Goal: Task Accomplishment & Management: Manage account settings

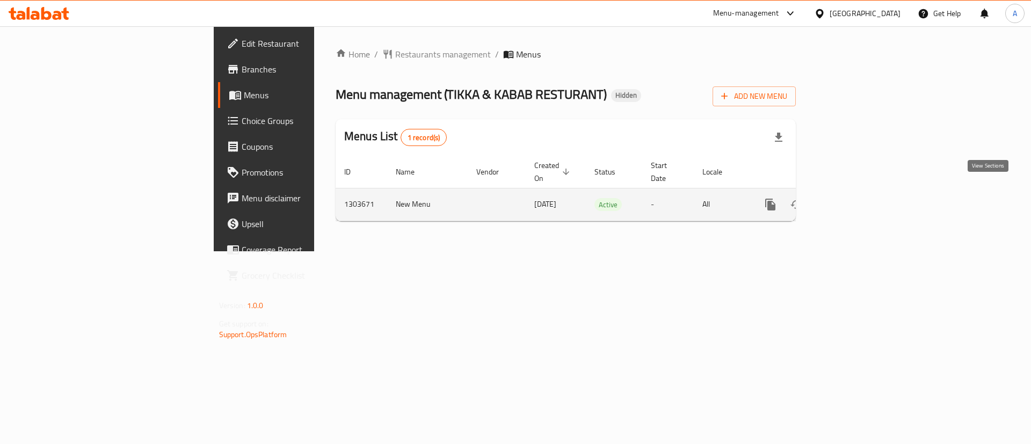
click at [860, 195] on link "enhanced table" at bounding box center [848, 205] width 26 height 26
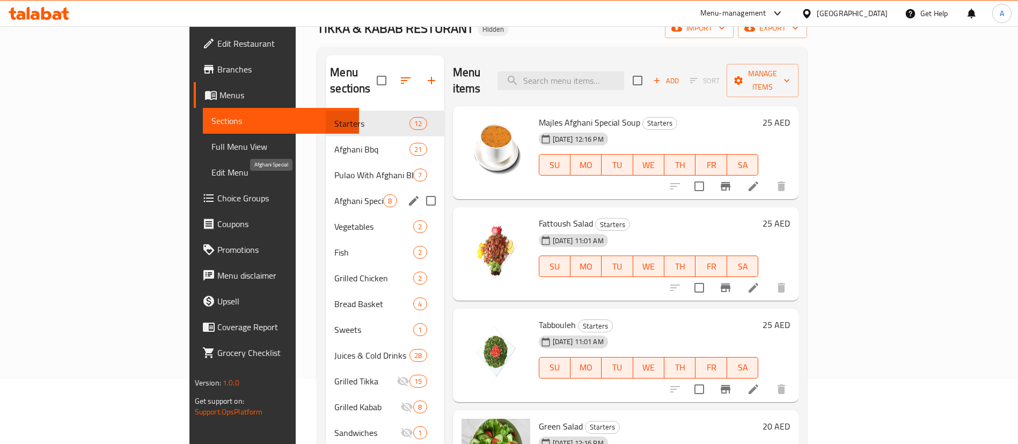
scroll to position [81, 0]
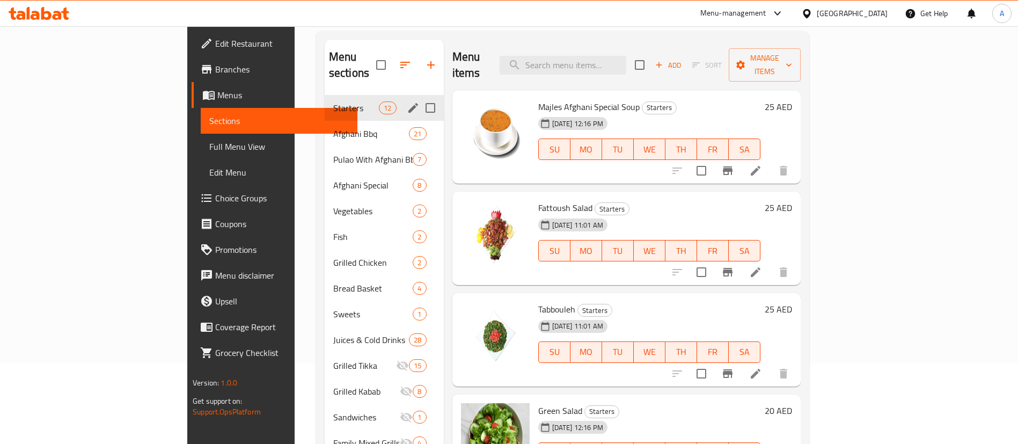
click at [419, 97] on input "Menu sections" at bounding box center [430, 108] width 23 height 23
checkbox input "true"
click at [419, 122] on input "Menu sections" at bounding box center [430, 133] width 23 height 23
checkbox input "true"
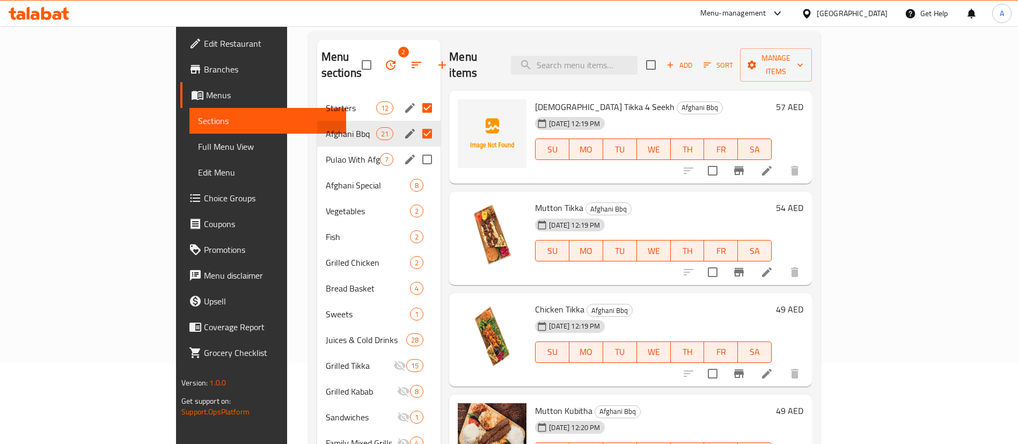
click at [416, 148] on input "Menu sections" at bounding box center [427, 159] width 23 height 23
checkbox input "true"
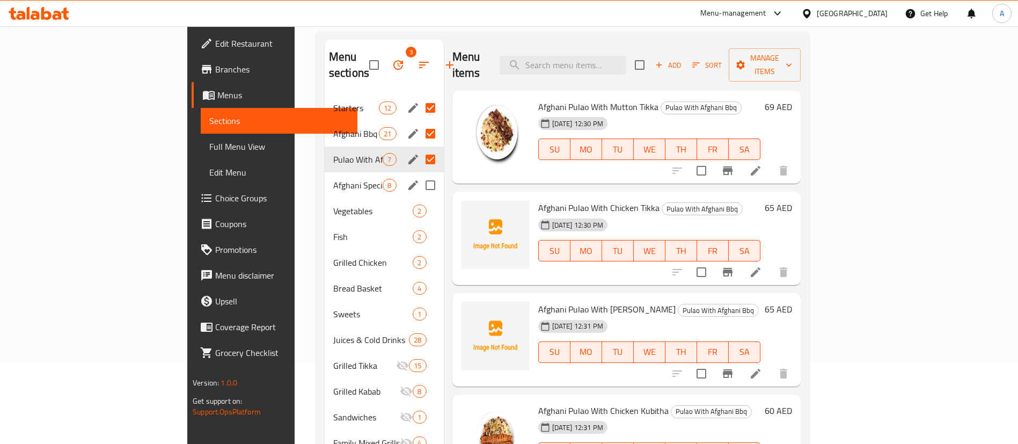
click at [419, 174] on input "Menu sections" at bounding box center [430, 185] width 23 height 23
checkbox input "true"
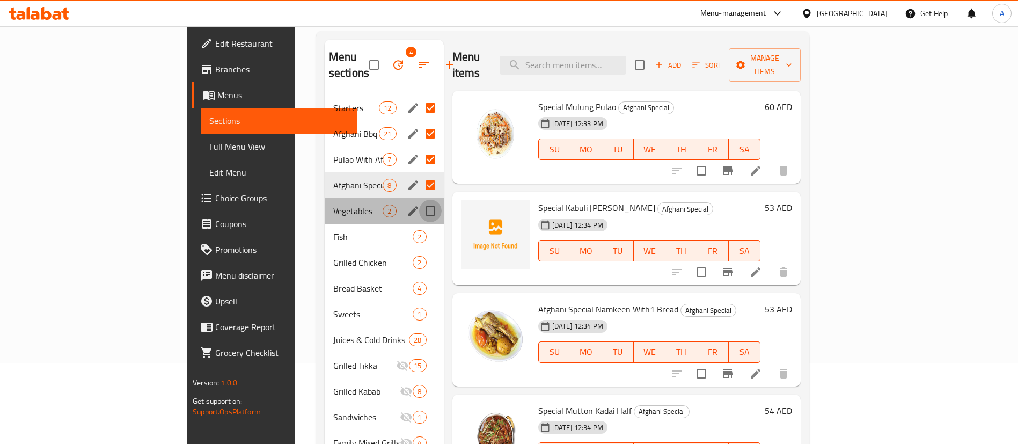
click at [419, 200] on input "Menu sections" at bounding box center [430, 211] width 23 height 23
checkbox input "true"
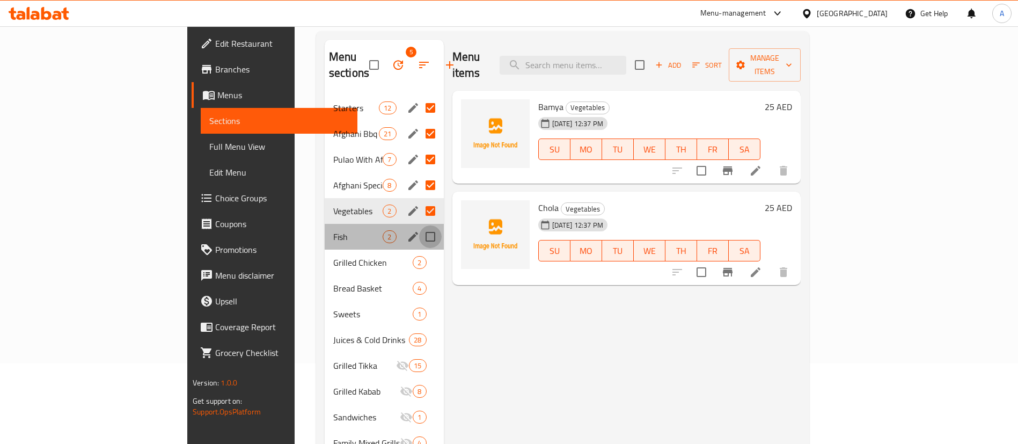
click at [419, 228] on input "Menu sections" at bounding box center [430, 236] width 23 height 23
checkbox input "true"
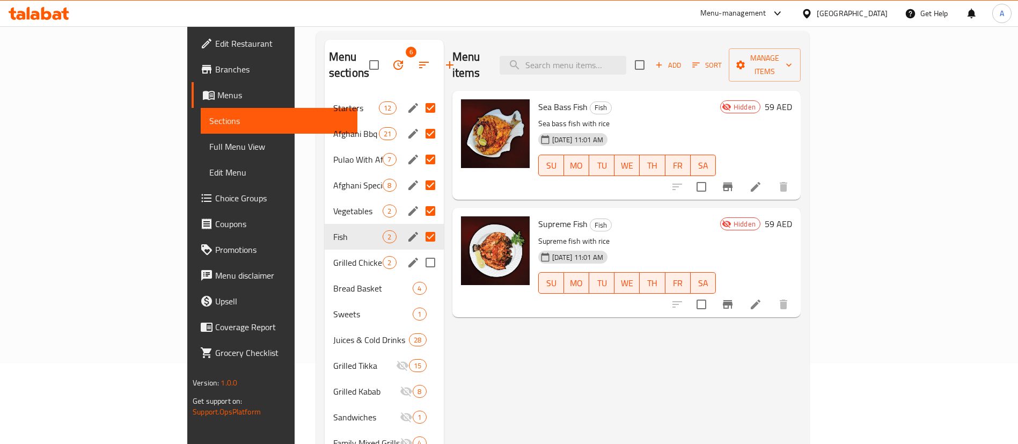
click at [384, 258] on div "Grilled Chicken 2" at bounding box center [384, 263] width 119 height 26
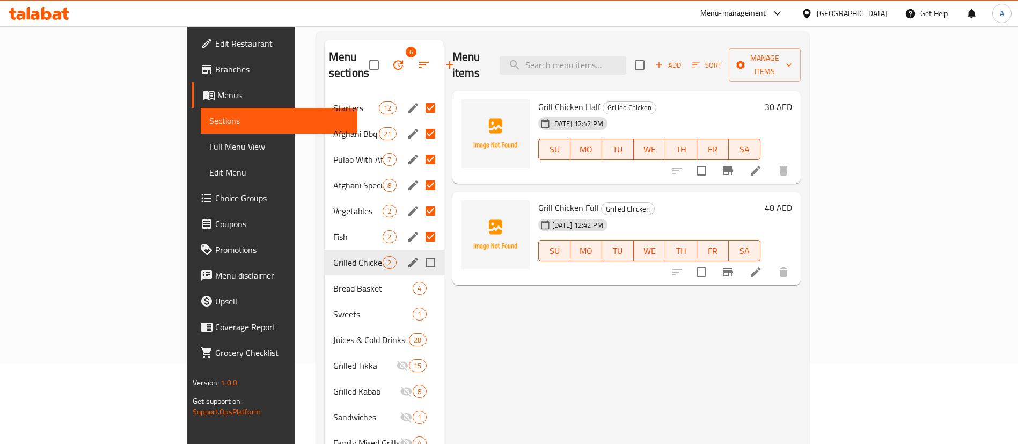
click at [419, 251] on input "Menu sections" at bounding box center [430, 262] width 23 height 23
checkbox input "true"
click at [419, 277] on input "Menu sections" at bounding box center [430, 288] width 23 height 23
checkbox input "true"
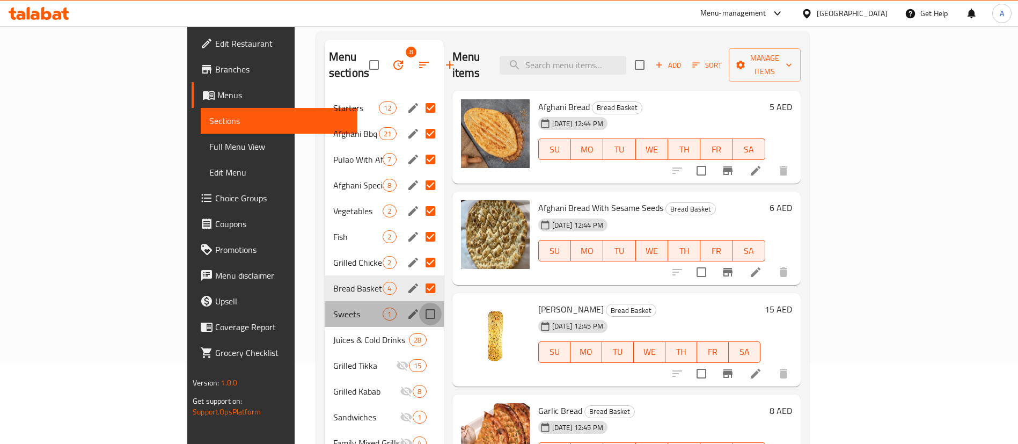
click at [419, 303] on input "Menu sections" at bounding box center [430, 314] width 23 height 23
checkbox input "true"
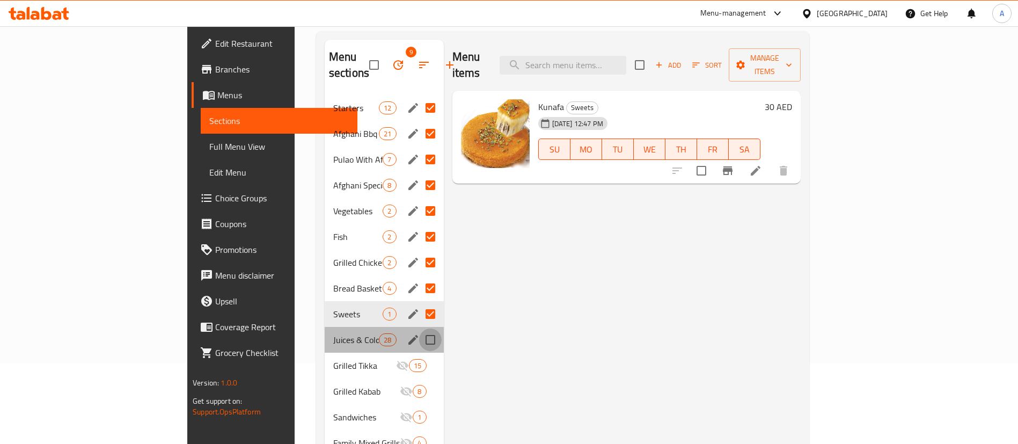
click at [419, 330] on input "Menu sections" at bounding box center [430, 339] width 23 height 23
checkbox input "true"
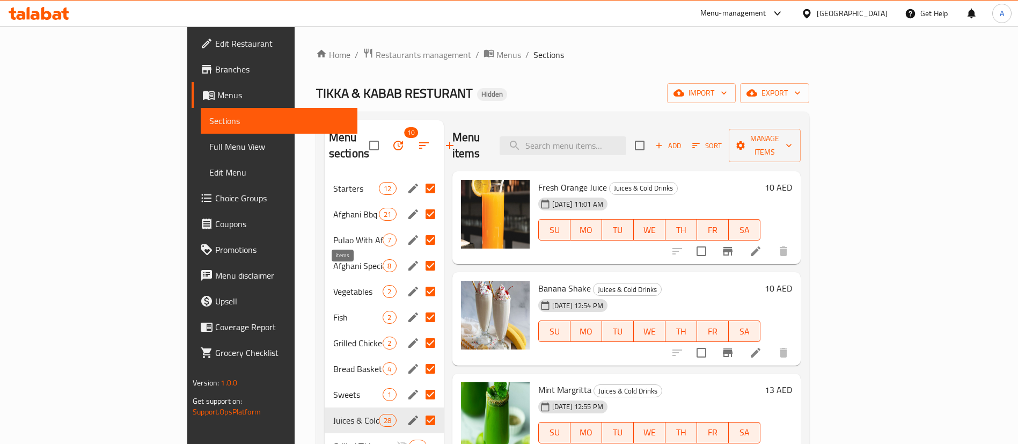
scroll to position [81, 0]
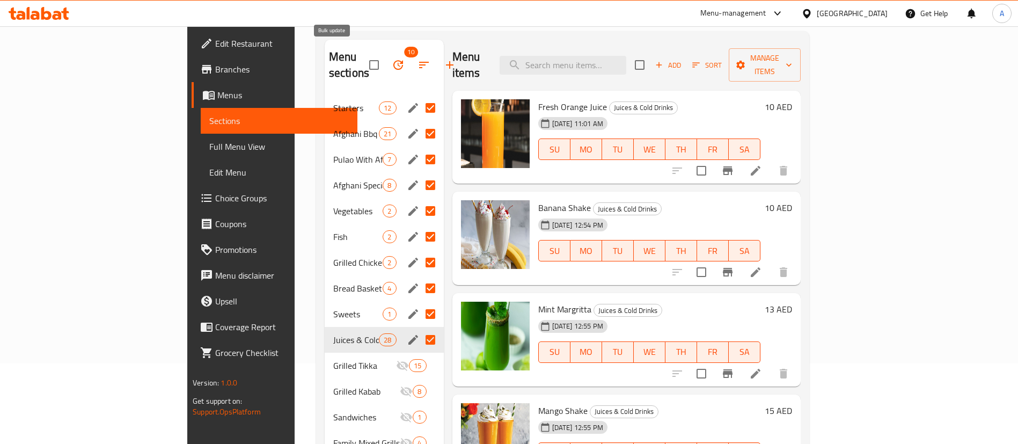
click at [392, 59] on icon "button" at bounding box center [398, 65] width 13 height 13
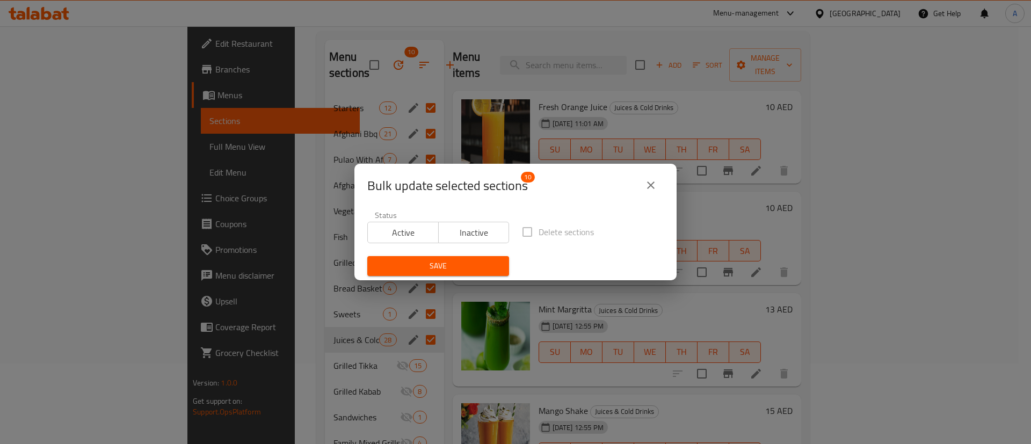
click at [522, 227] on label "Delete sections" at bounding box center [555, 232] width 78 height 23
click at [523, 227] on label "Delete sections" at bounding box center [555, 232] width 78 height 23
click at [520, 234] on label "Delete sections" at bounding box center [555, 232] width 78 height 23
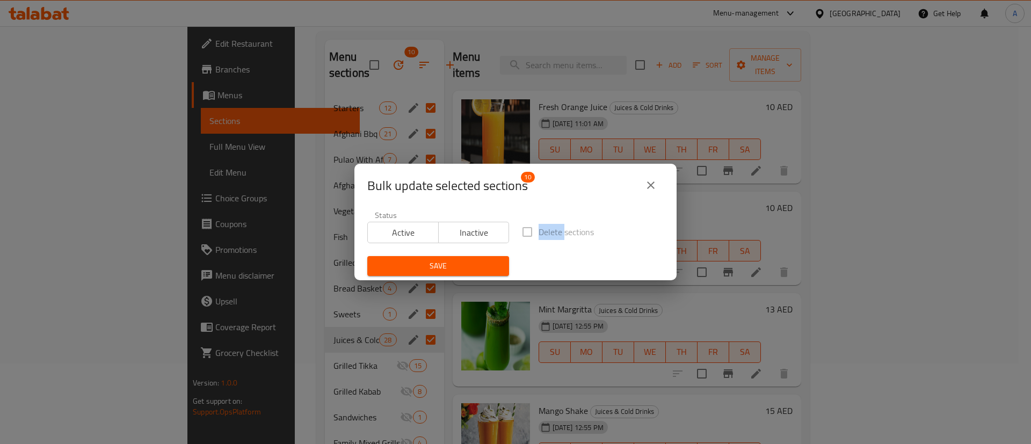
click at [520, 234] on label "Delete sections" at bounding box center [555, 232] width 78 height 23
click at [473, 235] on span "Inactive" at bounding box center [474, 233] width 62 height 16
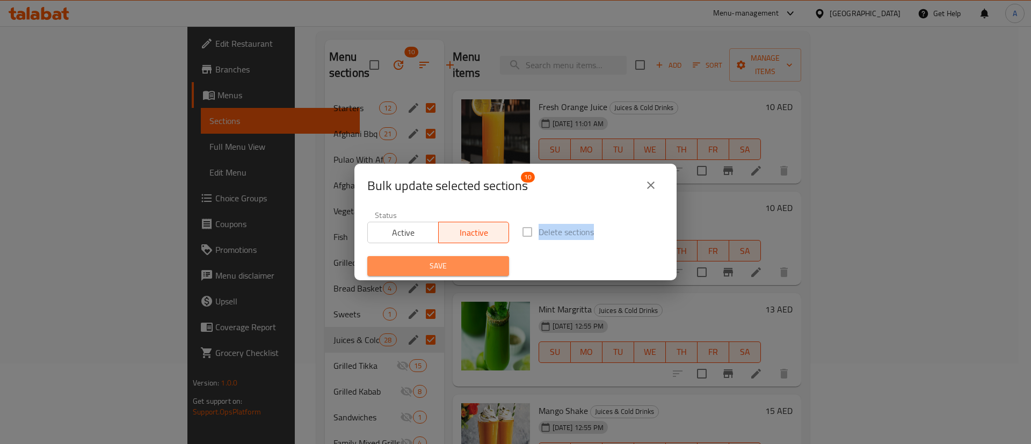
click at [449, 267] on span "Save" at bounding box center [438, 265] width 125 height 13
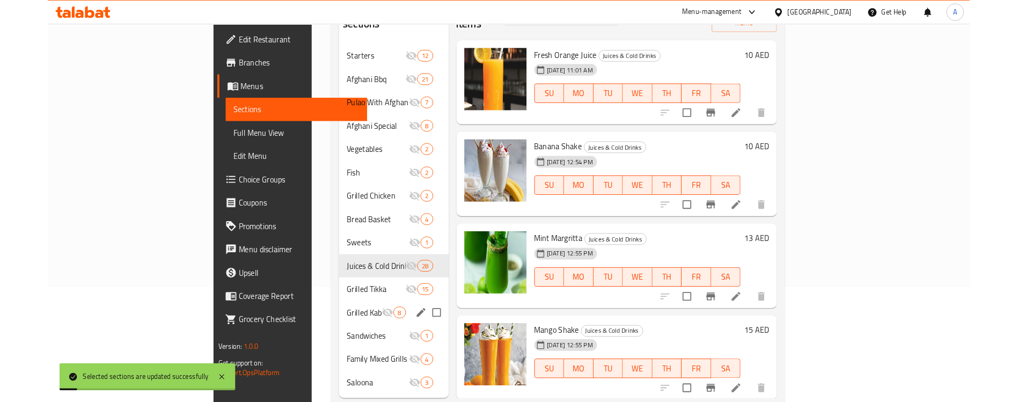
scroll to position [150, 0]
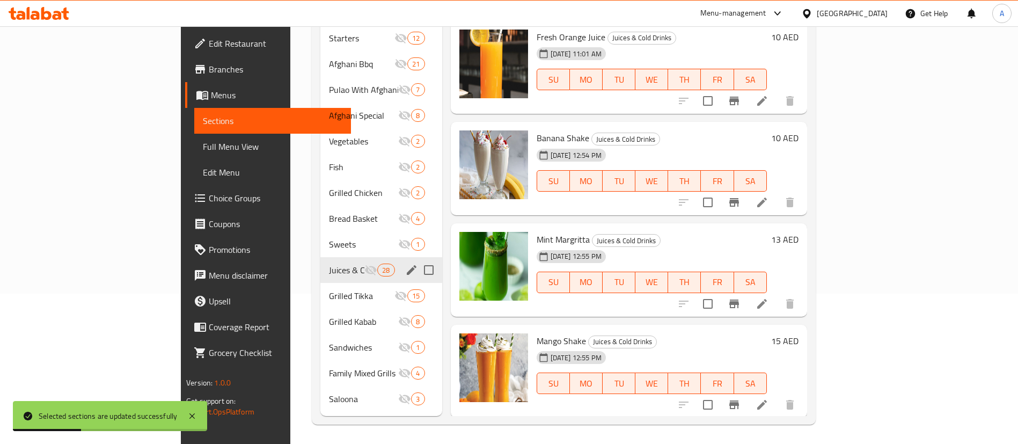
click at [418, 259] on input "Menu sections" at bounding box center [429, 270] width 23 height 23
checkbox input "true"
drag, startPoint x: 381, startPoint y: 284, endPoint x: 390, endPoint y: 302, distance: 20.4
click at [418, 284] on input "Menu sections" at bounding box center [429, 295] width 23 height 23
checkbox input "true"
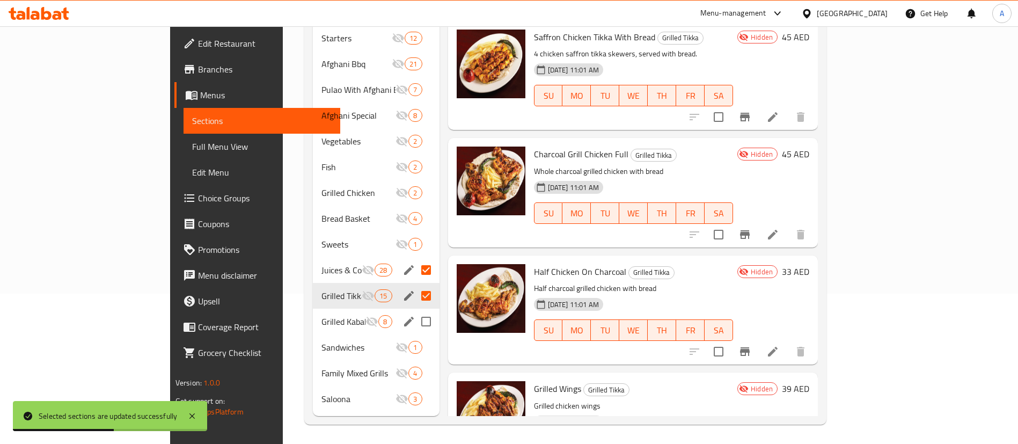
click at [415, 310] on input "Menu sections" at bounding box center [426, 321] width 23 height 23
checkbox input "true"
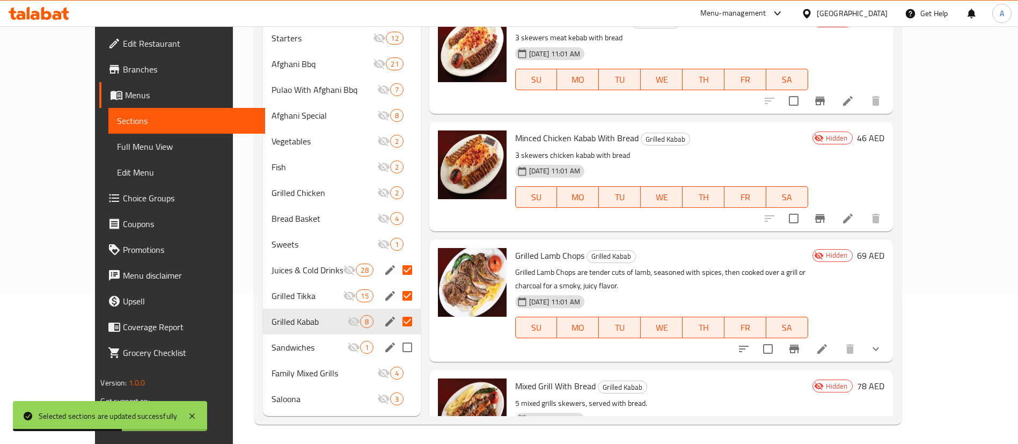
click at [396, 336] on input "Menu sections" at bounding box center [407, 347] width 23 height 23
checkbox input "true"
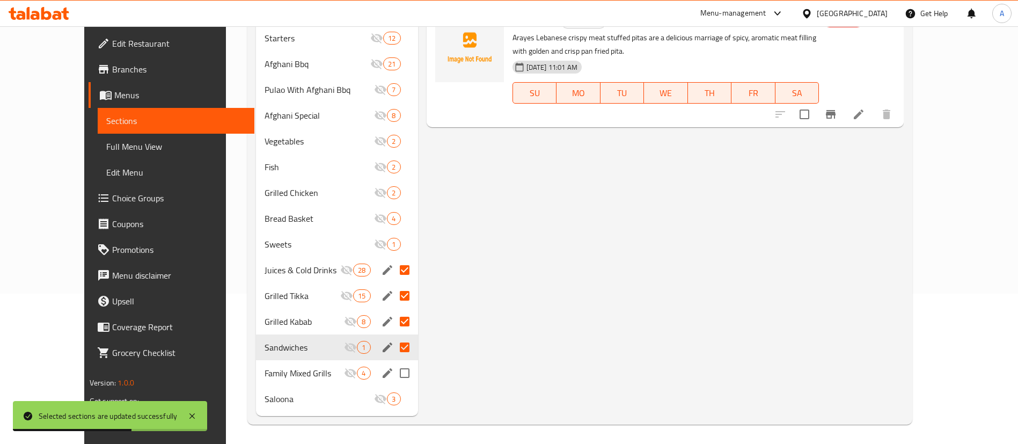
click at [393, 362] on input "Menu sections" at bounding box center [404, 373] width 23 height 23
checkbox input "true"
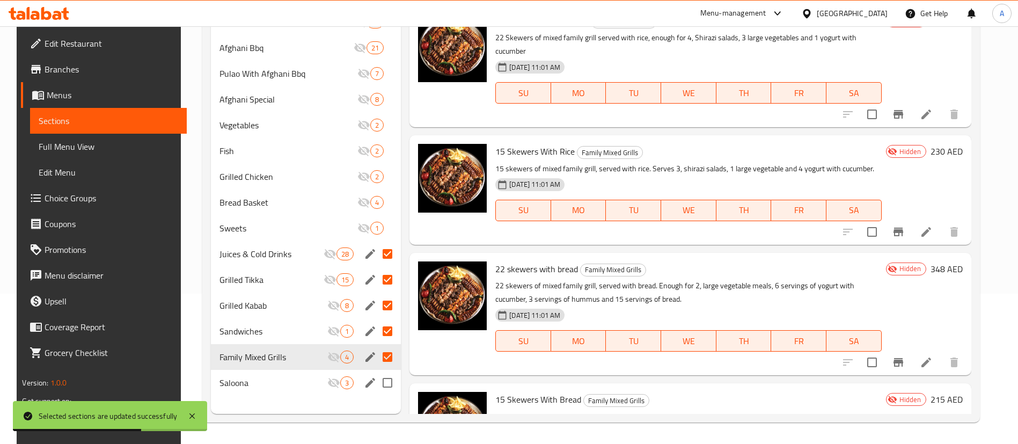
click at [388, 378] on input "Menu sections" at bounding box center [387, 382] width 23 height 23
checkbox input "true"
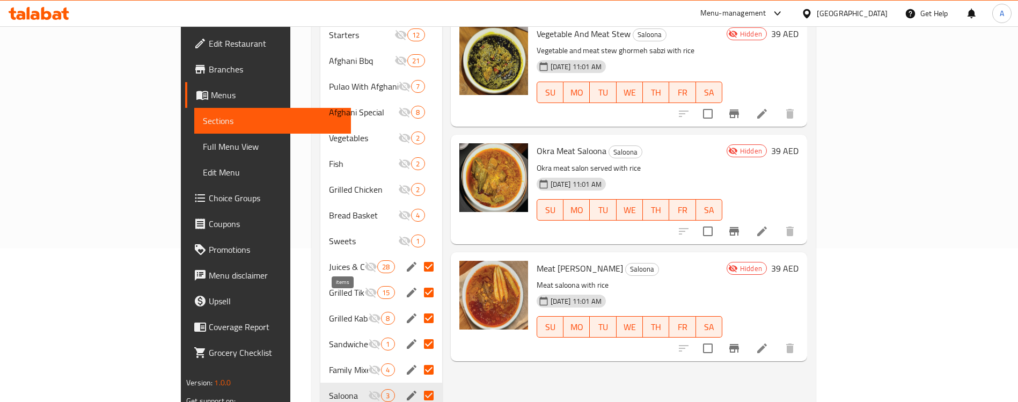
scroll to position [178, 0]
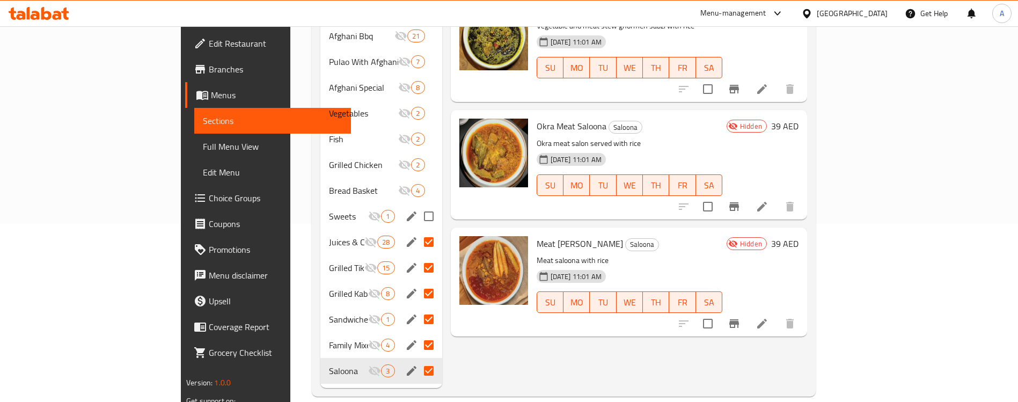
click at [418, 205] on input "Menu sections" at bounding box center [429, 216] width 23 height 23
checkbox input "true"
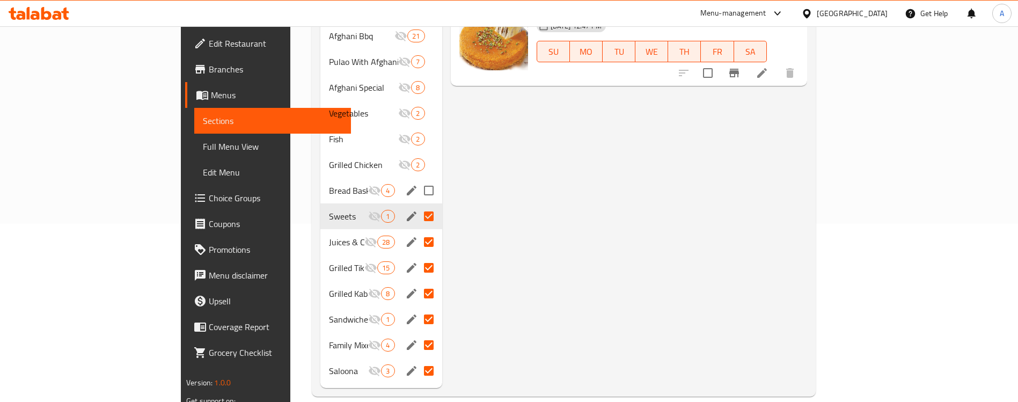
click at [418, 180] on input "Menu sections" at bounding box center [429, 190] width 23 height 23
checkbox input "true"
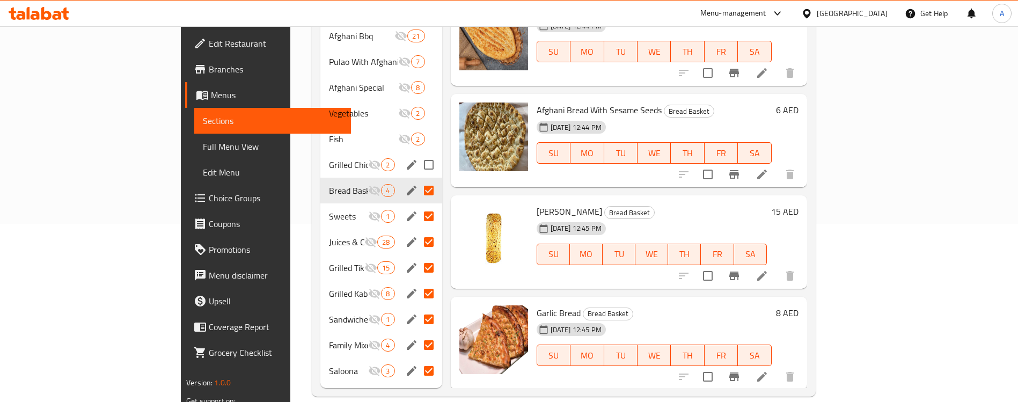
click at [418, 154] on input "Menu sections" at bounding box center [429, 165] width 23 height 23
checkbox input "true"
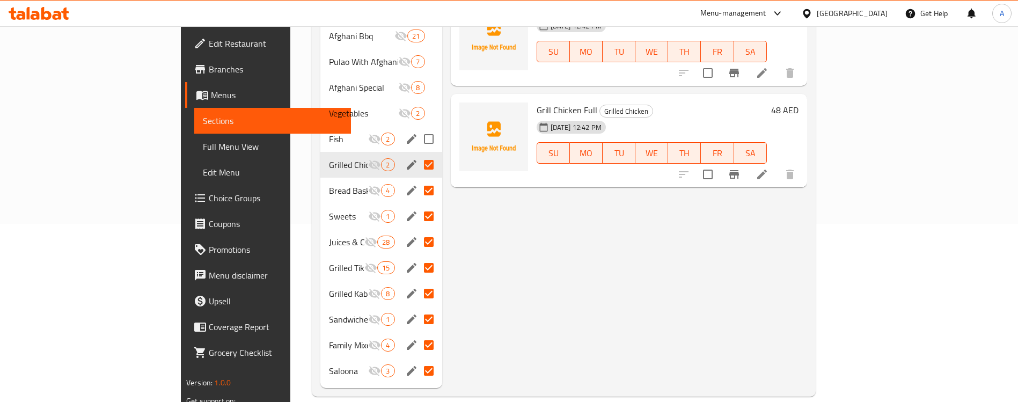
click at [418, 128] on input "Menu sections" at bounding box center [429, 139] width 23 height 23
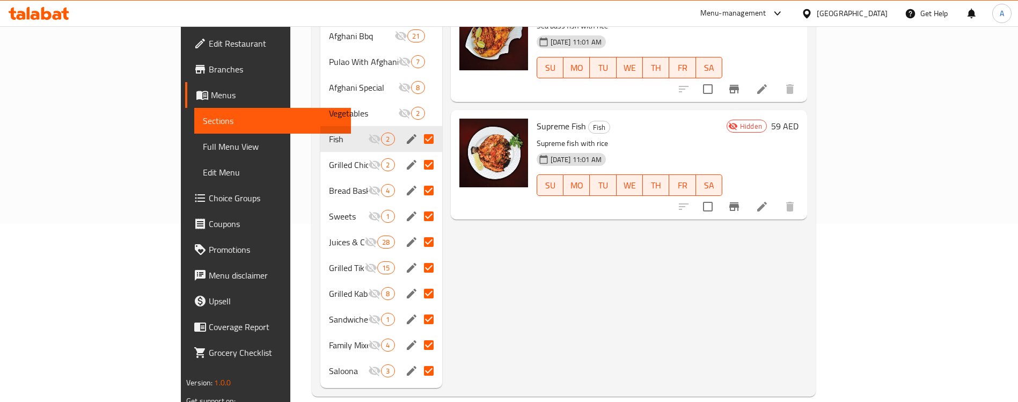
click at [418, 128] on input "Menu sections" at bounding box center [429, 139] width 23 height 23
checkbox input "false"
click at [418, 231] on input "Menu sections" at bounding box center [429, 242] width 23 height 23
checkbox input "false"
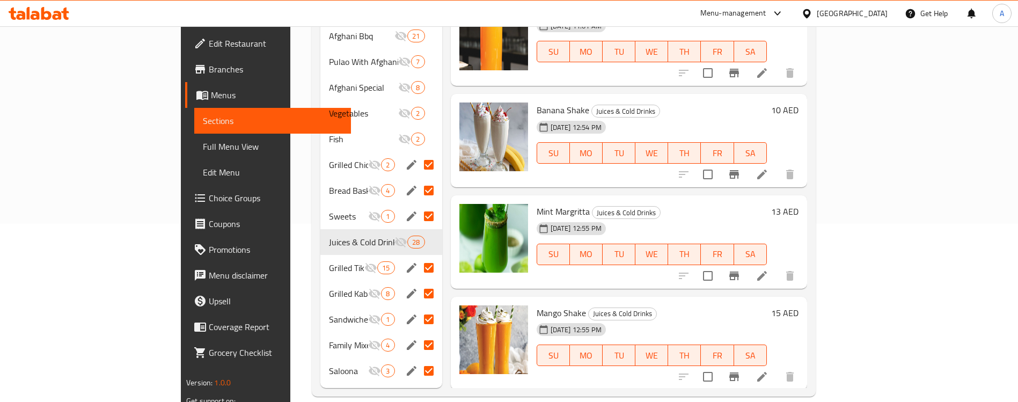
click at [375, 391] on div "Home / Restaurants management / Menus / Sections TIKKA & KABAB RESTURANT Hidden…" at bounding box center [563, 133] width 547 height 570
click at [418, 154] on input "Menu sections" at bounding box center [429, 165] width 23 height 23
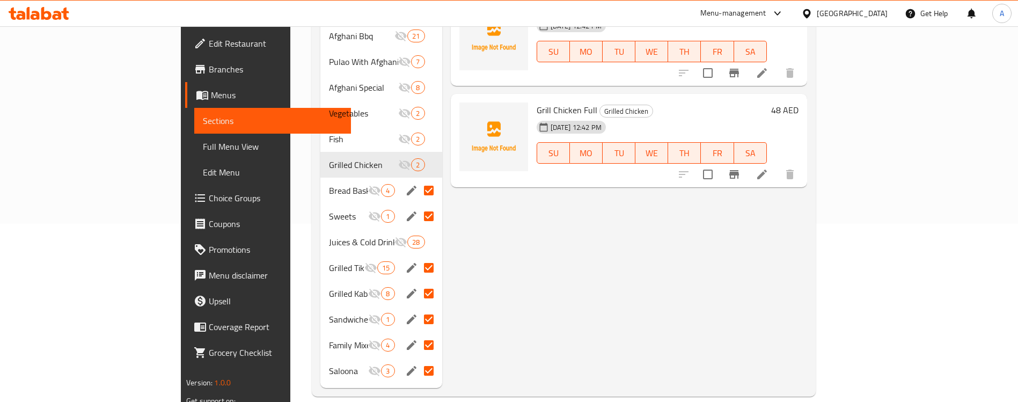
click at [418, 179] on input "Menu sections" at bounding box center [429, 190] width 23 height 23
checkbox input "false"
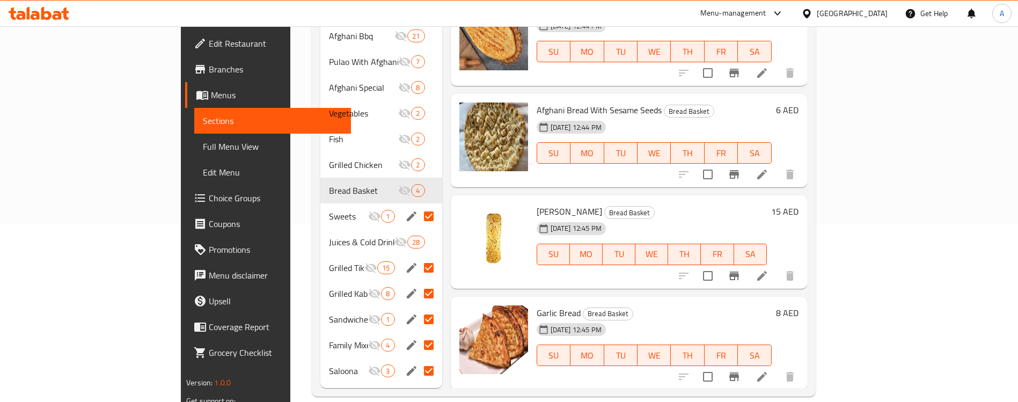
click at [418, 205] on input "Menu sections" at bounding box center [429, 216] width 23 height 23
checkbox input "false"
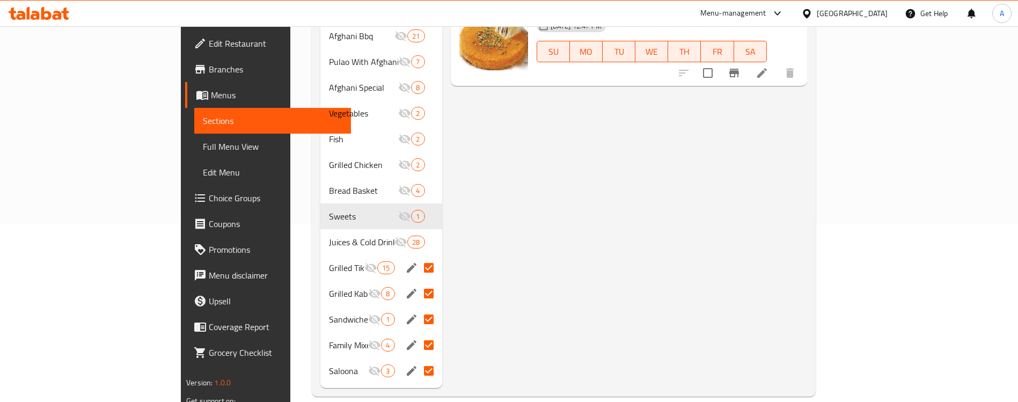
drag, startPoint x: 390, startPoint y: 249, endPoint x: 391, endPoint y: 258, distance: 9.7
click at [418, 257] on input "Menu sections" at bounding box center [429, 268] width 23 height 23
checkbox input "false"
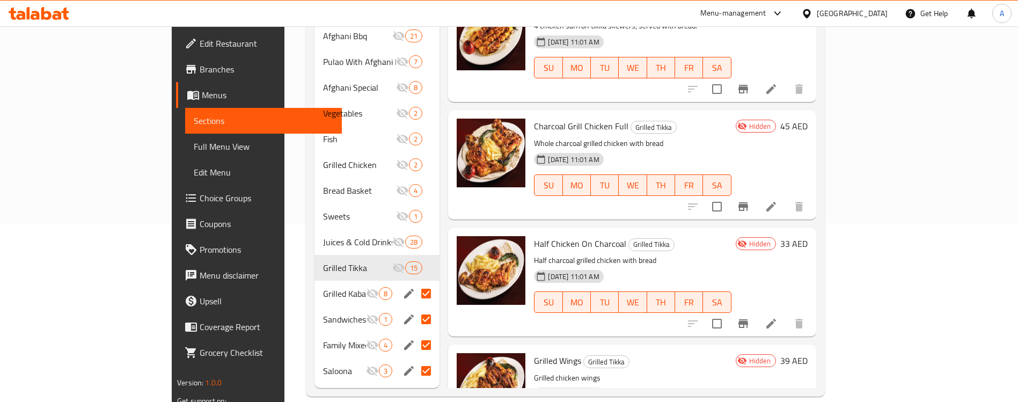
click at [415, 282] on input "Menu sections" at bounding box center [426, 293] width 23 height 23
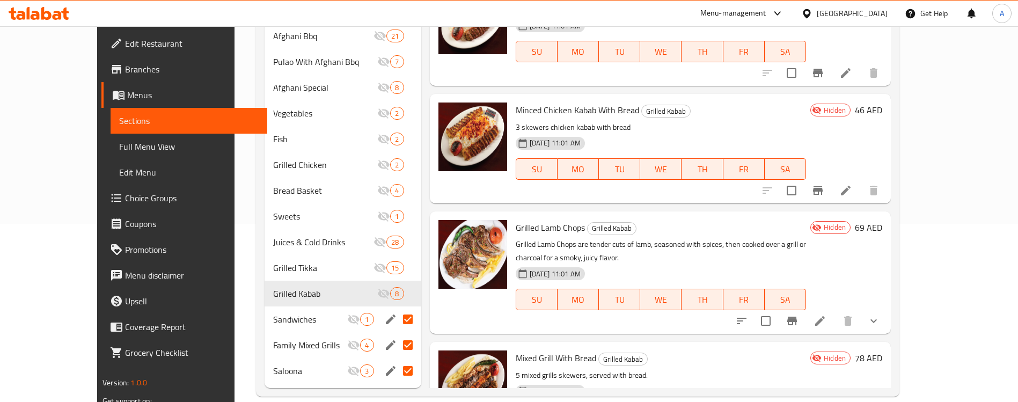
drag, startPoint x: 388, startPoint y: 309, endPoint x: 388, endPoint y: 316, distance: 6.5
click at [397, 310] on input "Menu sections" at bounding box center [408, 319] width 23 height 23
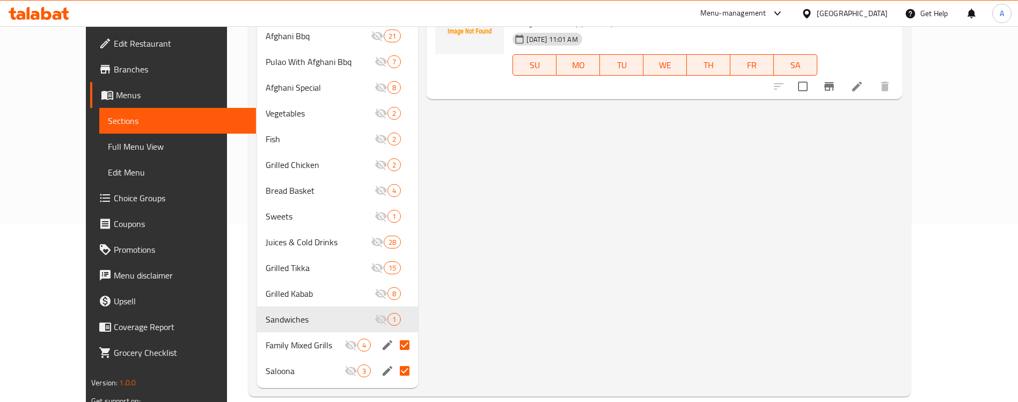
click at [393, 334] on input "Menu sections" at bounding box center [404, 345] width 23 height 23
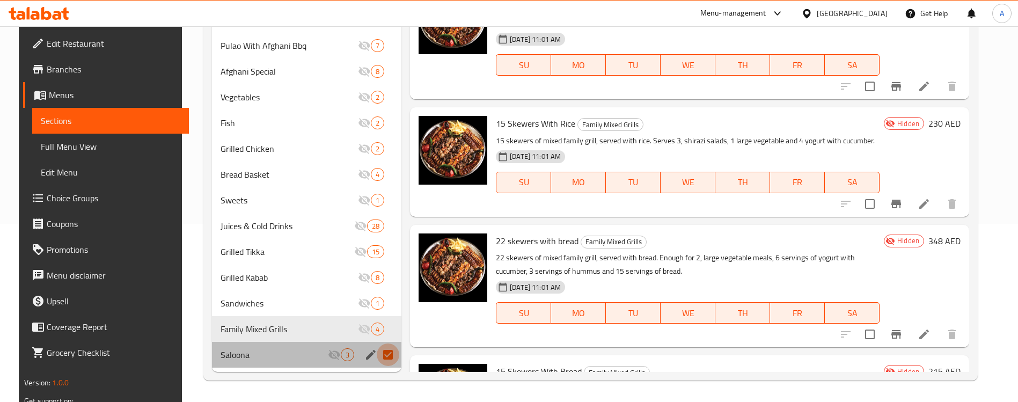
click at [386, 361] on input "Menu sections" at bounding box center [388, 355] width 23 height 23
checkbox input "false"
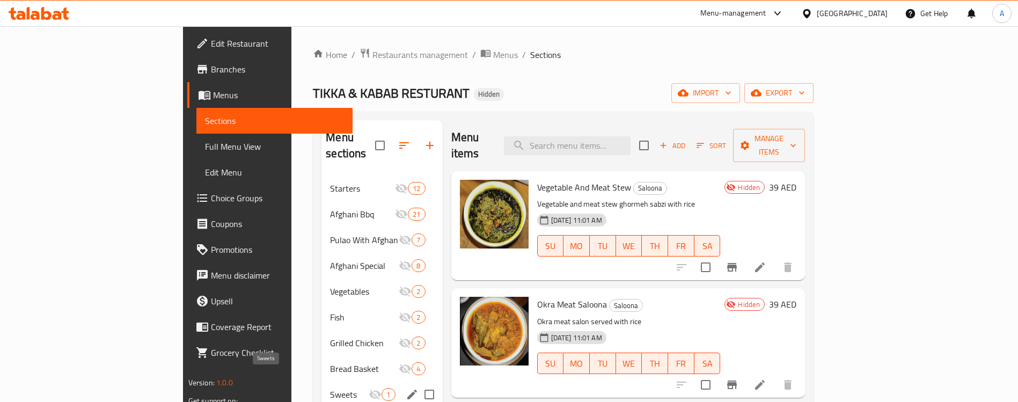
scroll to position [178, 0]
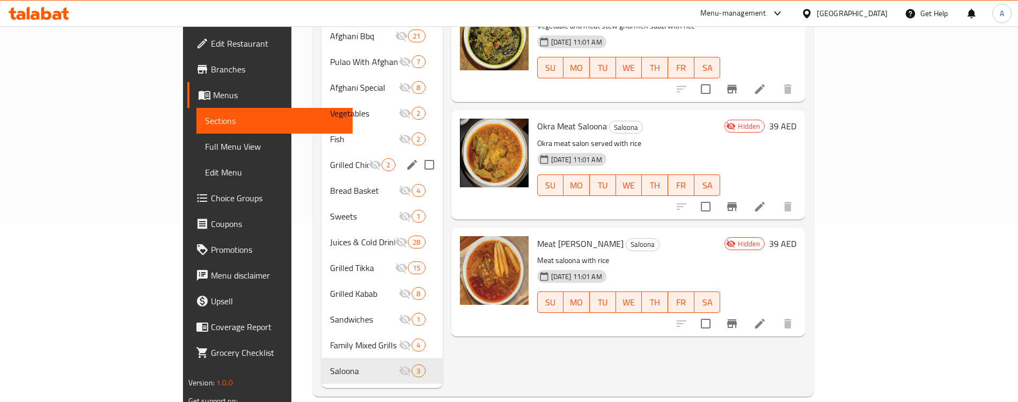
click at [418, 154] on input "Menu sections" at bounding box center [429, 165] width 23 height 23
checkbox input "true"
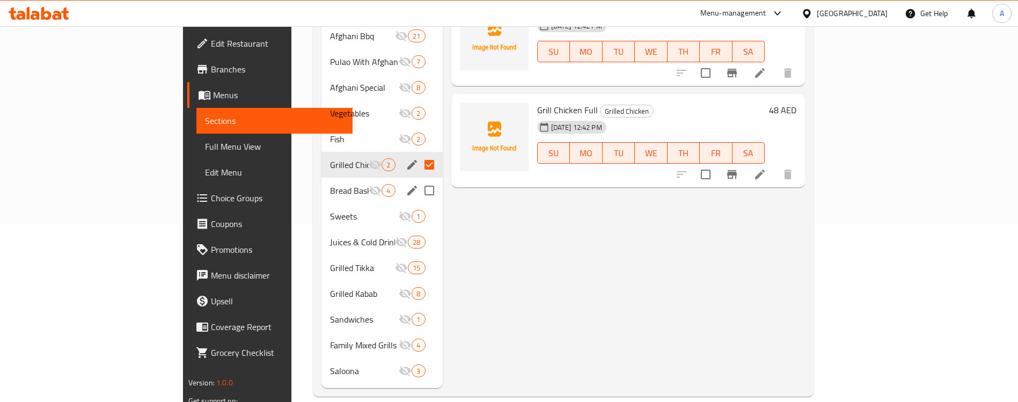
click at [418, 179] on input "Menu sections" at bounding box center [429, 190] width 23 height 23
checkbox input "true"
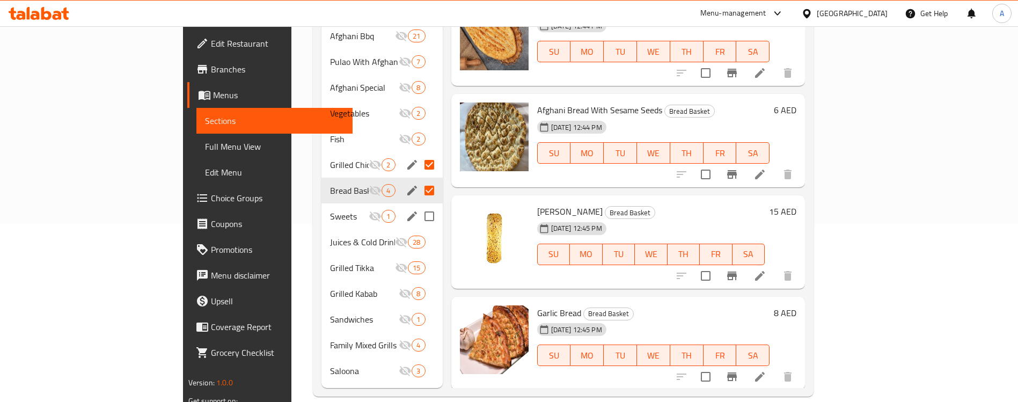
click at [418, 205] on input "Menu sections" at bounding box center [429, 216] width 23 height 23
checkbox input "true"
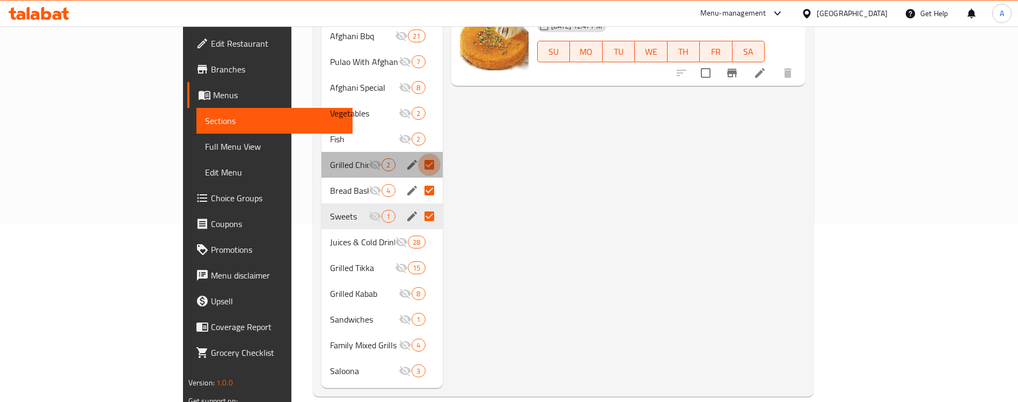
click at [418, 154] on input "Menu sections" at bounding box center [429, 165] width 23 height 23
checkbox input "false"
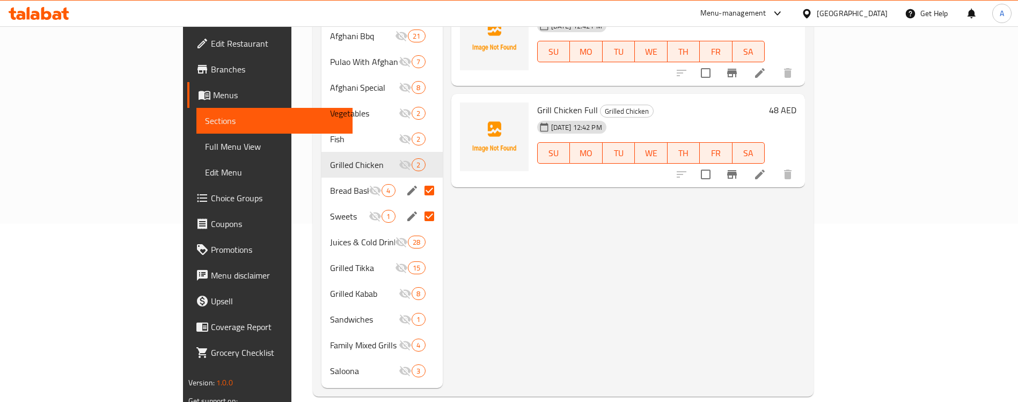
scroll to position [98, 0]
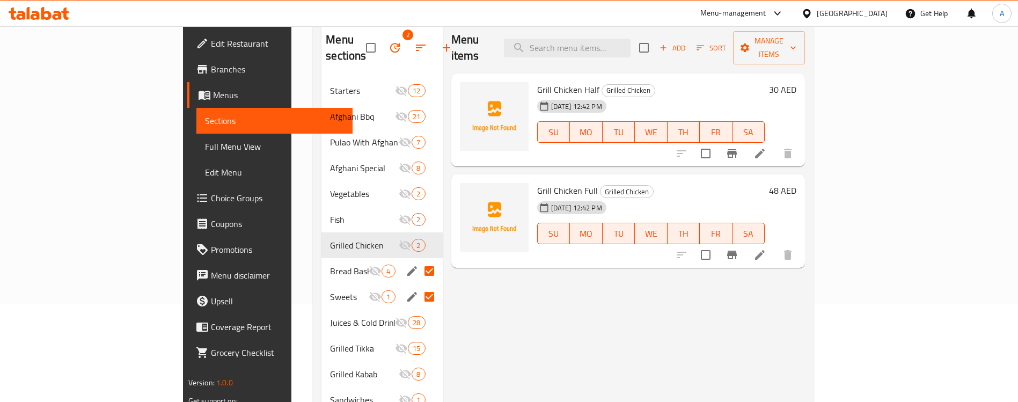
click at [418, 260] on input "Menu sections" at bounding box center [429, 271] width 23 height 23
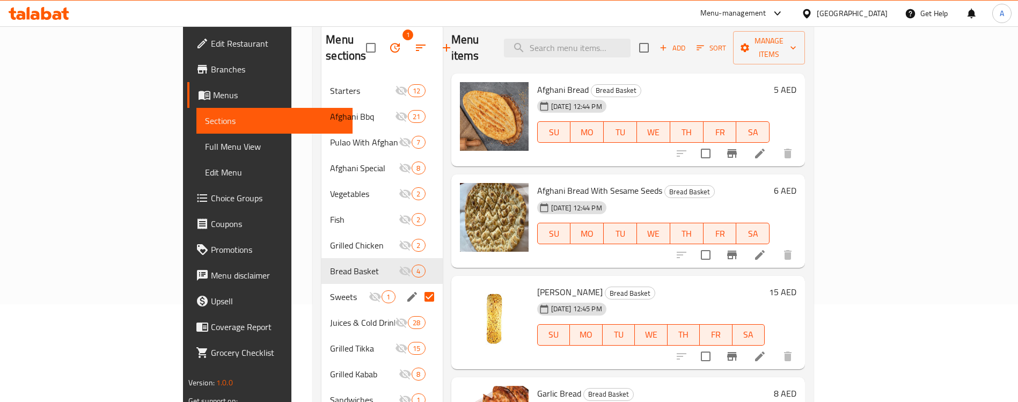
click at [418, 286] on input "Menu sections" at bounding box center [429, 297] width 23 height 23
checkbox input "false"
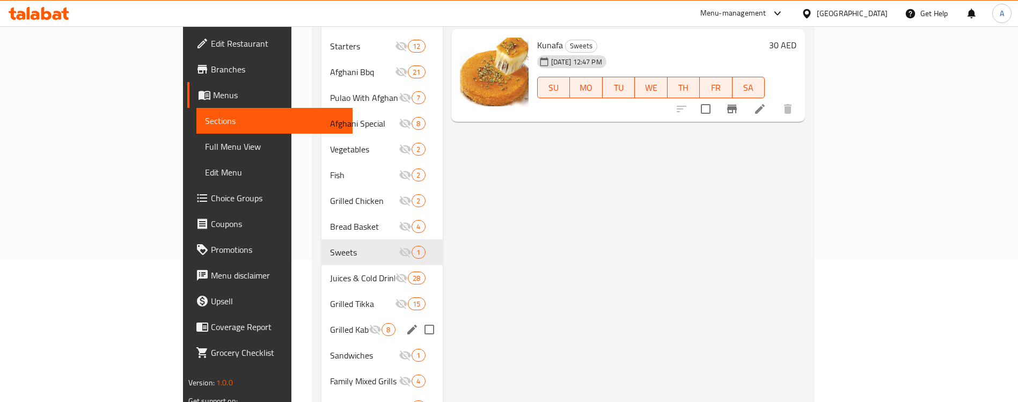
scroll to position [178, 0]
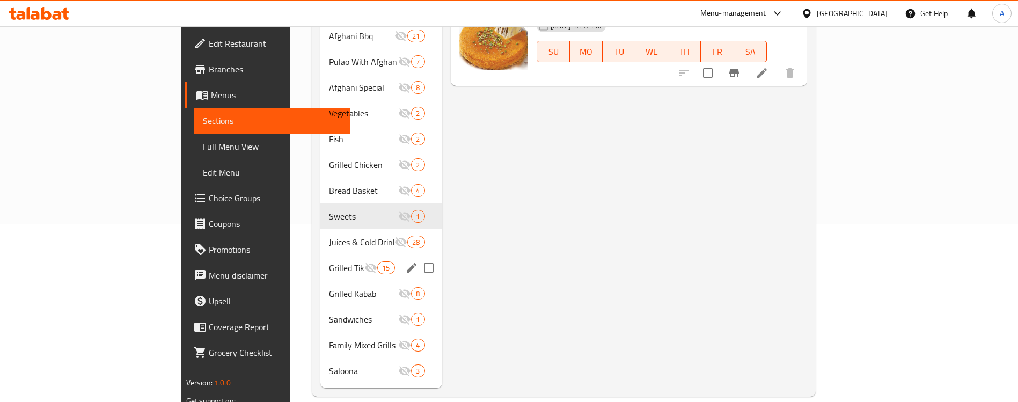
click at [418, 257] on input "Menu sections" at bounding box center [429, 268] width 23 height 23
checkbox input "true"
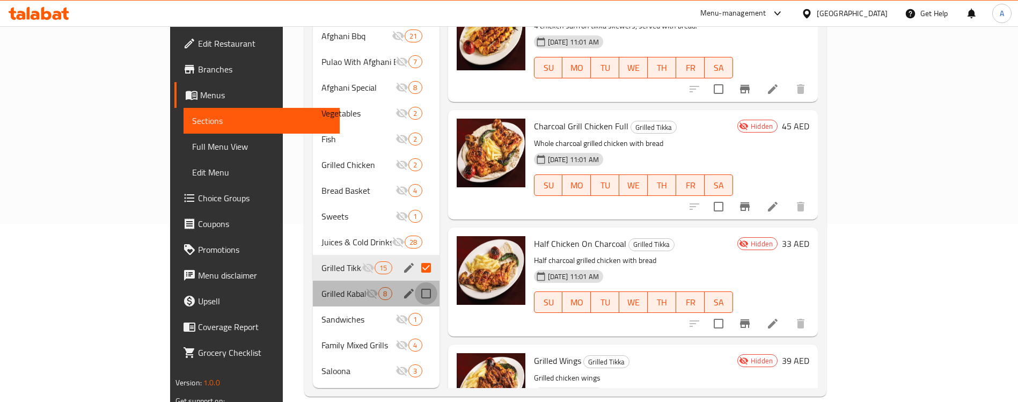
click at [415, 282] on input "Menu sections" at bounding box center [426, 293] width 23 height 23
checkbox input "true"
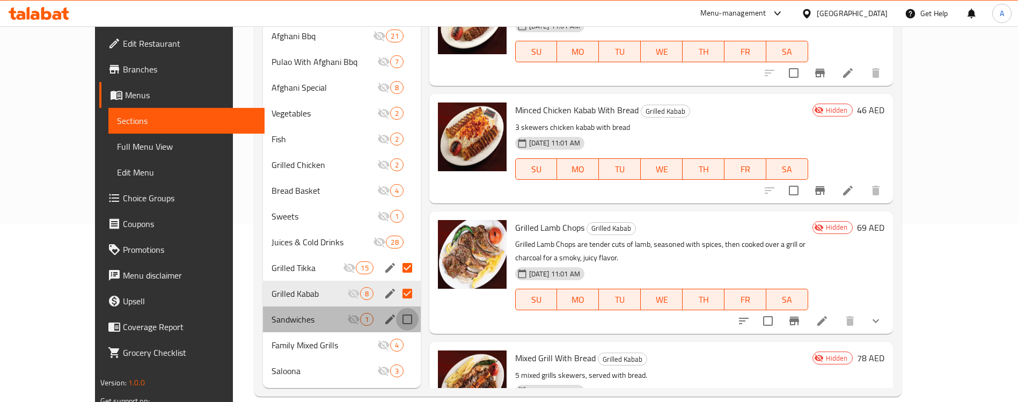
click at [396, 308] on input "Menu sections" at bounding box center [407, 319] width 23 height 23
checkbox input "true"
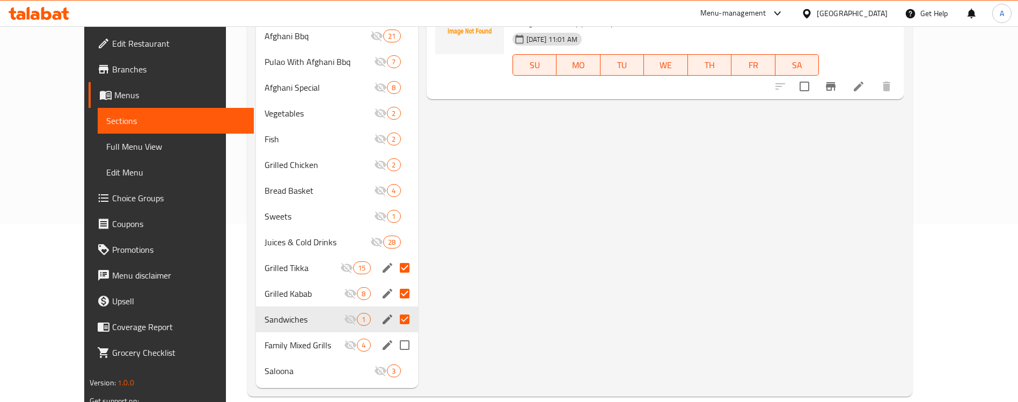
click at [393, 334] on input "Menu sections" at bounding box center [404, 345] width 23 height 23
checkbox input "true"
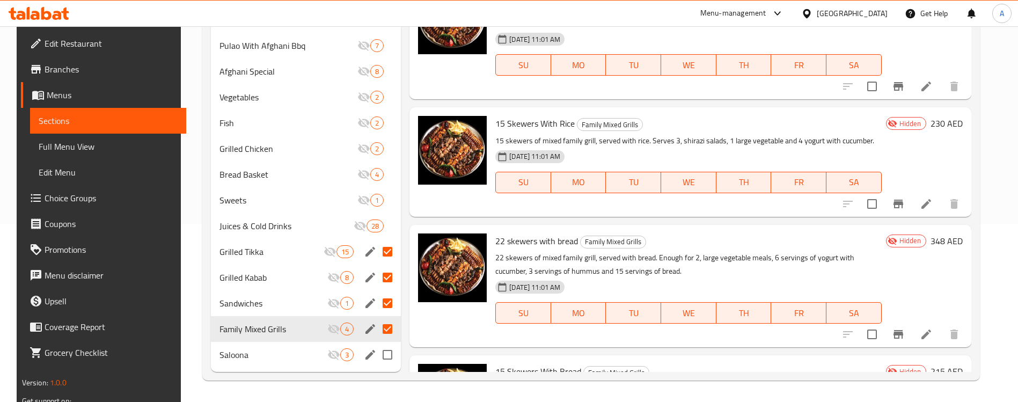
click at [384, 354] on input "Menu sections" at bounding box center [387, 355] width 23 height 23
checkbox input "true"
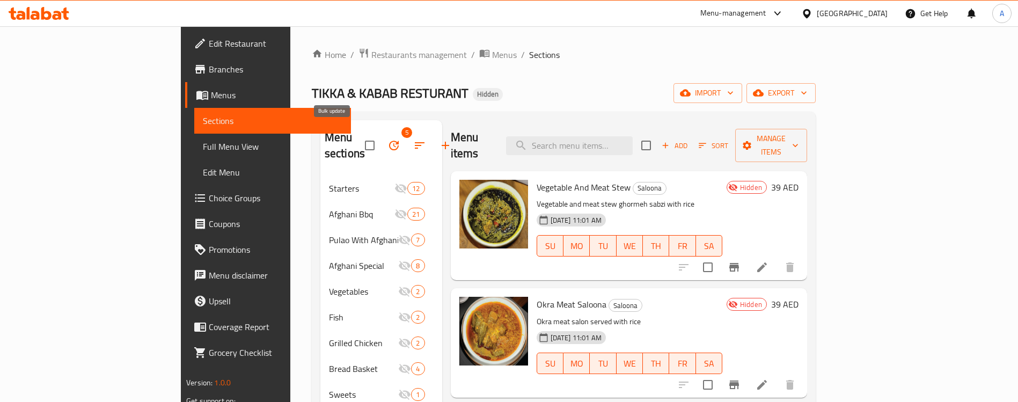
click at [381, 142] on button "button" at bounding box center [394, 146] width 26 height 26
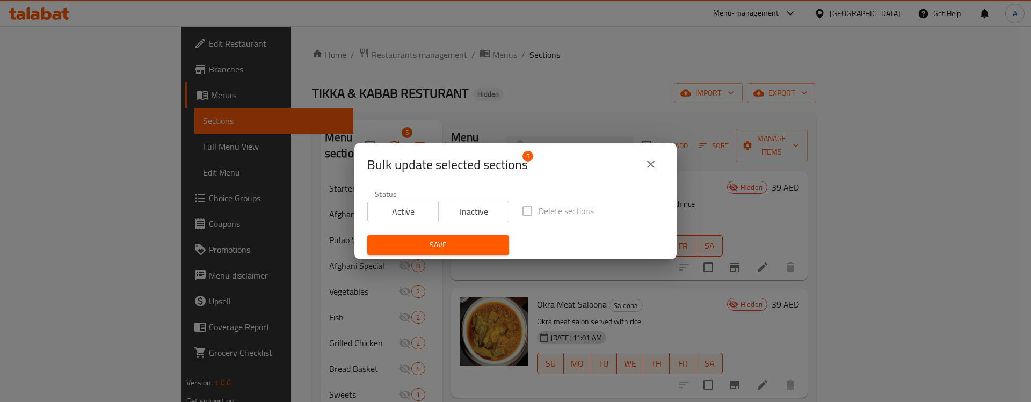
click at [408, 212] on span "Active" at bounding box center [403, 212] width 62 height 16
click at [415, 245] on span "Save" at bounding box center [438, 244] width 125 height 13
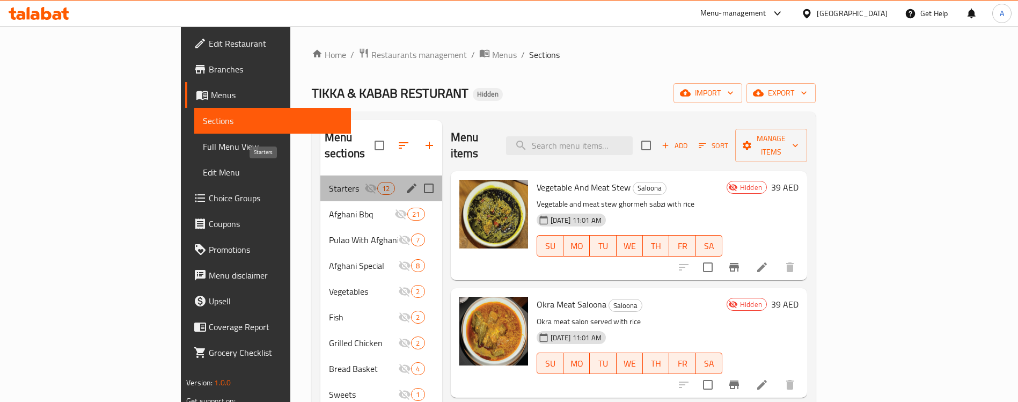
click at [329, 182] on span "Starters" at bounding box center [346, 188] width 35 height 13
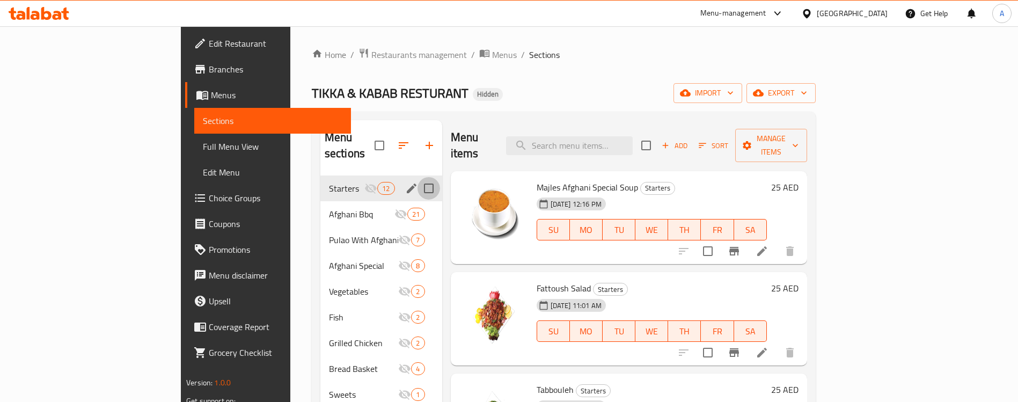
click at [418, 177] on input "Menu sections" at bounding box center [429, 188] width 23 height 23
checkbox input "false"
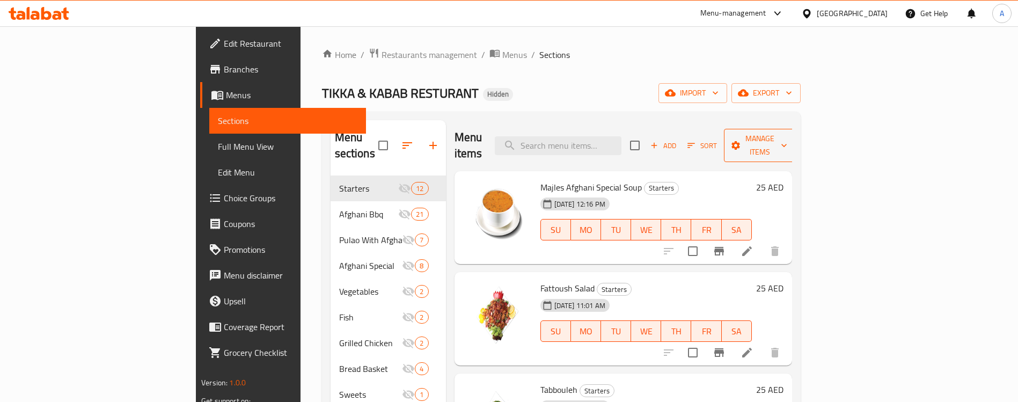
click at [787, 135] on span "Manage items" at bounding box center [760, 145] width 55 height 27
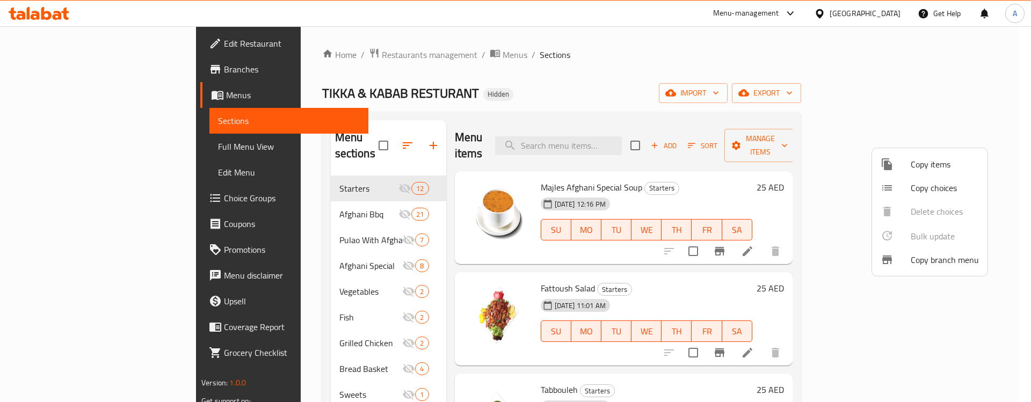
click at [933, 165] on span "Copy items" at bounding box center [944, 164] width 68 height 13
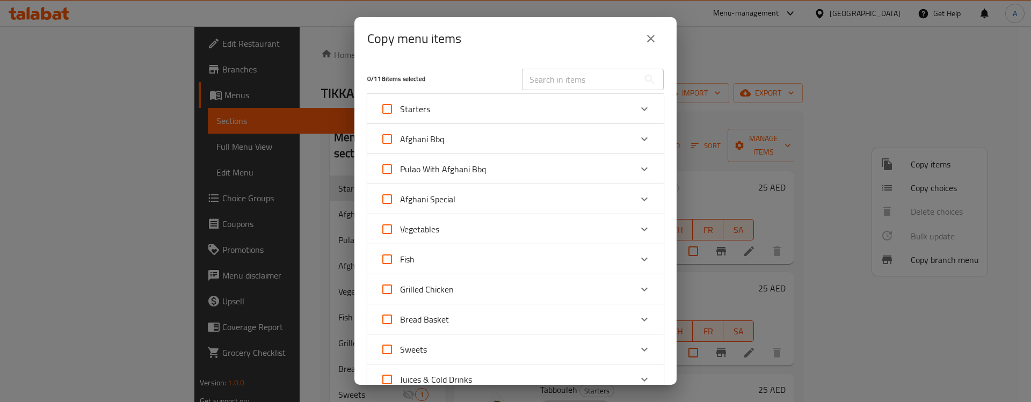
click at [385, 109] on input "Starters" at bounding box center [387, 109] width 26 height 26
checkbox input "true"
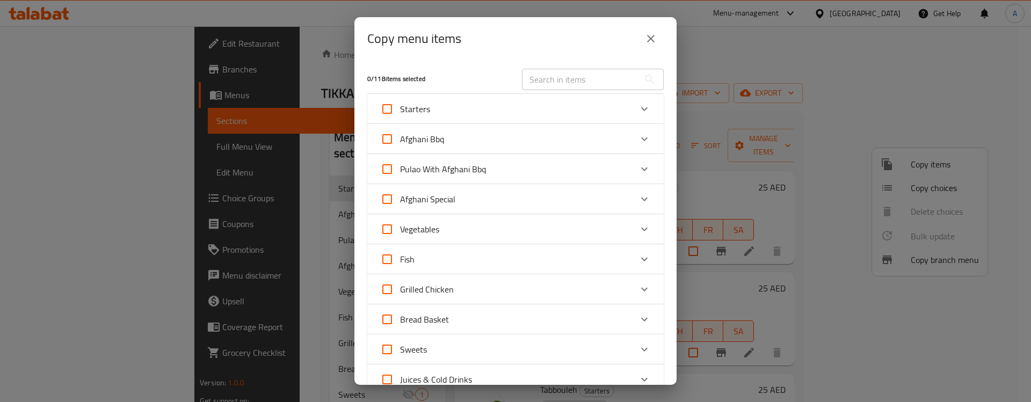
checkbox input "true"
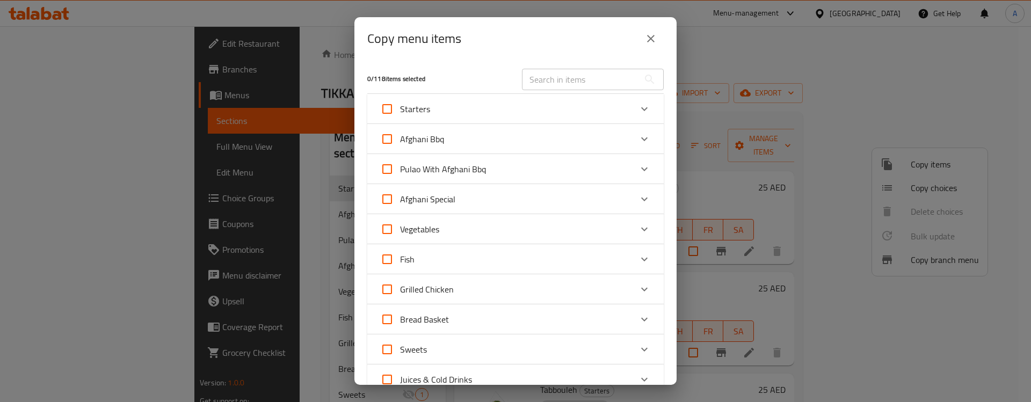
checkbox input "true"
click at [388, 143] on input "Afghani Bbq" at bounding box center [387, 139] width 26 height 26
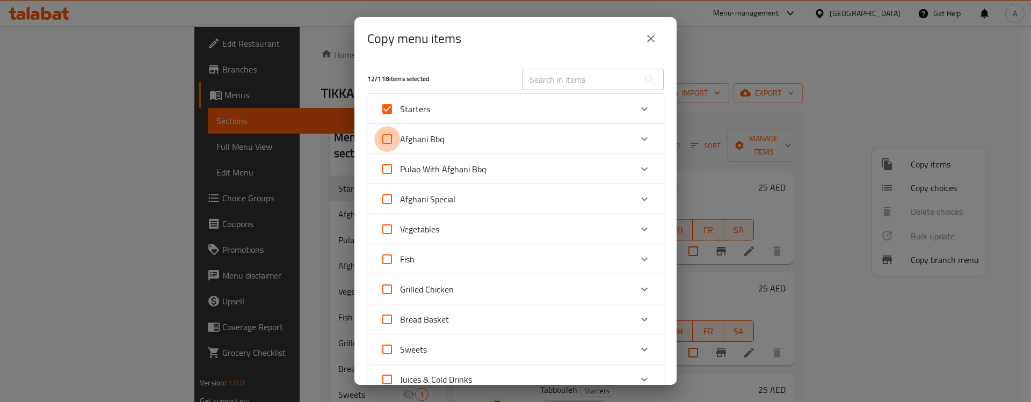
checkbox input "true"
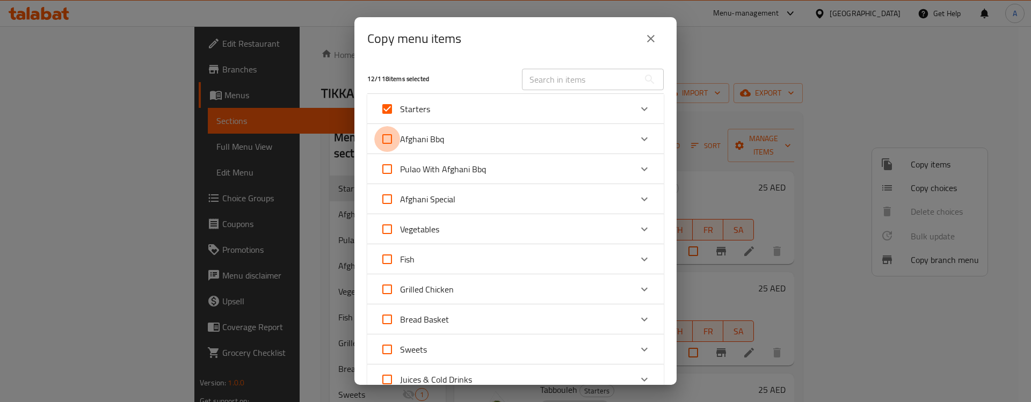
checkbox input "true"
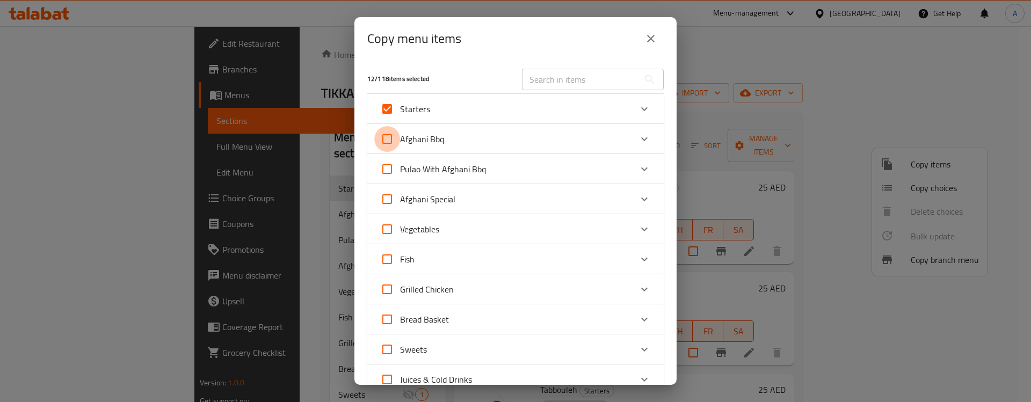
checkbox input "true"
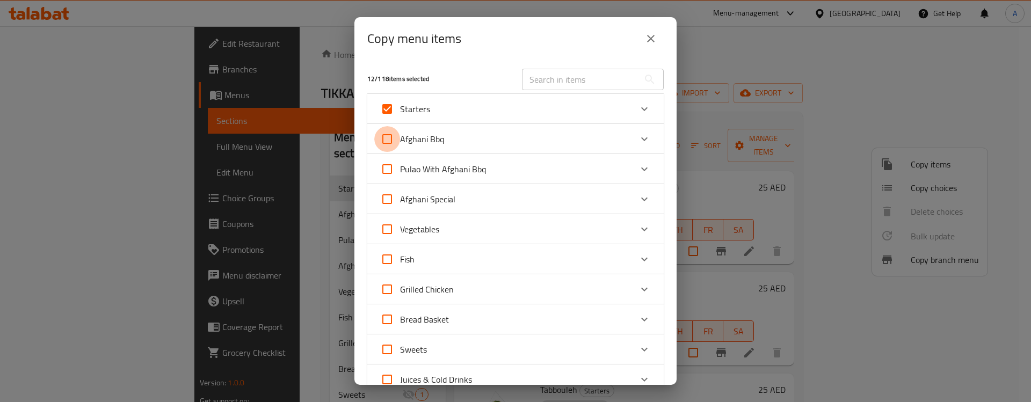
checkbox input "true"
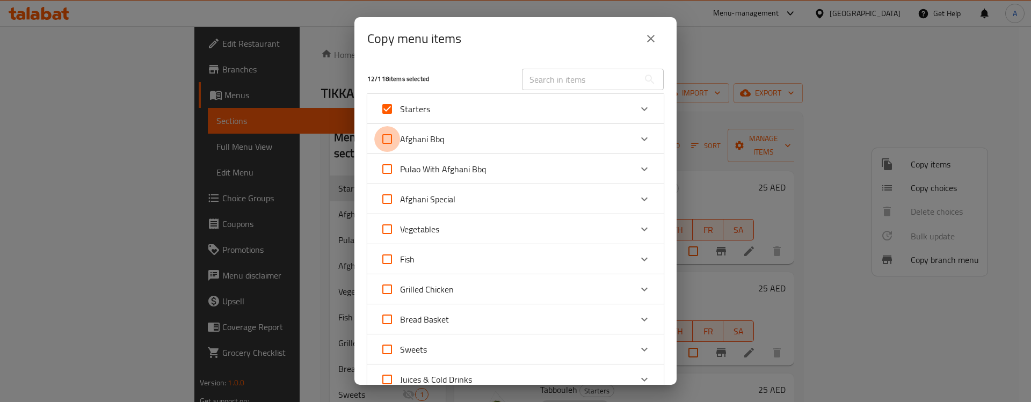
checkbox input "true"
click at [386, 166] on input "Pulao With Afghani Bbq" at bounding box center [387, 169] width 26 height 26
checkbox input "true"
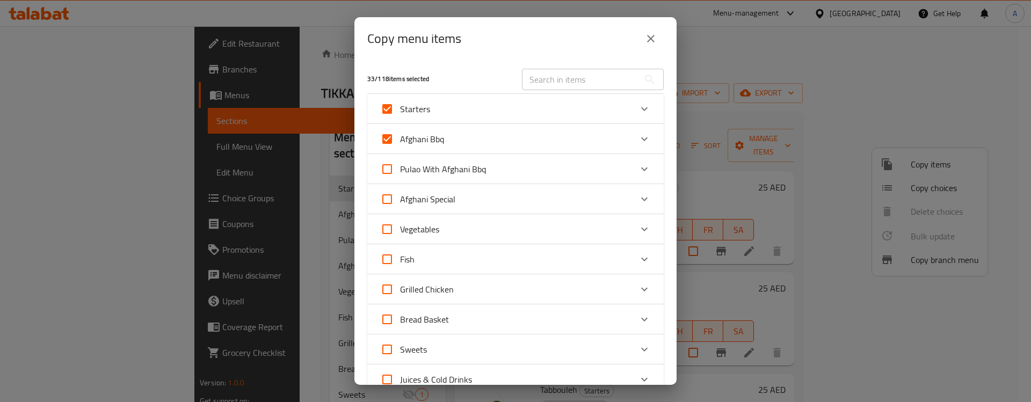
checkbox input "true"
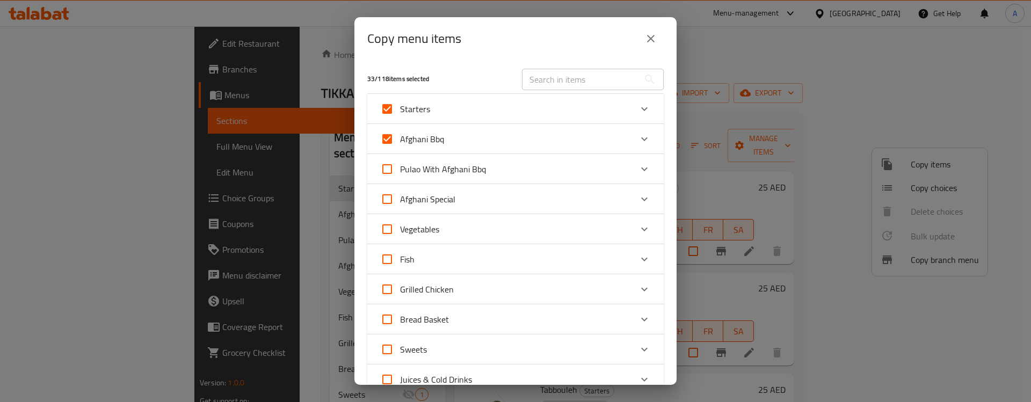
checkbox input "true"
click at [386, 202] on input "Afghani Special" at bounding box center [387, 199] width 26 height 26
checkbox input "true"
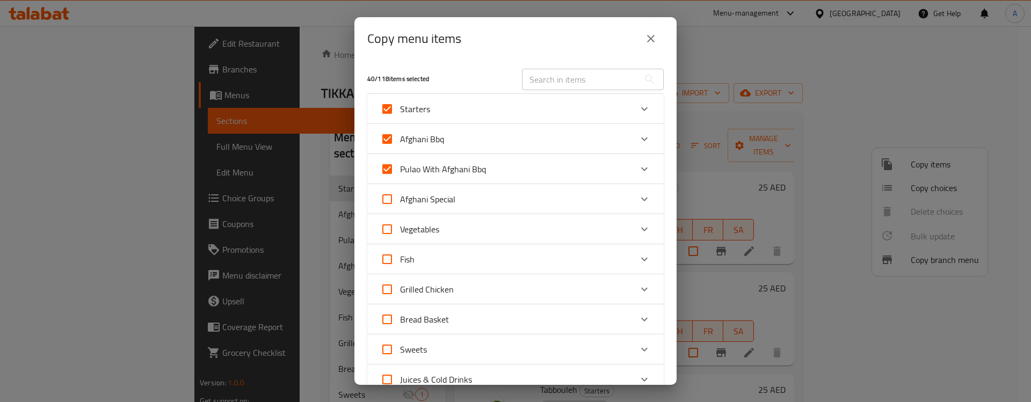
checkbox input "true"
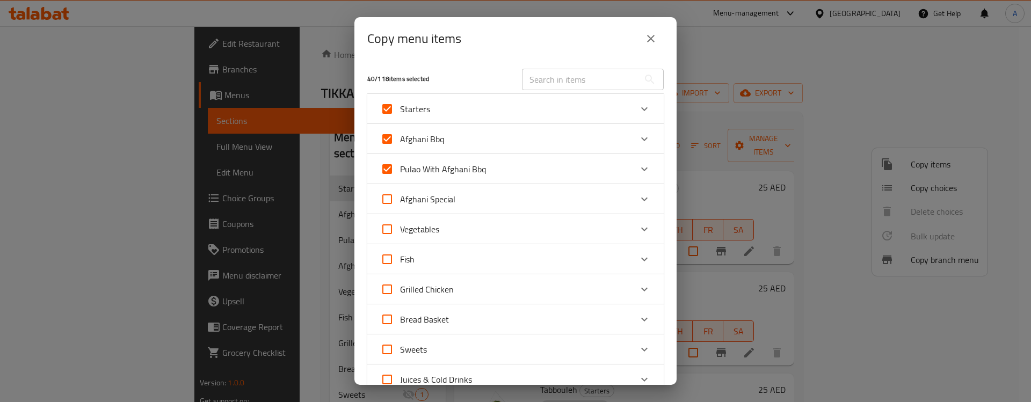
checkbox input "true"
click at [386, 231] on input "Vegetables" at bounding box center [387, 229] width 26 height 26
checkbox input "true"
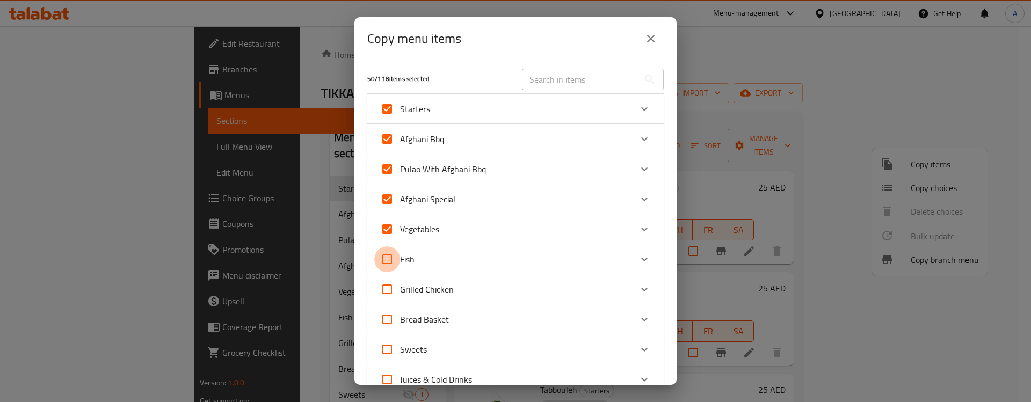
click at [386, 254] on input "Fish" at bounding box center [387, 259] width 26 height 26
checkbox input "true"
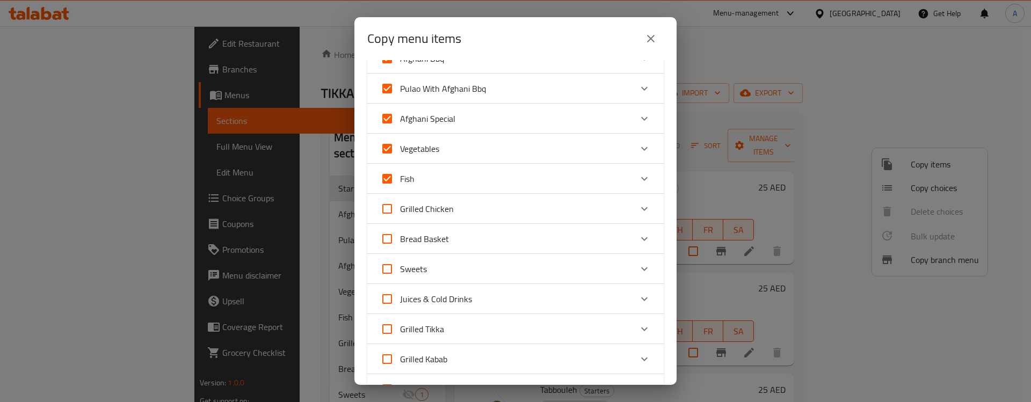
click at [385, 211] on input "Grilled Chicken" at bounding box center [387, 209] width 26 height 26
checkbox input "true"
click at [384, 238] on input "Bread Basket" at bounding box center [387, 239] width 26 height 26
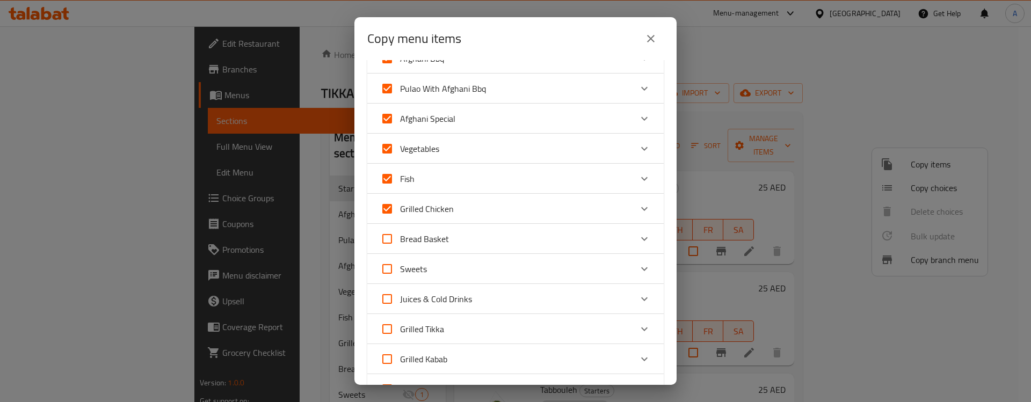
checkbox input "true"
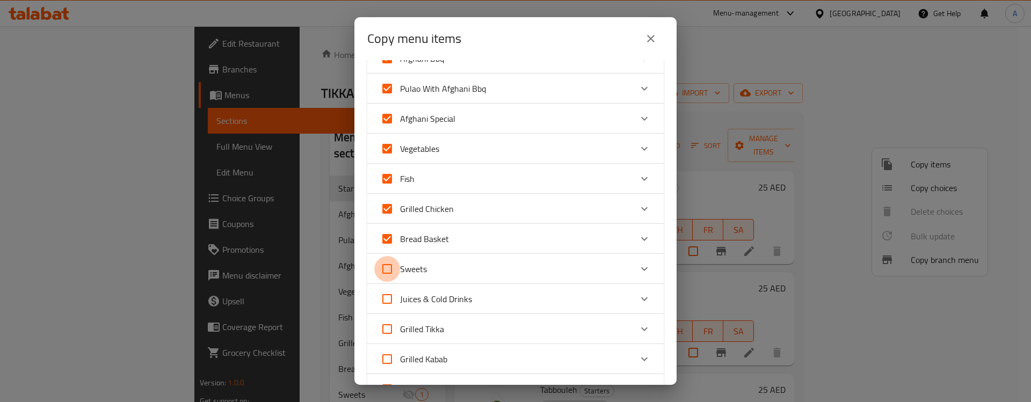
click at [381, 271] on input "Sweets" at bounding box center [387, 269] width 26 height 26
checkbox input "true"
click at [384, 297] on input "Juices & Cold Drinks" at bounding box center [387, 299] width 26 height 26
checkbox input "true"
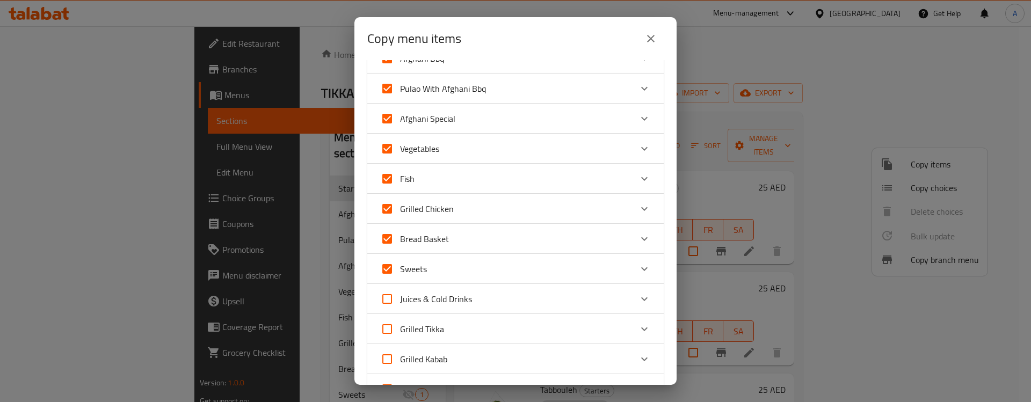
checkbox input "true"
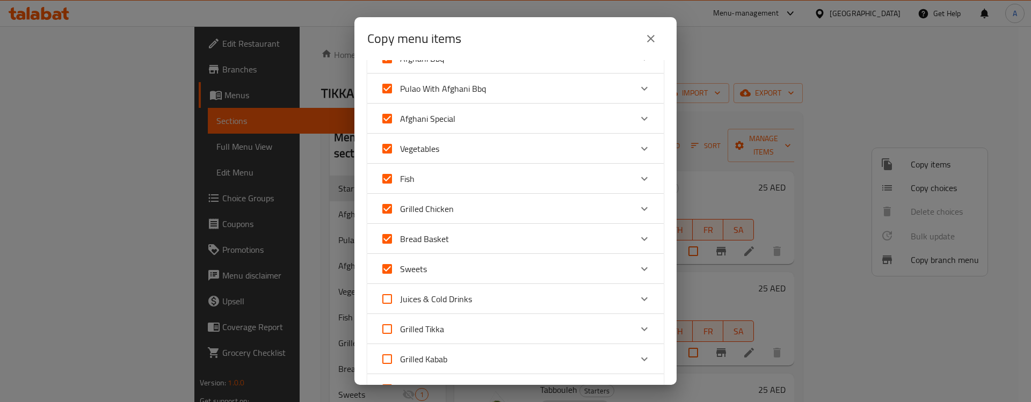
checkbox input "true"
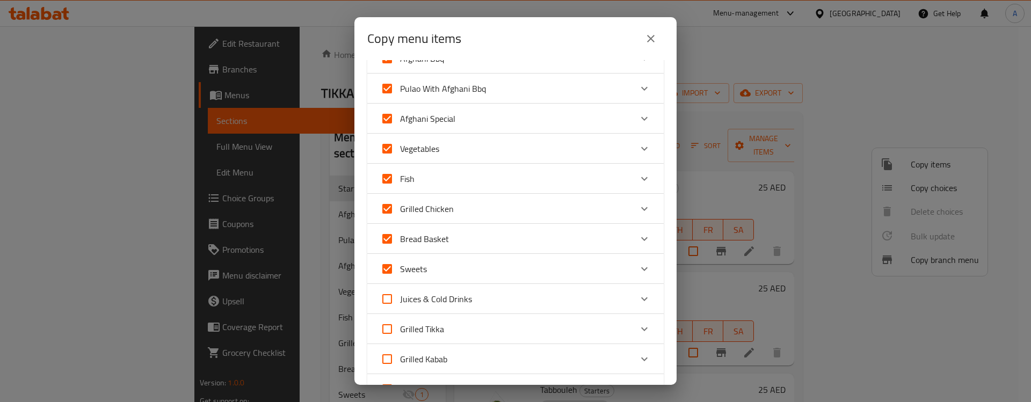
checkbox input "true"
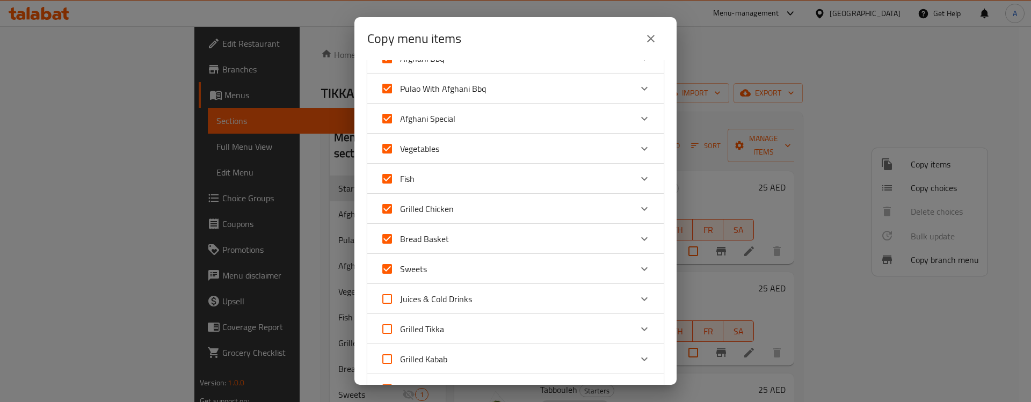
checkbox input "true"
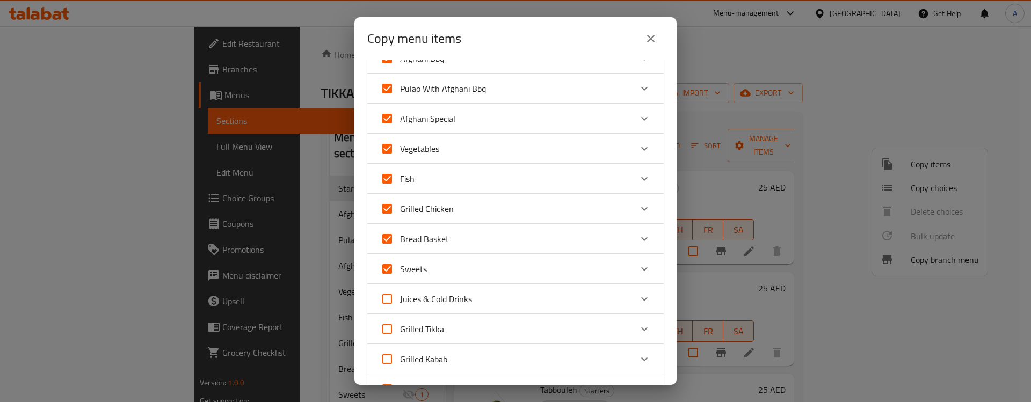
checkbox input "true"
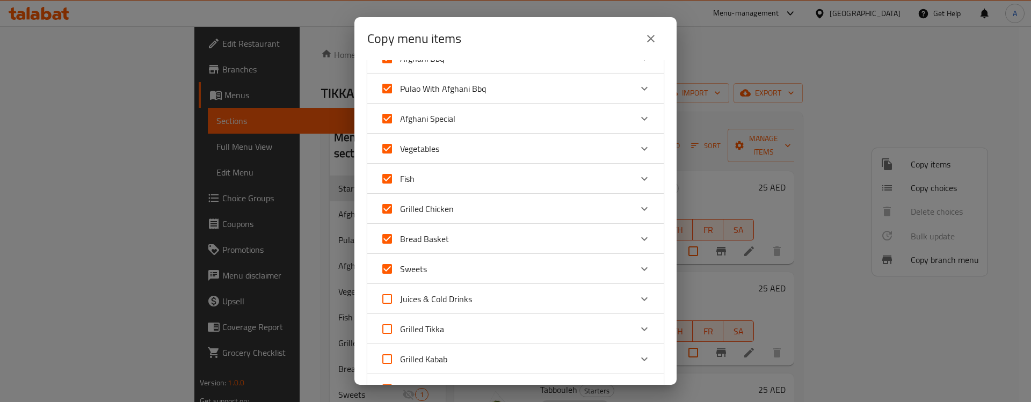
checkbox input "true"
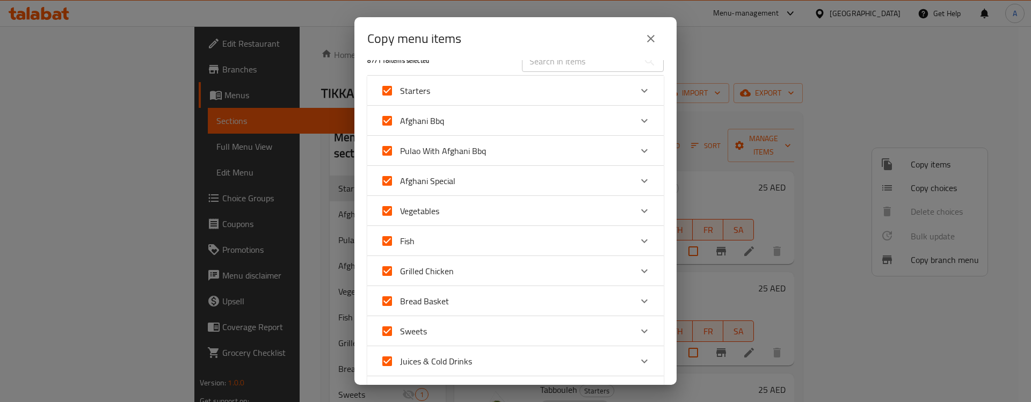
scroll to position [0, 0]
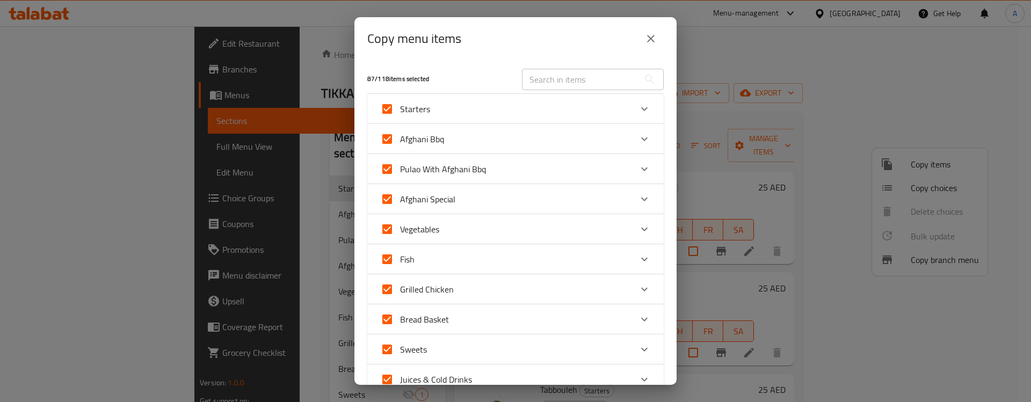
click at [561, 84] on input "text" at bounding box center [580, 79] width 117 height 21
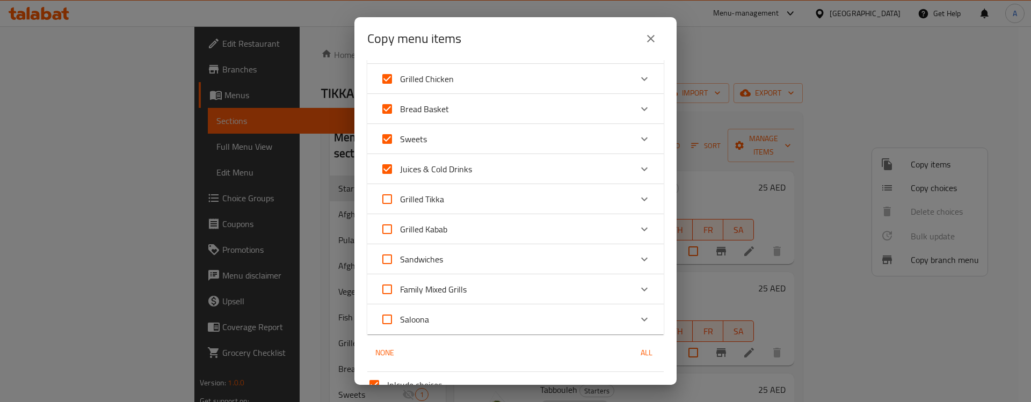
scroll to position [315, 0]
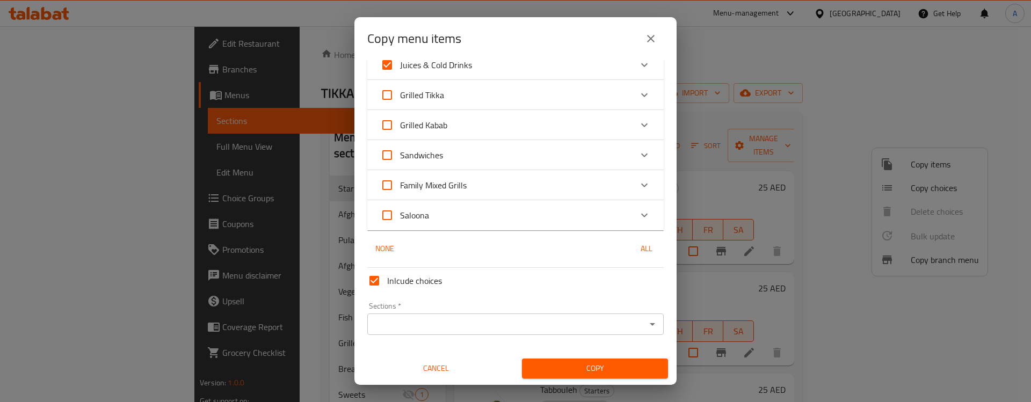
click at [501, 328] on input "Sections   *" at bounding box center [506, 324] width 272 height 15
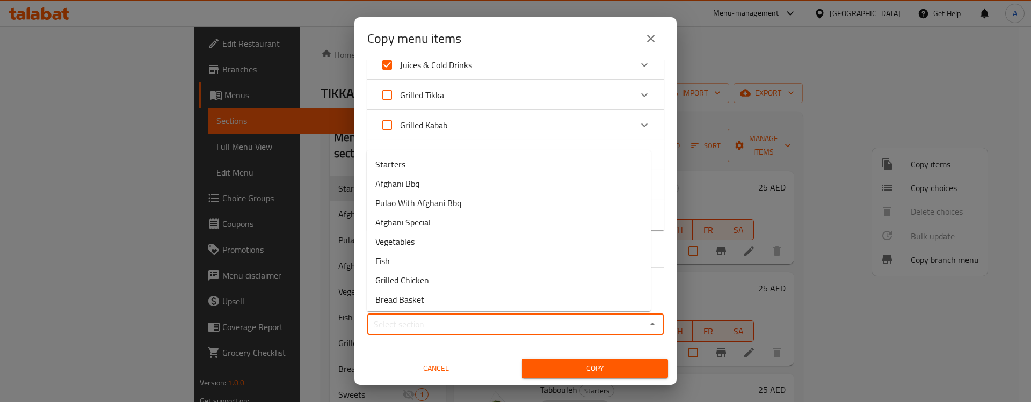
click at [501, 328] on input "Sections   *" at bounding box center [506, 324] width 272 height 15
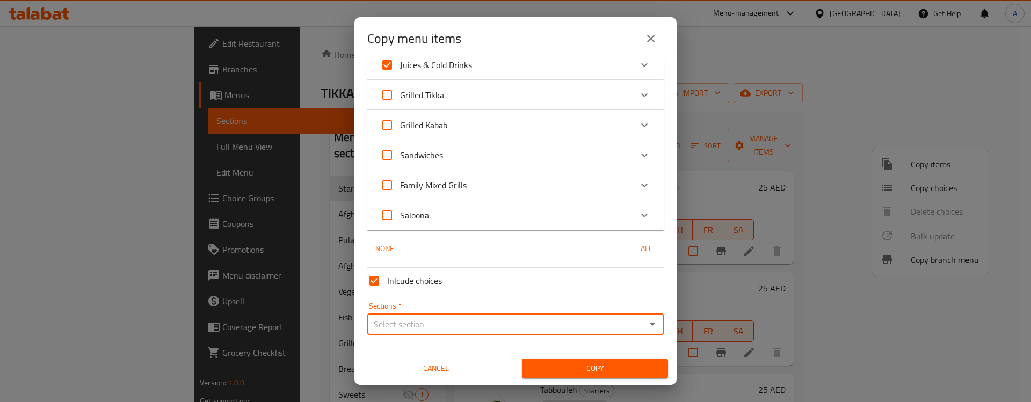
click at [501, 328] on input "Sections   *" at bounding box center [506, 324] width 272 height 15
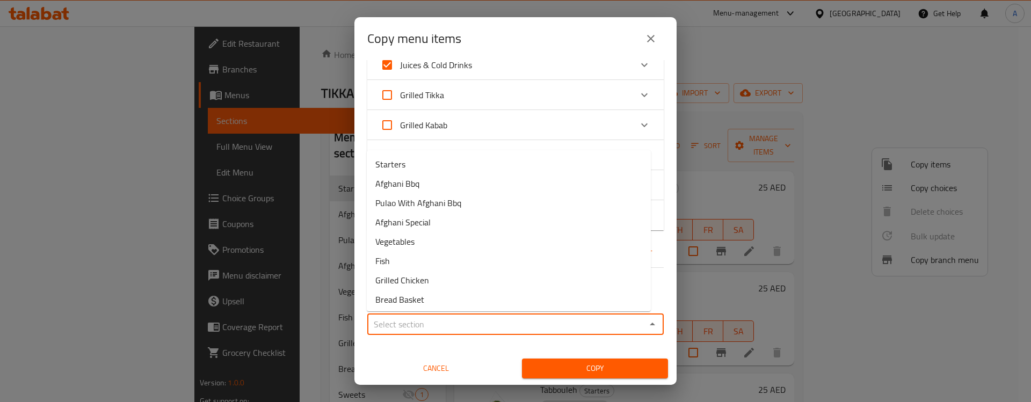
click at [501, 328] on input "Sections   *" at bounding box center [506, 324] width 272 height 15
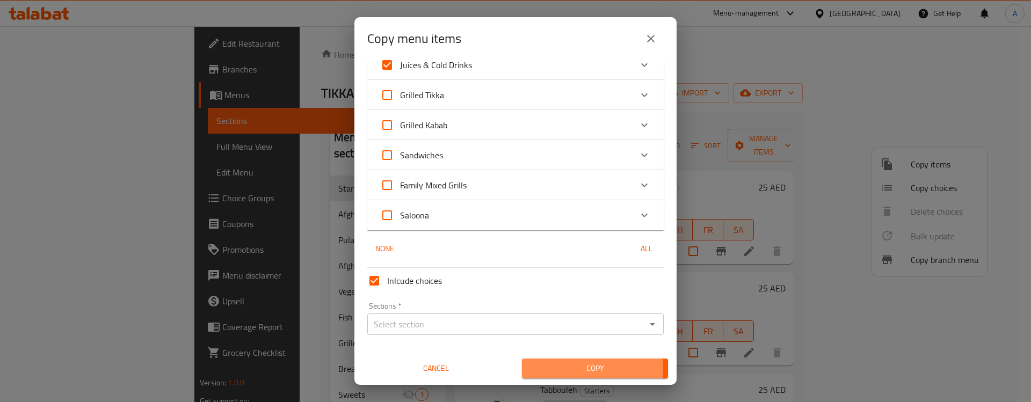
click at [581, 369] on span "Copy" at bounding box center [594, 368] width 129 height 13
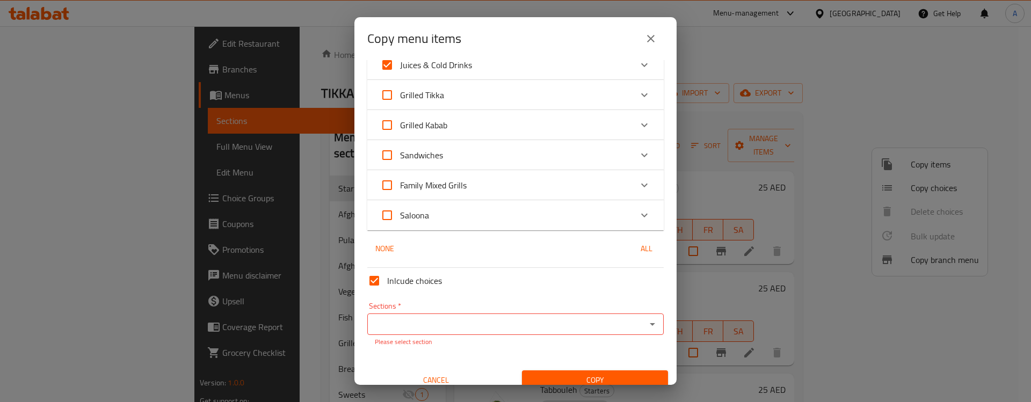
click at [499, 317] on input "Sections   *" at bounding box center [506, 324] width 272 height 15
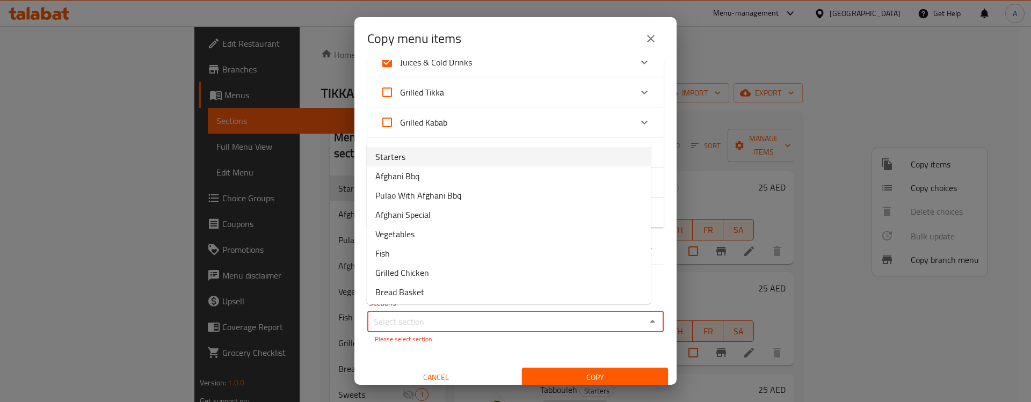
scroll to position [322, 0]
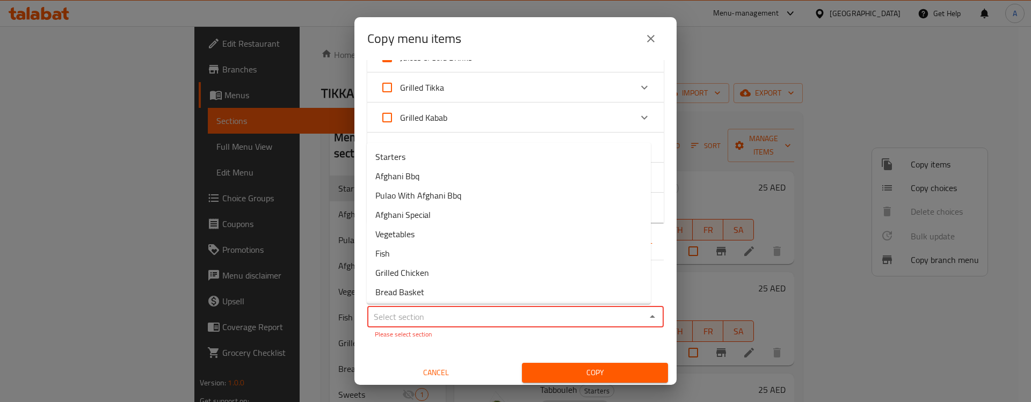
click at [445, 347] on div "Inlcude choices Sections   * Sections * Please select section Cancel Copy" at bounding box center [515, 319] width 305 height 127
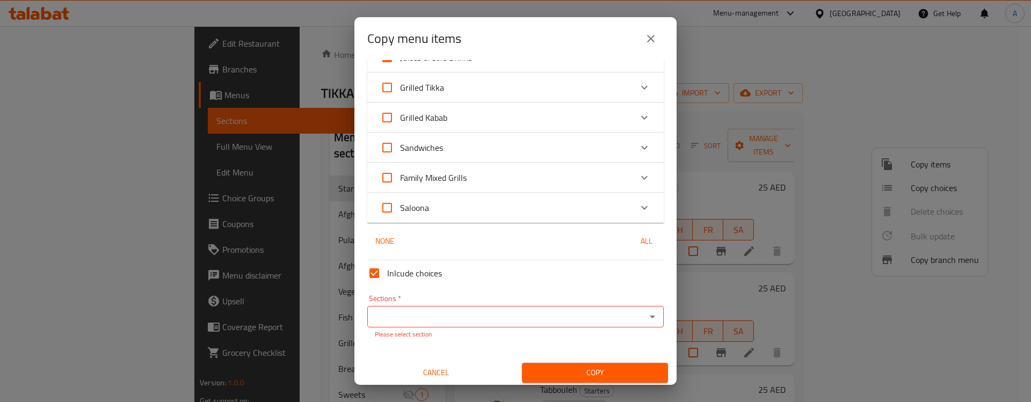
click at [471, 320] on input "Sections   *" at bounding box center [506, 316] width 272 height 15
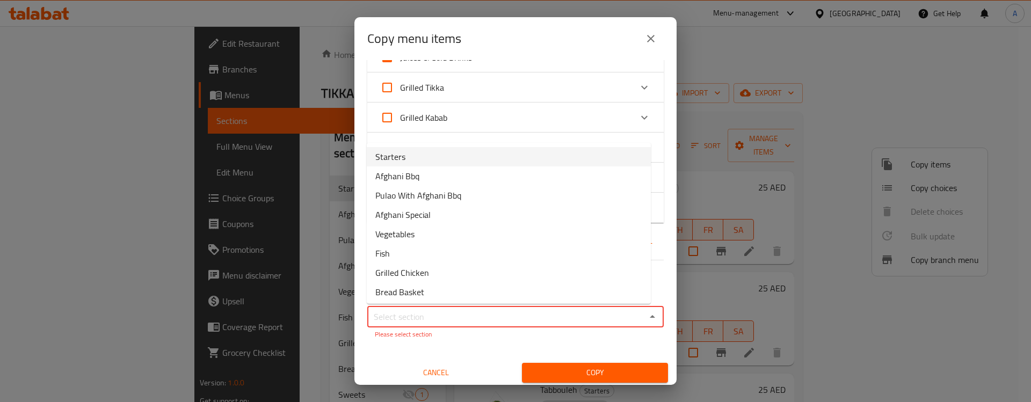
click at [418, 152] on li "Starters" at bounding box center [509, 156] width 284 height 19
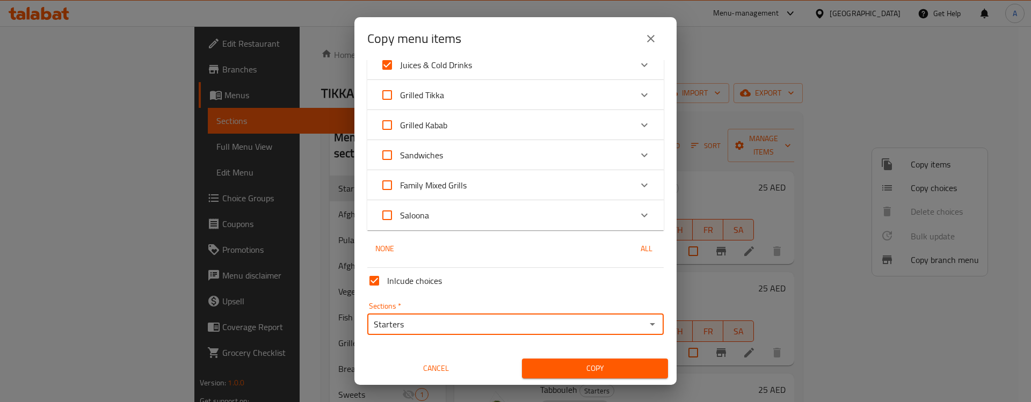
click at [432, 325] on input "Starters" at bounding box center [506, 324] width 272 height 15
click at [404, 347] on span "Starters" at bounding box center [390, 351] width 30 height 13
type input "Starters"
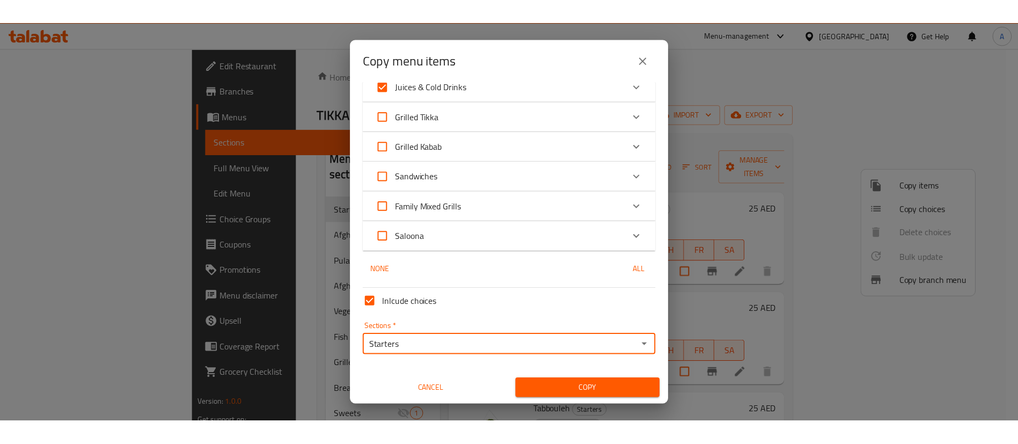
scroll to position [0, 0]
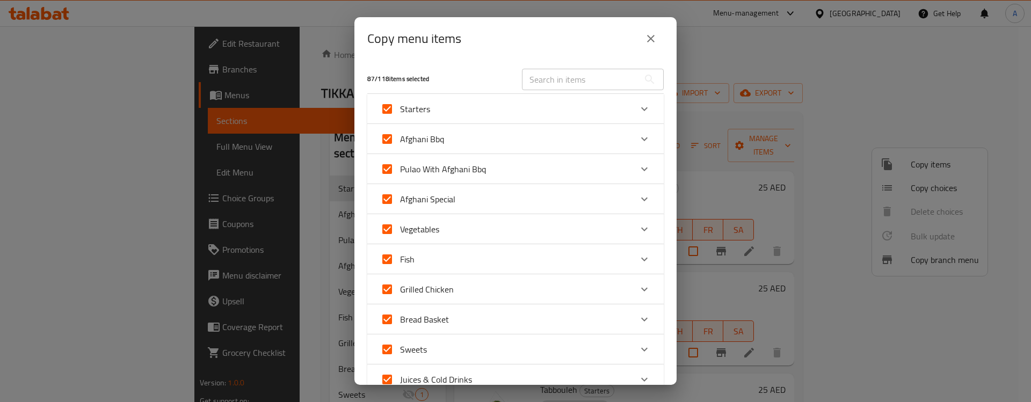
click at [392, 133] on input "Afghani Bbq" at bounding box center [387, 139] width 26 height 26
checkbox input "false"
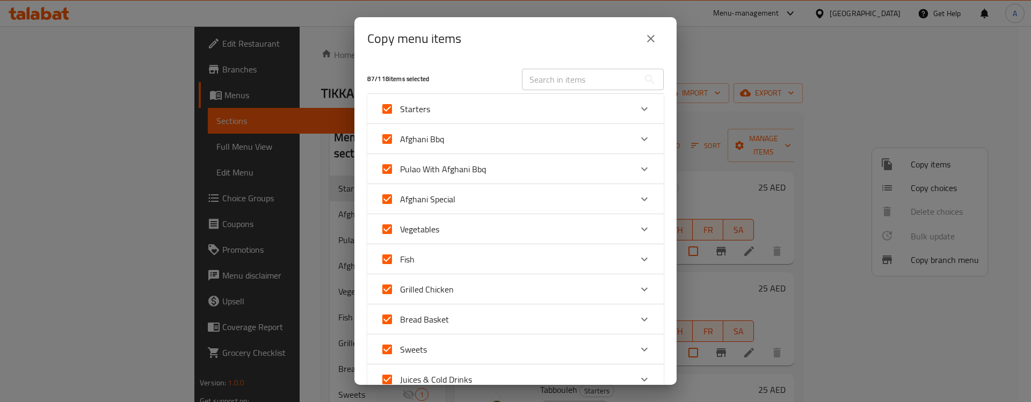
checkbox input "false"
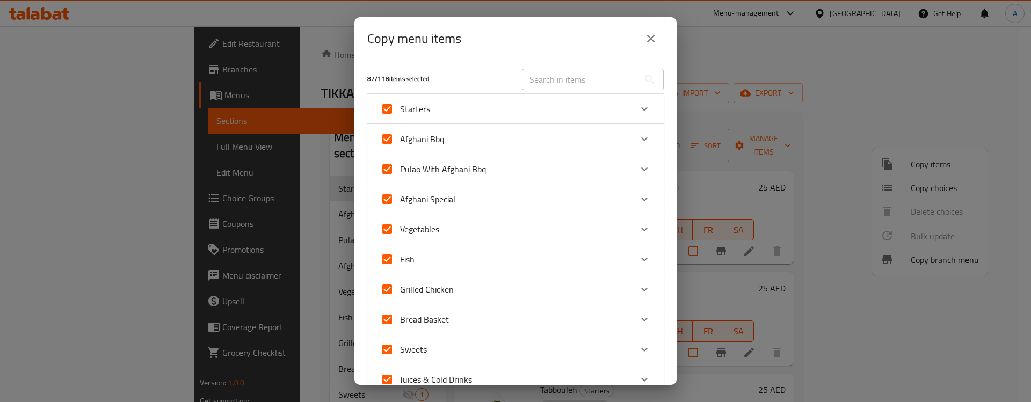
checkbox input "false"
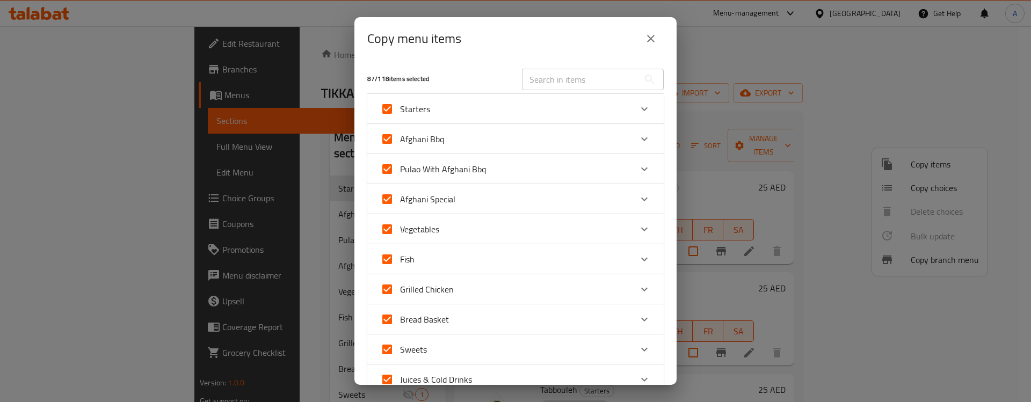
checkbox input "false"
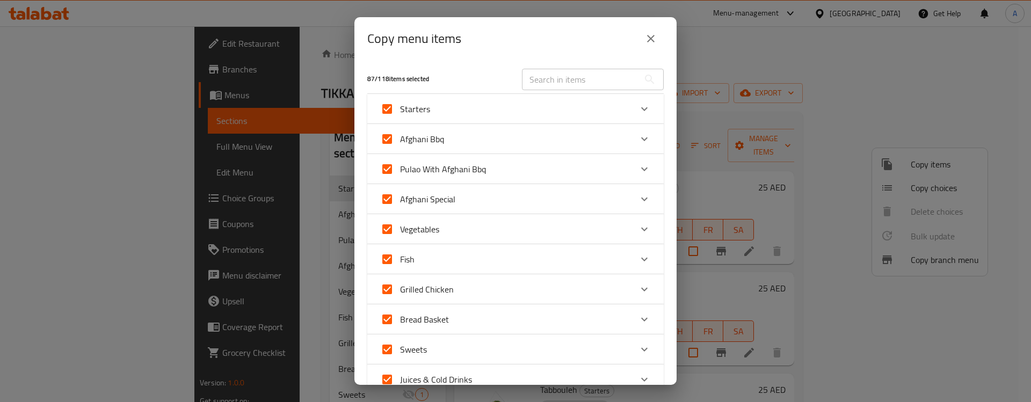
checkbox input "false"
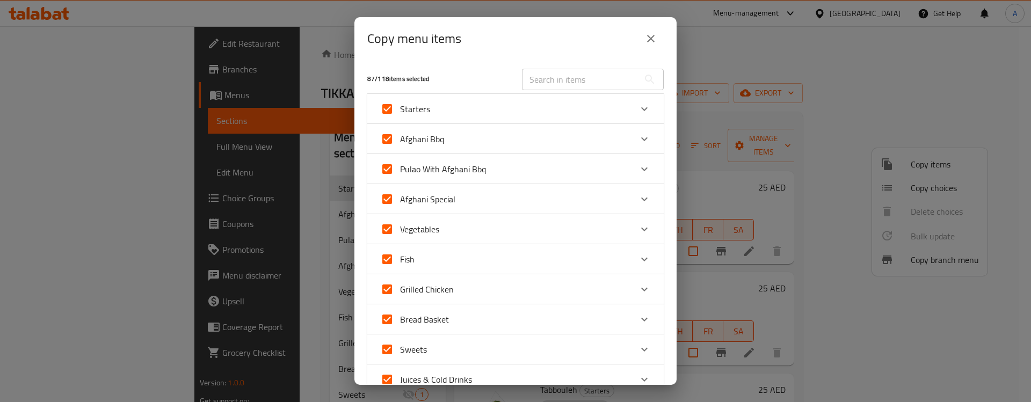
checkbox input "false"
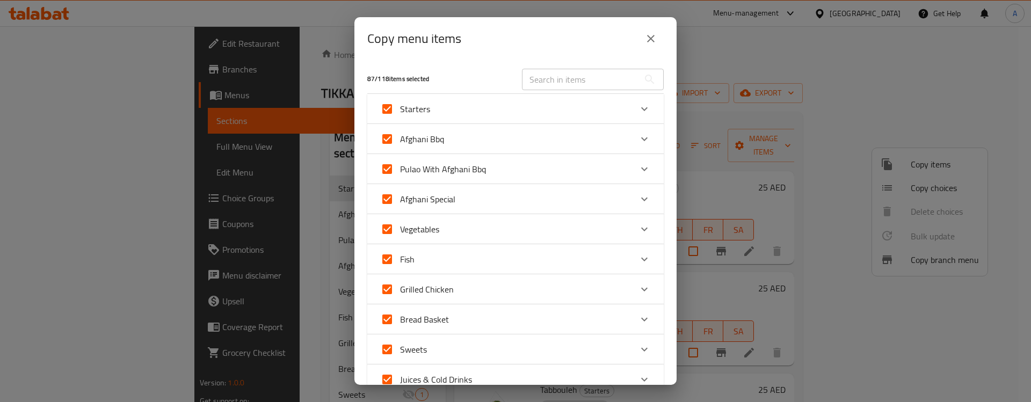
checkbox input "false"
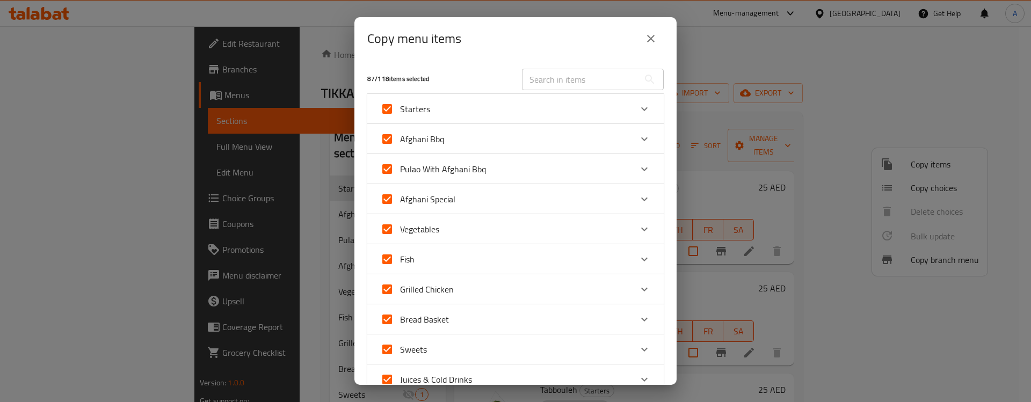
checkbox input "false"
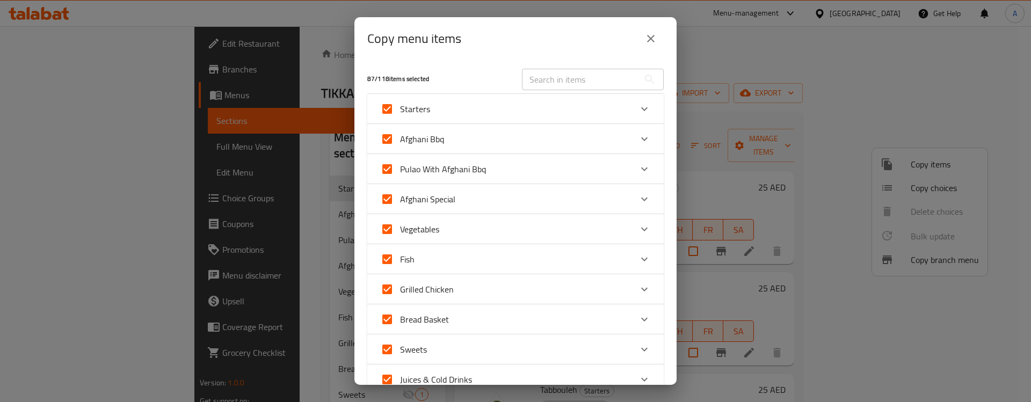
checkbox input "false"
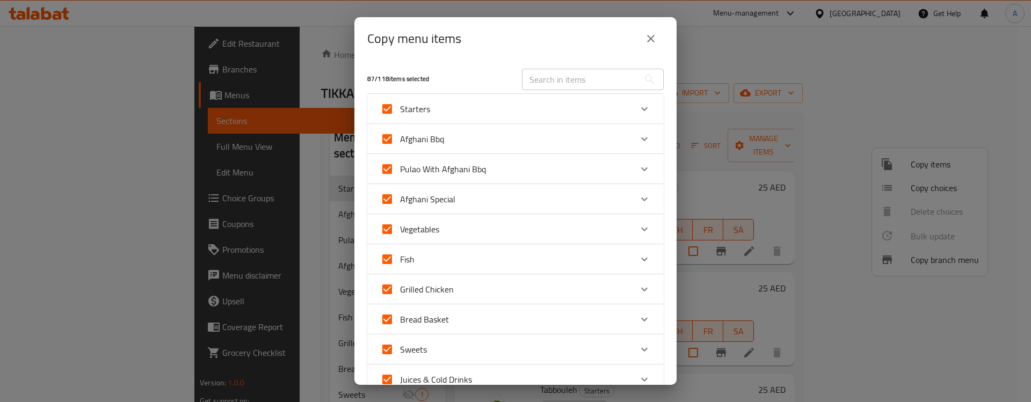
checkbox input "false"
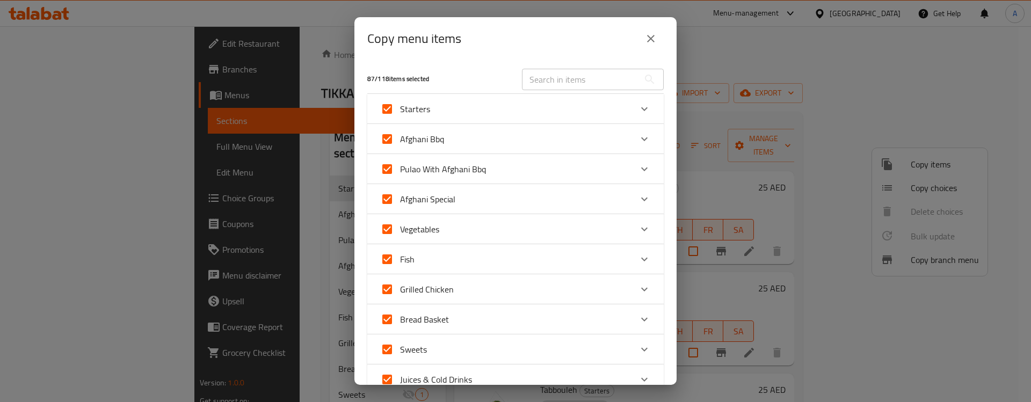
checkbox input "false"
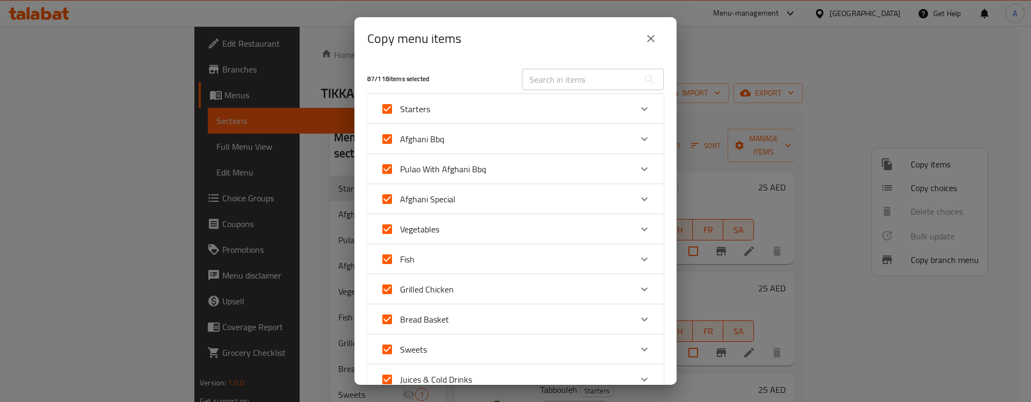
checkbox input "false"
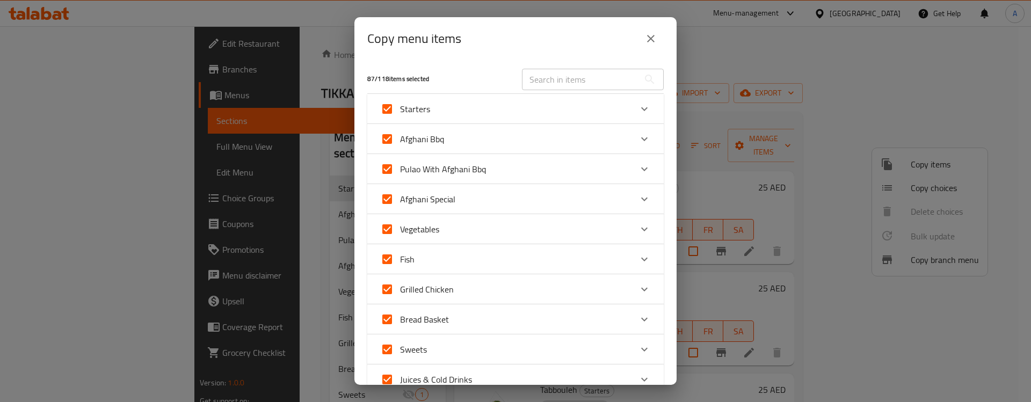
checkbox input "false"
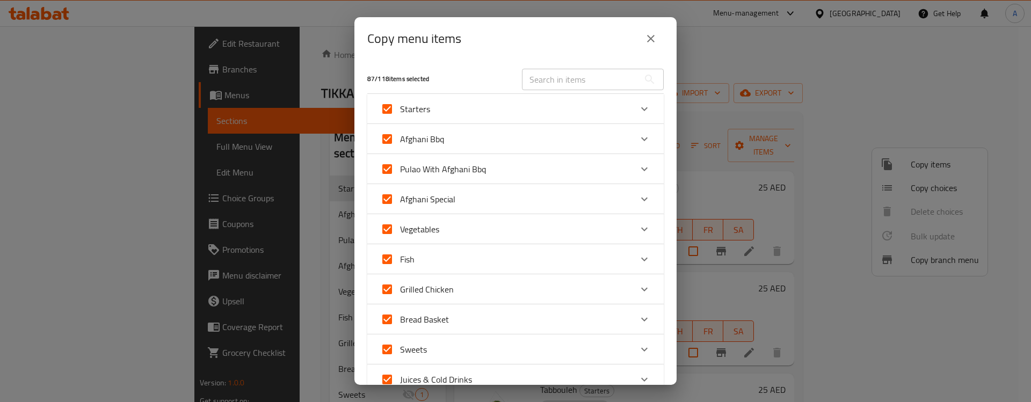
checkbox input "false"
click at [389, 163] on input "Pulao With Afghani Bbq" at bounding box center [387, 169] width 26 height 26
click at [386, 187] on input "Afghani Special" at bounding box center [387, 199] width 26 height 26
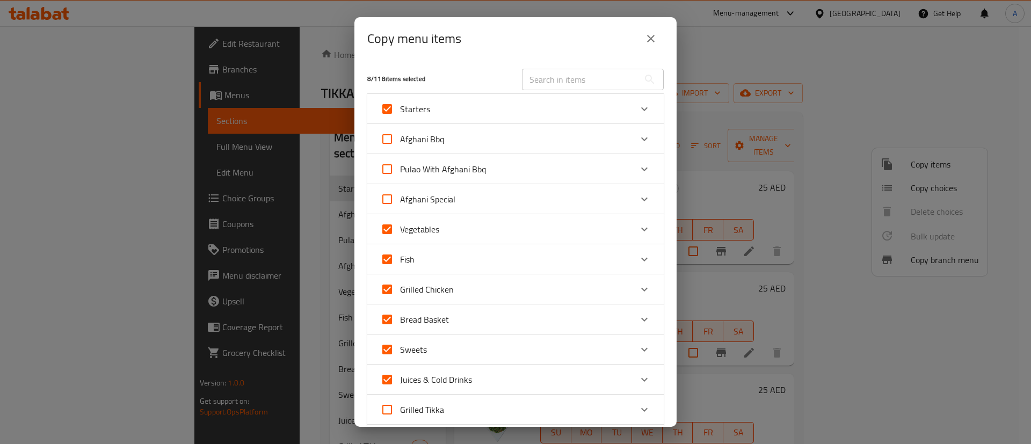
click at [646, 32] on icon "close" at bounding box center [650, 38] width 13 height 13
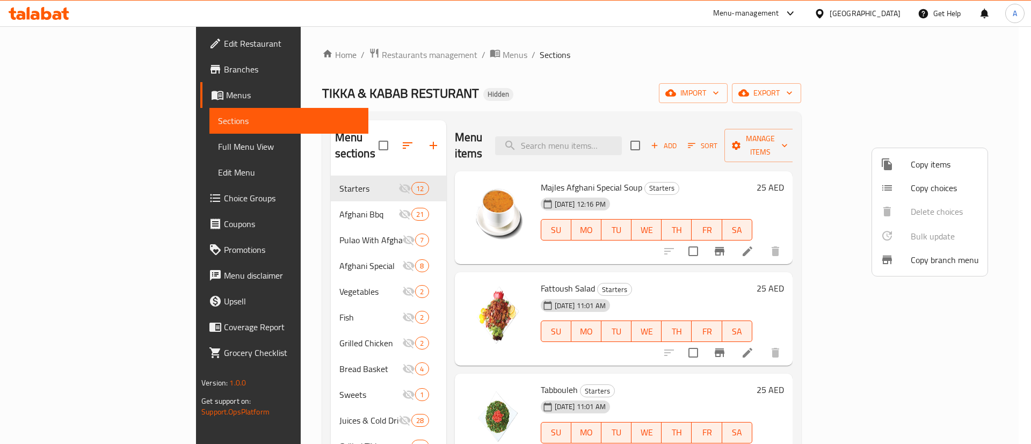
click at [52, 92] on div at bounding box center [515, 222] width 1031 height 444
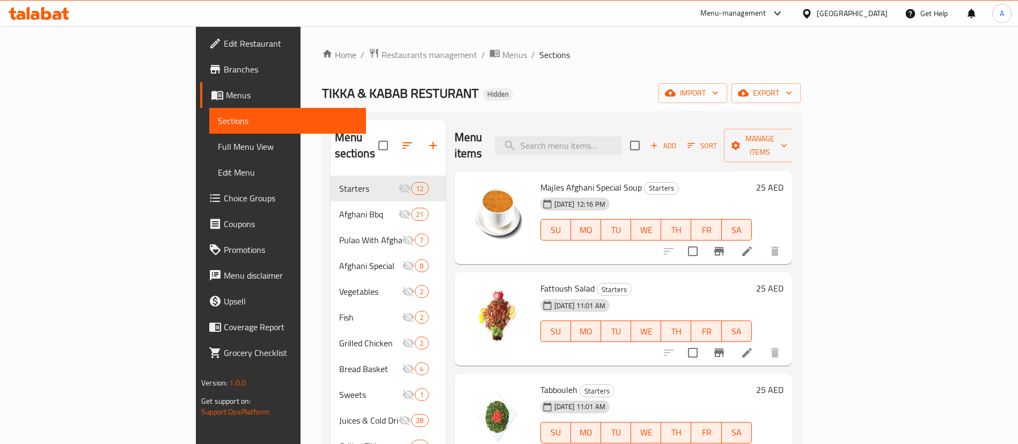
click at [226, 92] on span "Menus" at bounding box center [291, 95] width 131 height 13
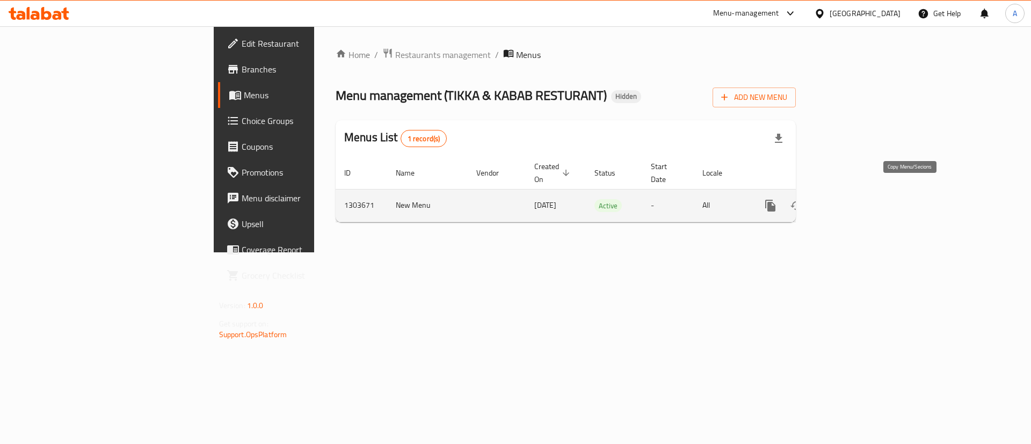
click at [775, 200] on icon "more" at bounding box center [770, 206] width 10 height 12
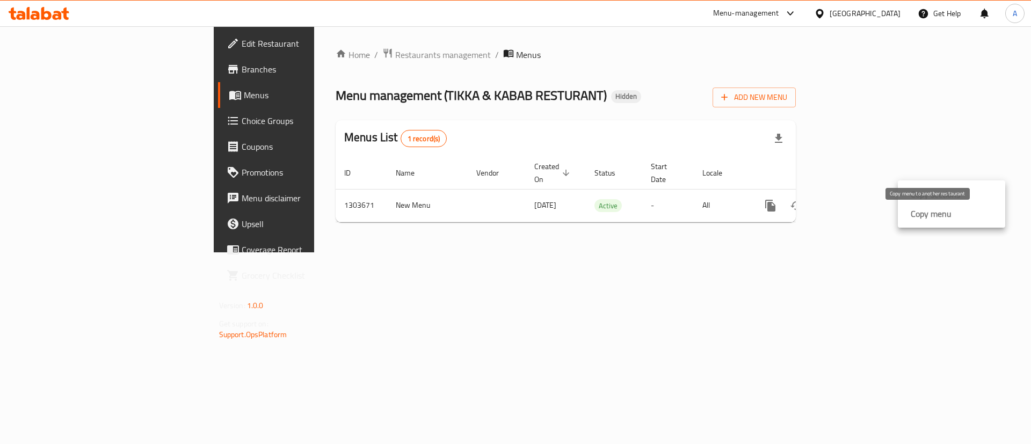
click at [946, 215] on strong "Copy menu" at bounding box center [930, 213] width 41 height 13
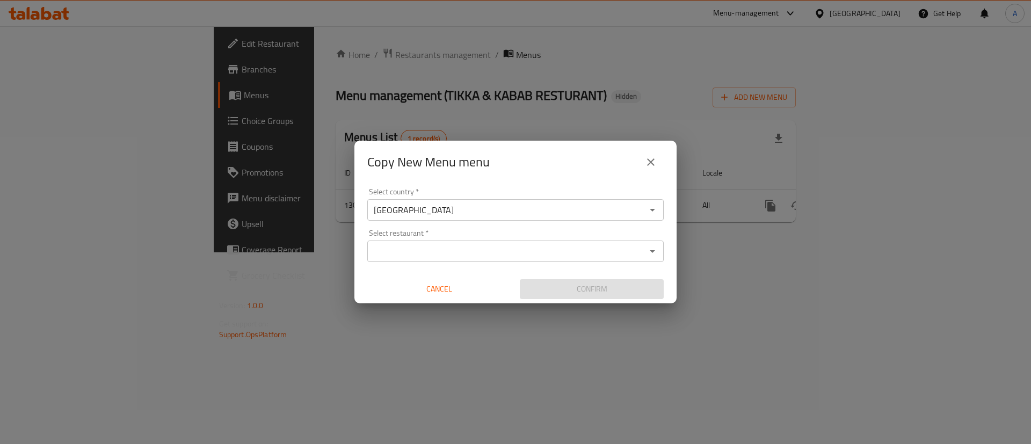
click at [418, 259] on div "Select restaurant *" at bounding box center [515, 250] width 296 height 21
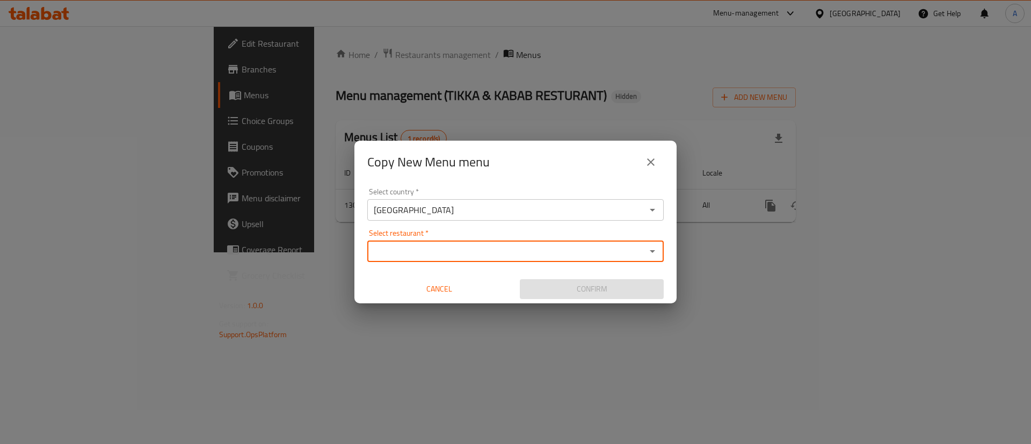
paste input "775031"
click at [439, 251] on input "775031" at bounding box center [506, 251] width 272 height 15
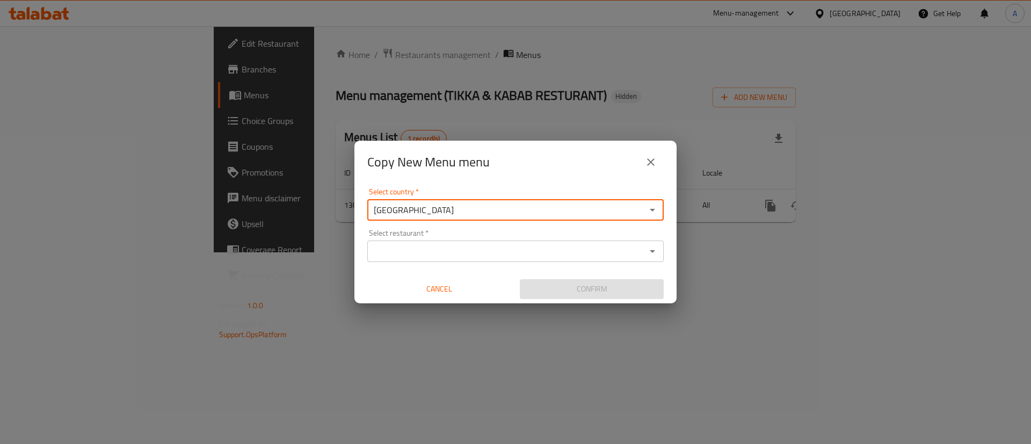
click at [513, 216] on input "[GEOGRAPHIC_DATA]" at bounding box center [506, 209] width 272 height 15
click at [500, 252] on input "Select restaurant   *" at bounding box center [506, 251] width 272 height 15
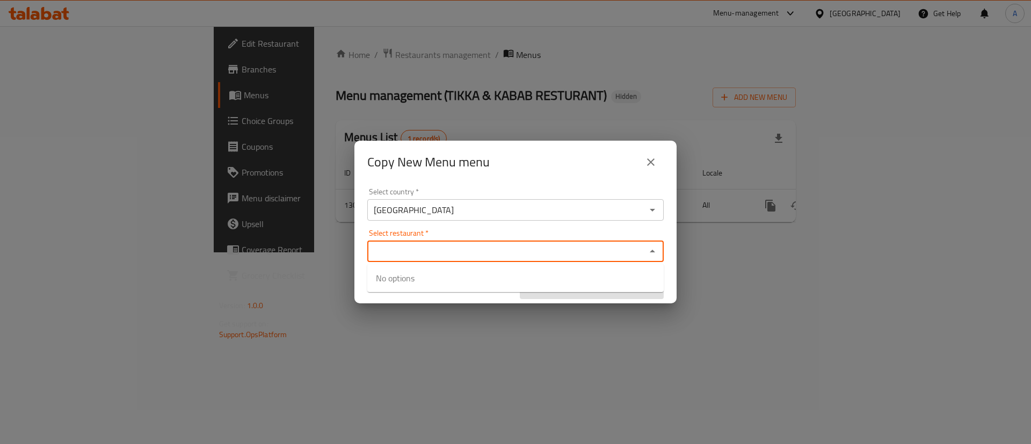
click at [505, 252] on input "Select restaurant   *" at bounding box center [506, 251] width 272 height 15
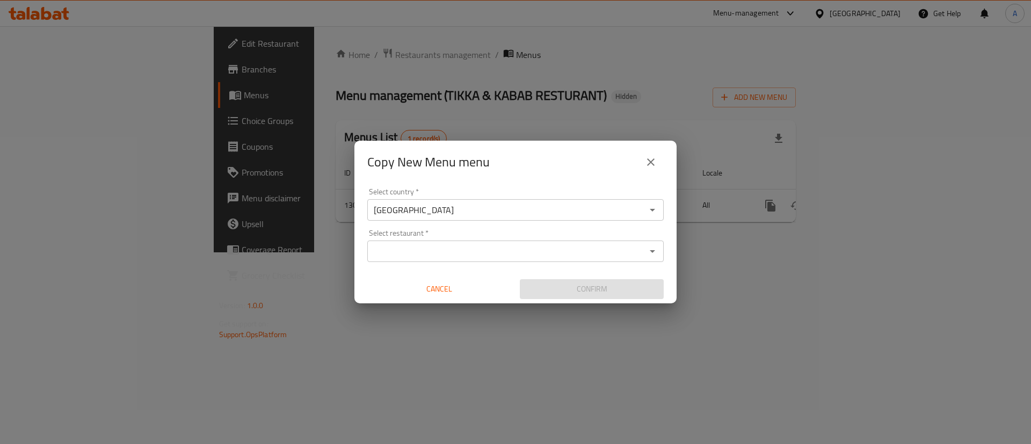
click at [511, 266] on div "Select country   * United Arab Emirates Select country * Select restaurant   * …" at bounding box center [515, 244] width 322 height 120
click at [521, 252] on input "Select restaurant   *" at bounding box center [506, 251] width 272 height 15
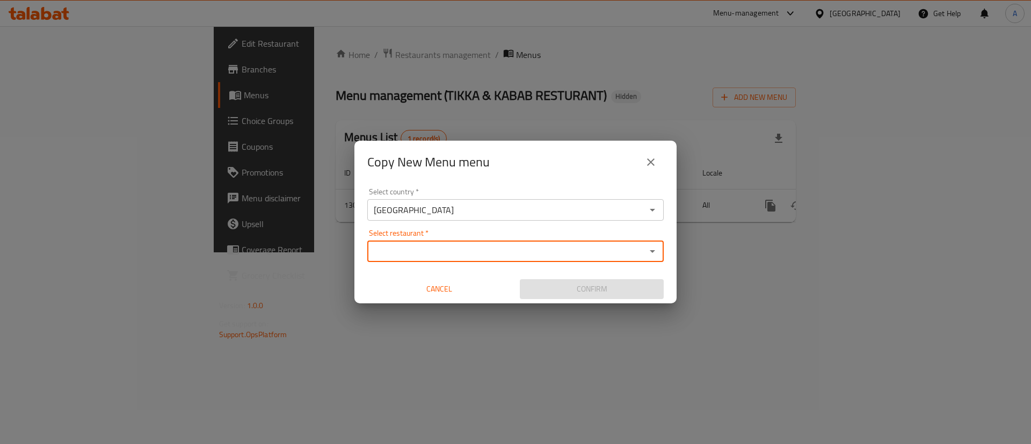
click at [521, 252] on input "Select restaurant   *" at bounding box center [506, 251] width 272 height 15
click at [497, 218] on div "United Arab Emirates Select country *" at bounding box center [515, 209] width 296 height 21
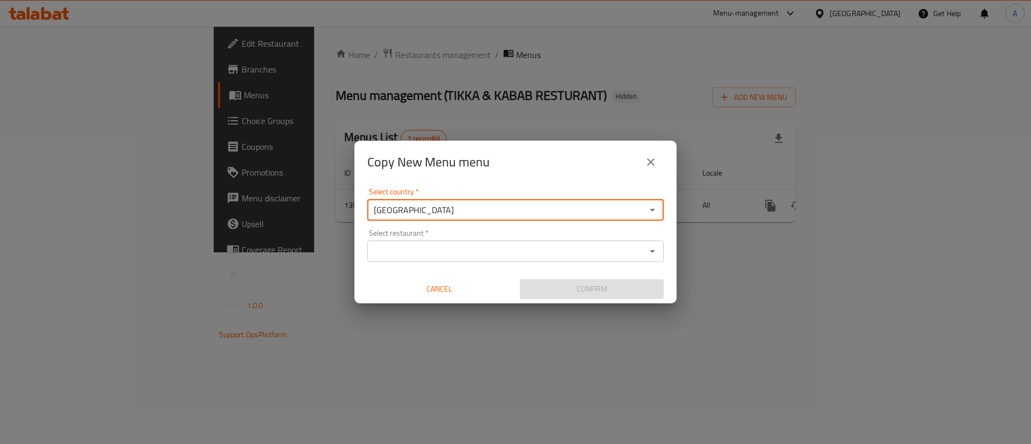
click at [498, 219] on div "United Arab Emirates Select country *" at bounding box center [515, 209] width 296 height 21
click at [644, 219] on div "United Arab Emirates Select country *" at bounding box center [515, 209] width 296 height 21
drag, startPoint x: 663, startPoint y: 206, endPoint x: 647, endPoint y: 209, distance: 16.0
click at [662, 205] on div "United Arab Emirates Select country *" at bounding box center [515, 209] width 296 height 21
click at [646, 209] on icon "Open" at bounding box center [652, 209] width 13 height 13
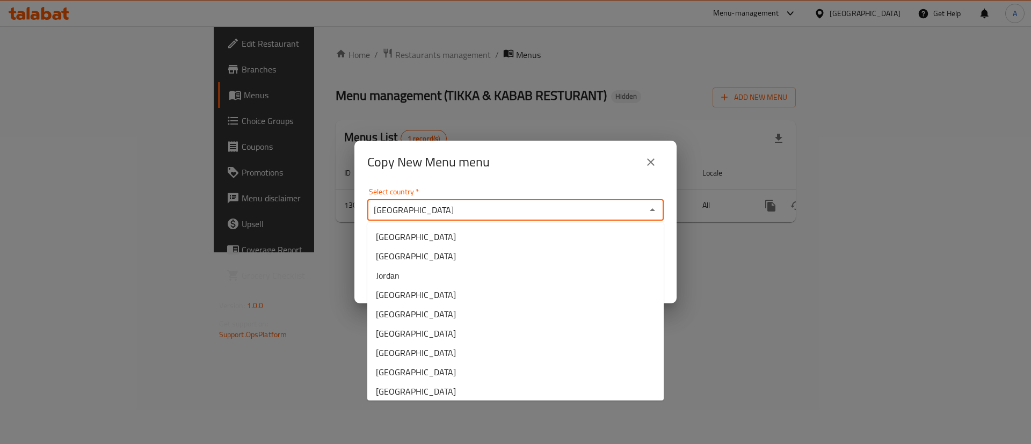
click at [652, 160] on icon "close" at bounding box center [650, 162] width 13 height 13
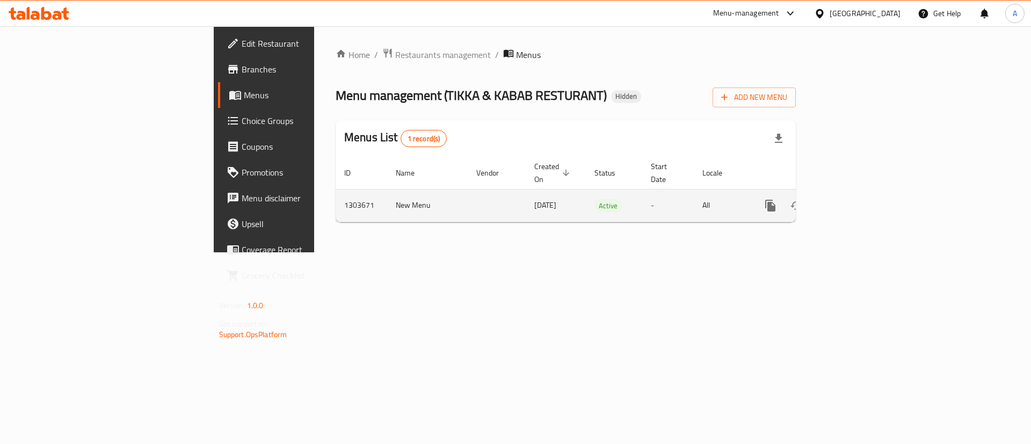
click at [854, 199] on icon "enhanced table" at bounding box center [847, 205] width 13 height 13
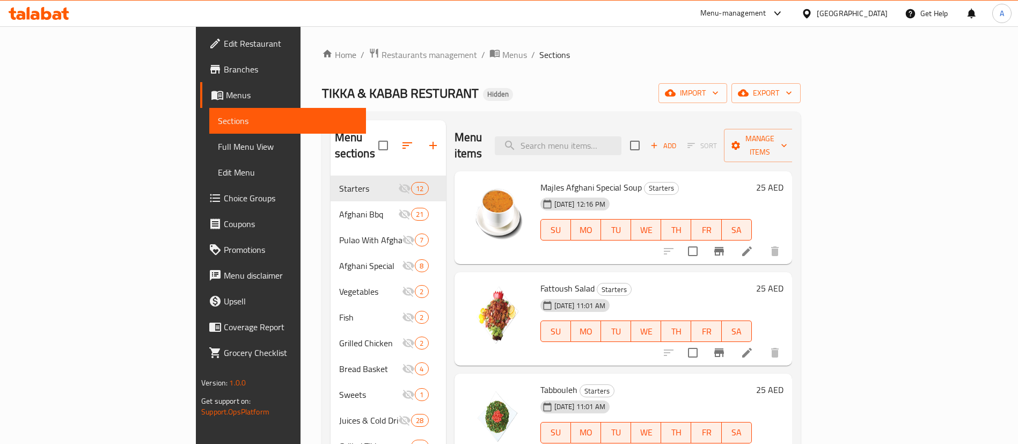
click at [200, 186] on link "Choice Groups" at bounding box center [283, 198] width 166 height 26
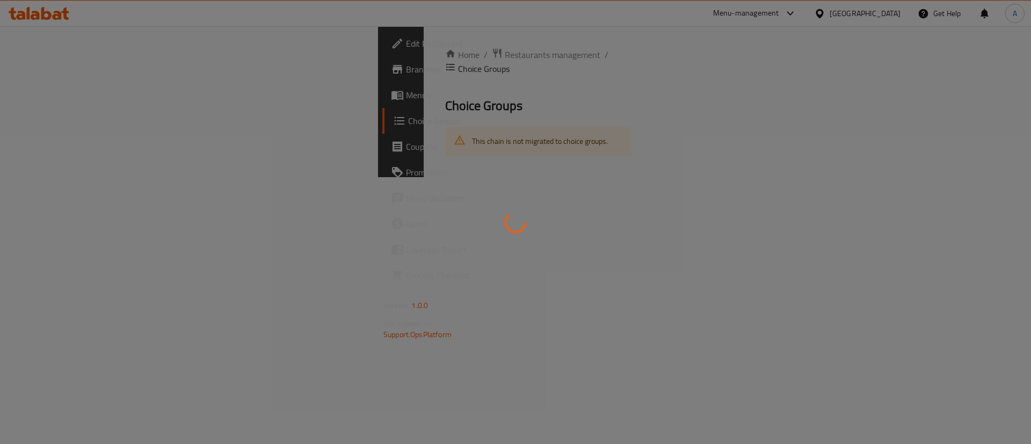
click at [74, 88] on div at bounding box center [515, 222] width 1031 height 444
click at [68, 91] on div at bounding box center [515, 222] width 1031 height 444
click at [79, 95] on div at bounding box center [515, 222] width 1031 height 444
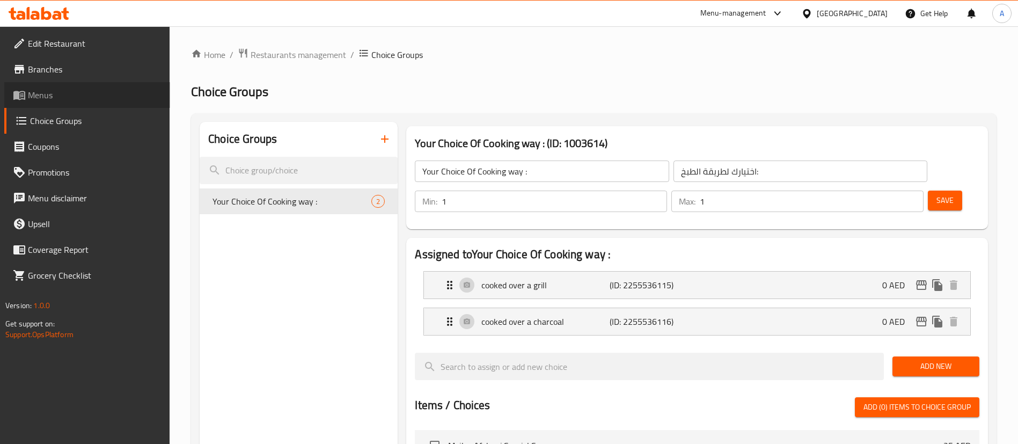
click at [45, 100] on span "Menus" at bounding box center [95, 95] width 134 height 13
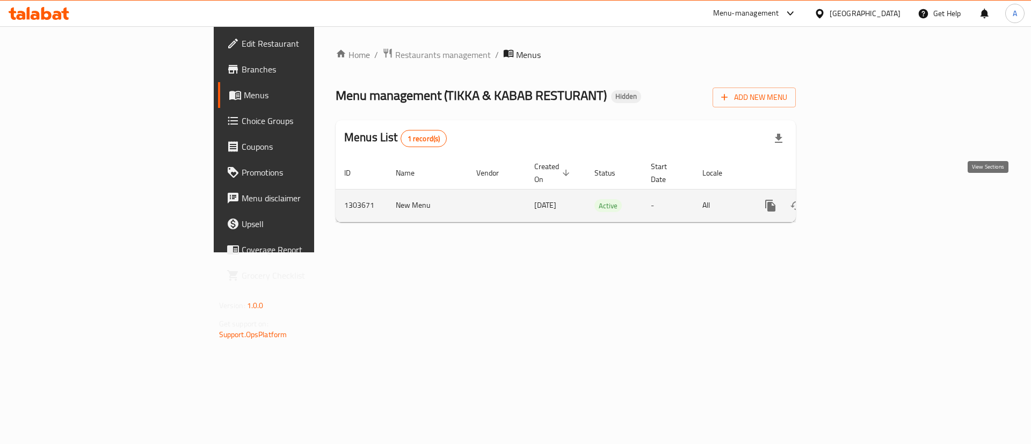
click at [860, 198] on link "enhanced table" at bounding box center [848, 206] width 26 height 26
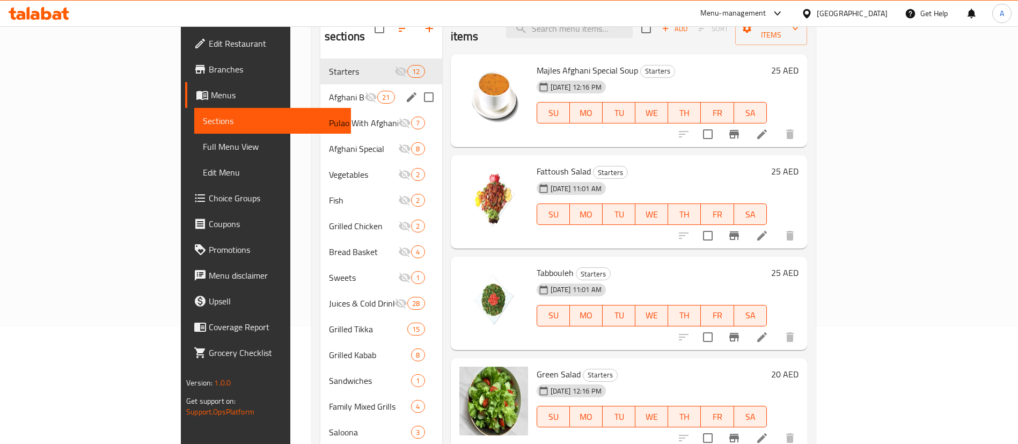
scroll to position [70, 0]
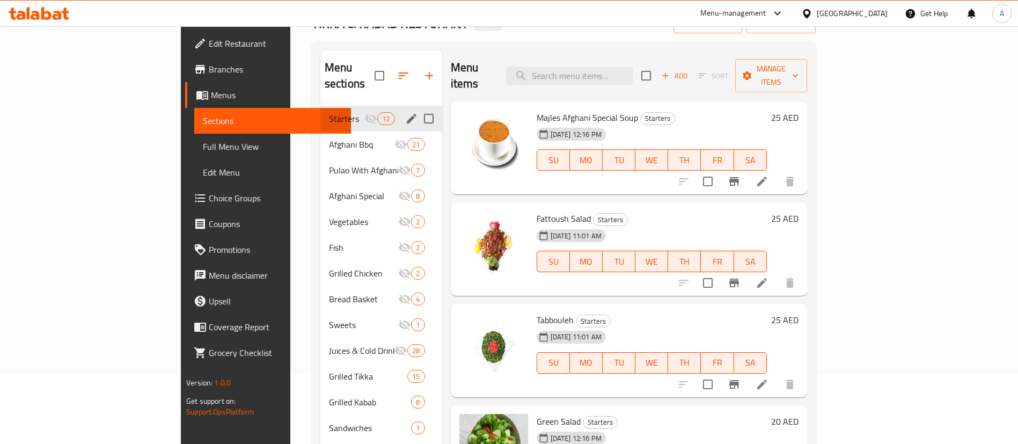
click at [418, 107] on input "Menu sections" at bounding box center [429, 118] width 23 height 23
click at [418, 133] on input "Menu sections" at bounding box center [429, 144] width 23 height 23
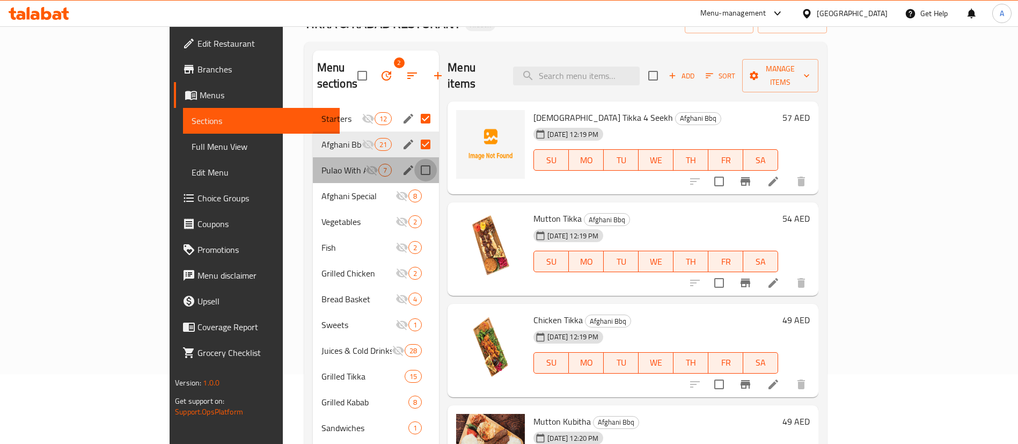
click at [414, 159] on input "Menu sections" at bounding box center [425, 170] width 23 height 23
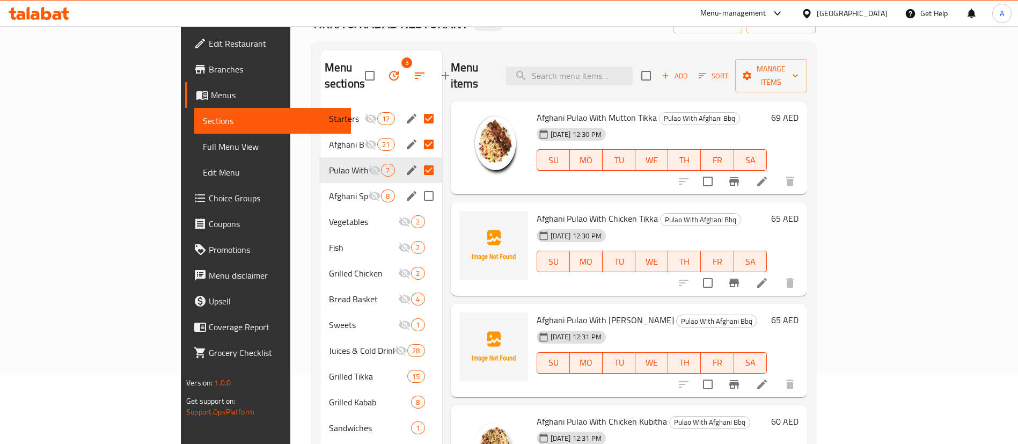
drag, startPoint x: 382, startPoint y: 172, endPoint x: 382, endPoint y: 195, distance: 23.1
click at [418, 185] on input "Menu sections" at bounding box center [429, 196] width 23 height 23
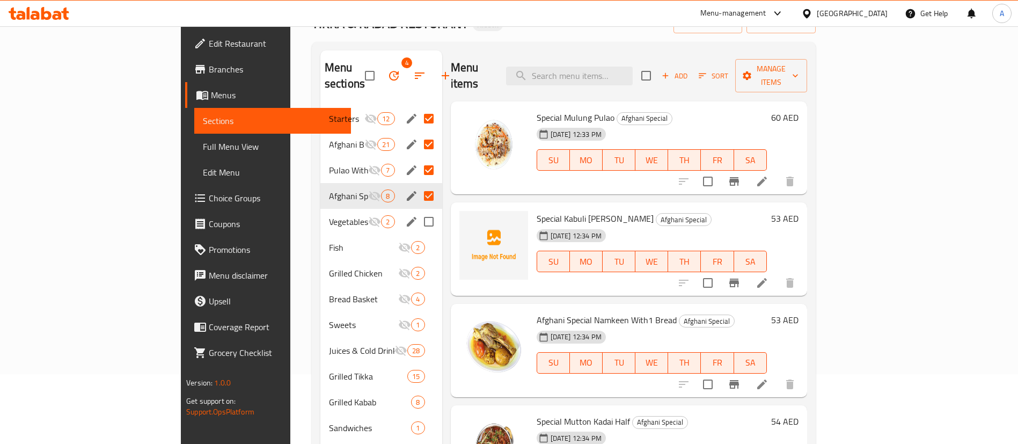
click at [418, 210] on input "Menu sections" at bounding box center [429, 221] width 23 height 23
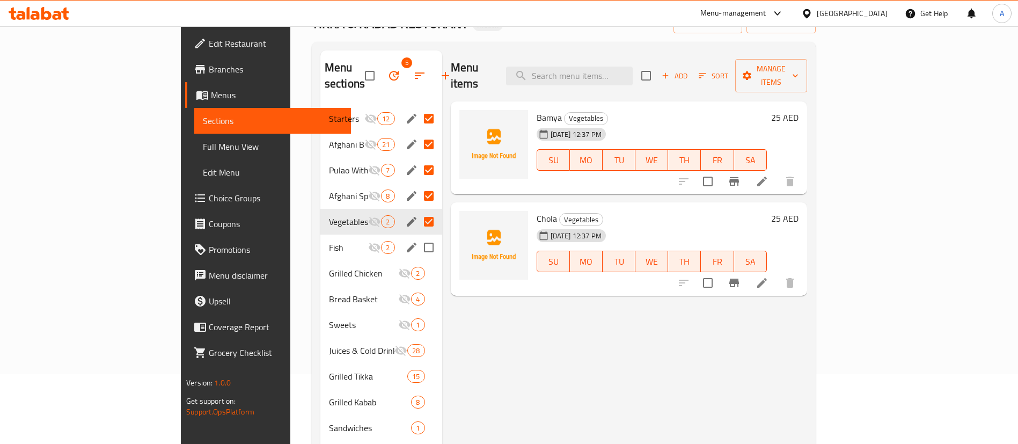
click at [418, 236] on input "Menu sections" at bounding box center [429, 247] width 23 height 23
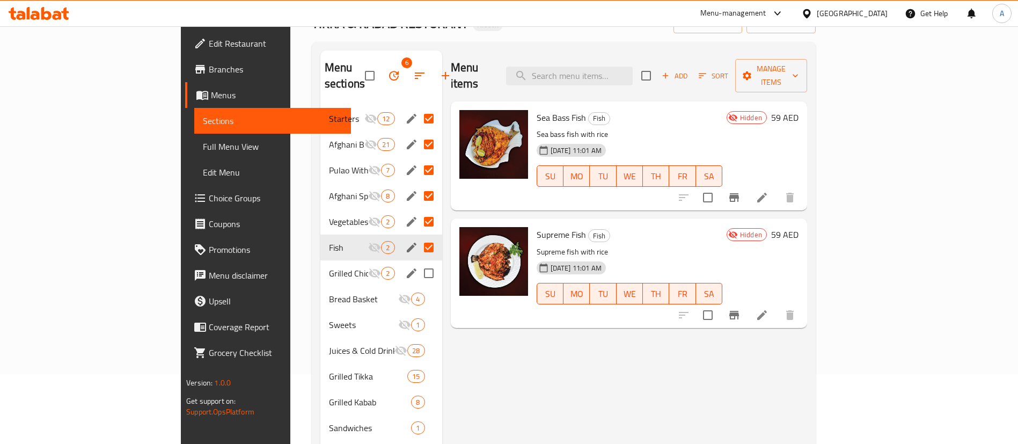
click at [418, 264] on input "Menu sections" at bounding box center [429, 273] width 23 height 23
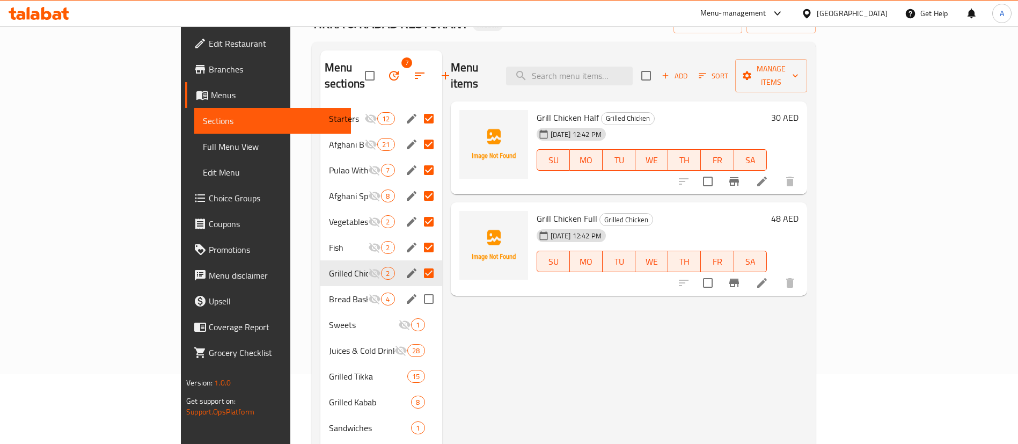
click at [418, 288] on input "Menu sections" at bounding box center [429, 299] width 23 height 23
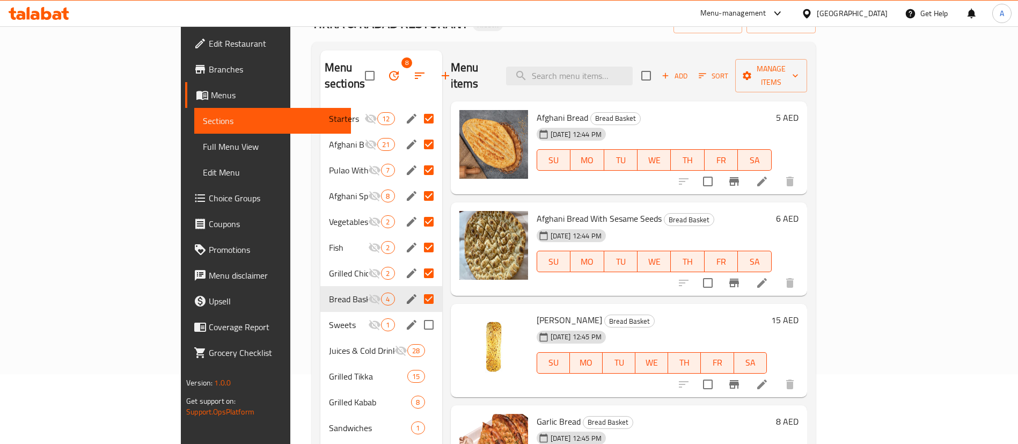
click at [418, 313] on input "Menu sections" at bounding box center [429, 324] width 23 height 23
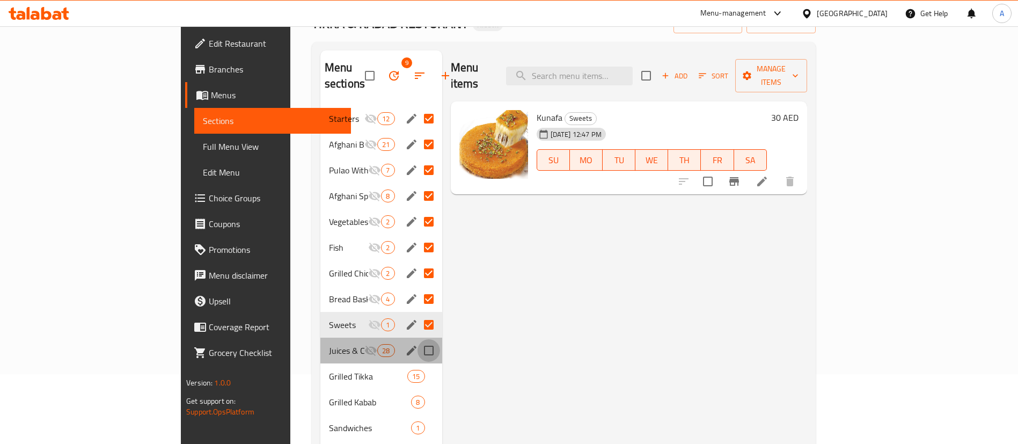
click at [418, 339] on input "Menu sections" at bounding box center [429, 350] width 23 height 23
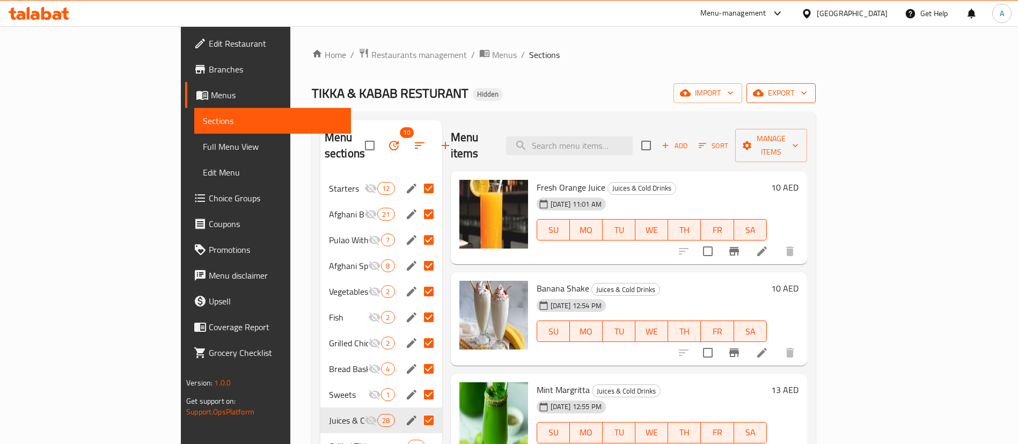
click at [807, 92] on span "export" at bounding box center [781, 92] width 52 height 13
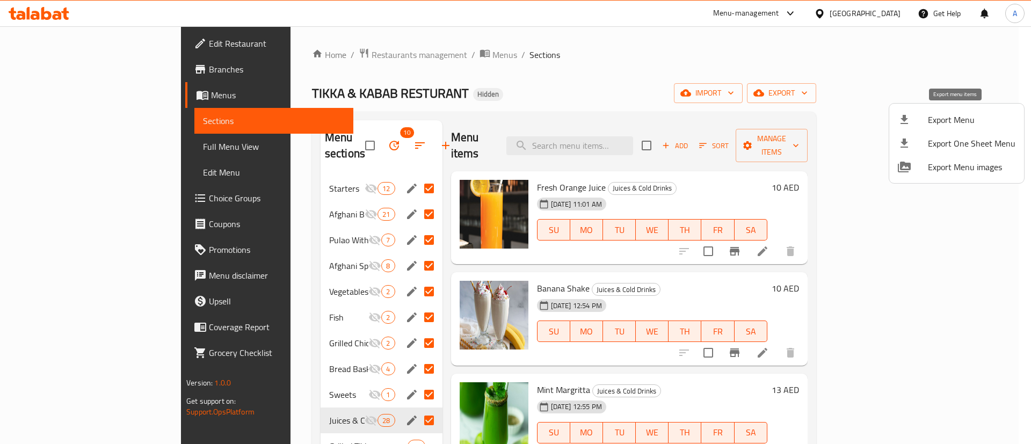
click at [970, 129] on li "Export Menu" at bounding box center [956, 120] width 135 height 24
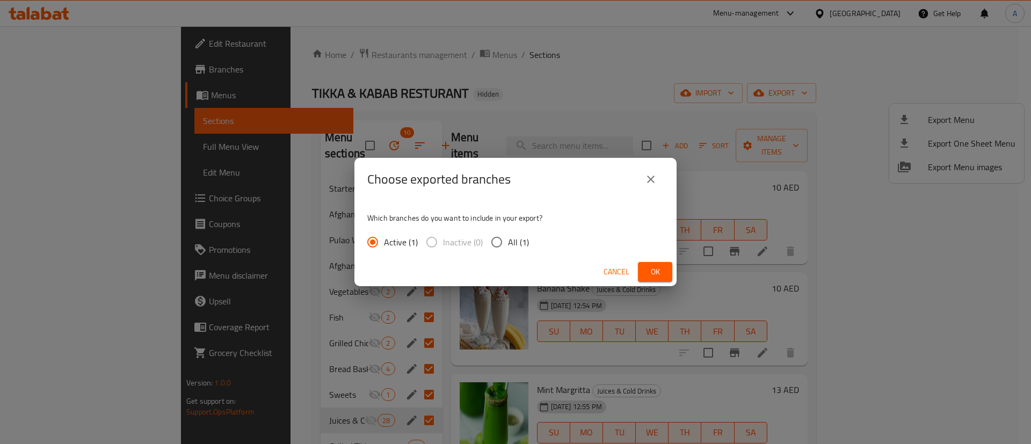
click at [653, 273] on span "Ok" at bounding box center [654, 271] width 17 height 13
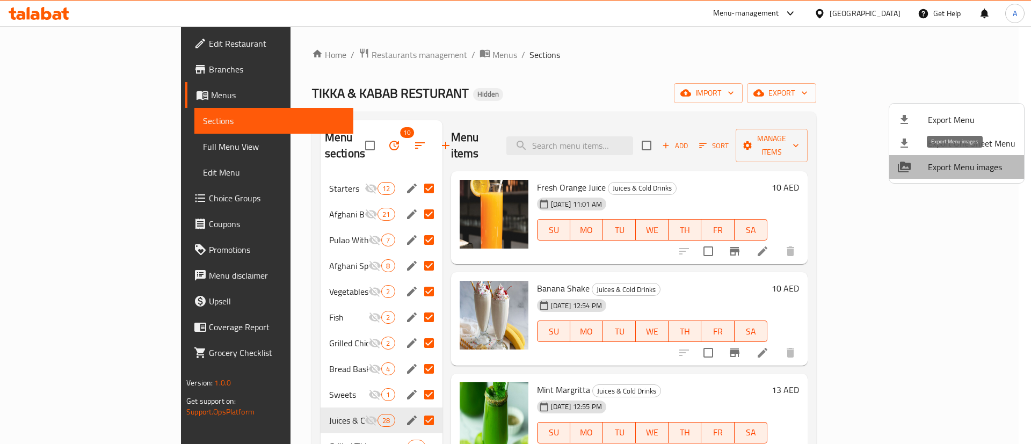
click at [996, 170] on span "Export Menu images" at bounding box center [970, 166] width 87 height 13
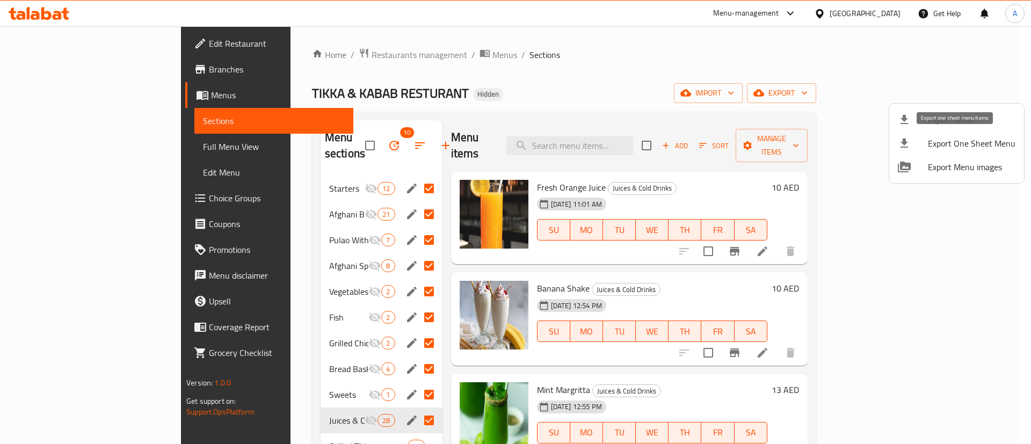
click at [982, 147] on span "Export One Sheet Menu" at bounding box center [970, 143] width 87 height 13
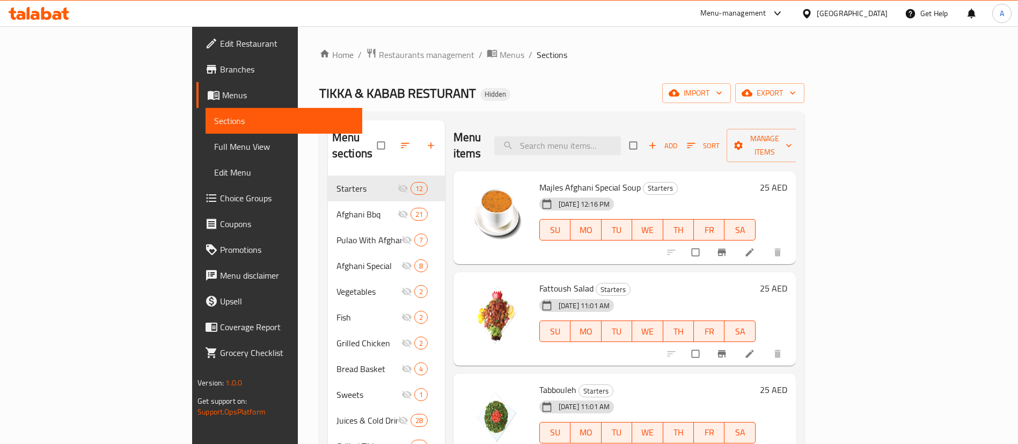
click at [220, 74] on span "Branches" at bounding box center [287, 69] width 134 height 13
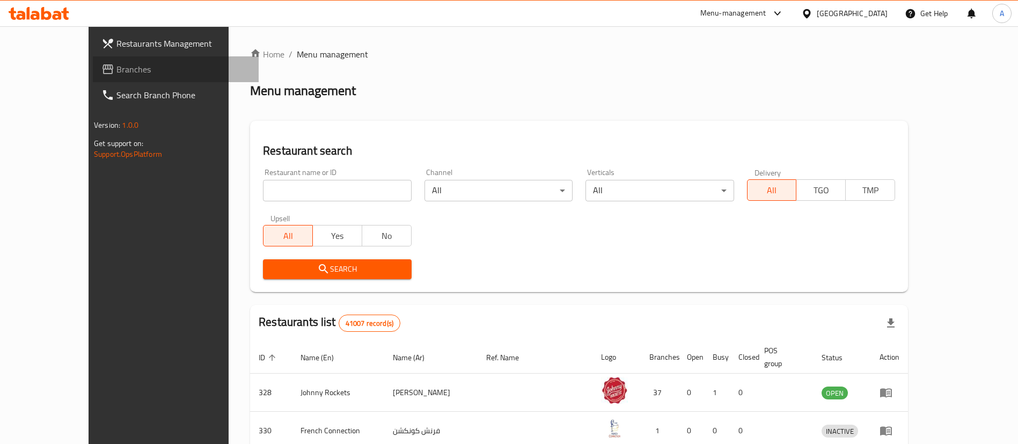
click at [116, 68] on span "Branches" at bounding box center [183, 69] width 134 height 13
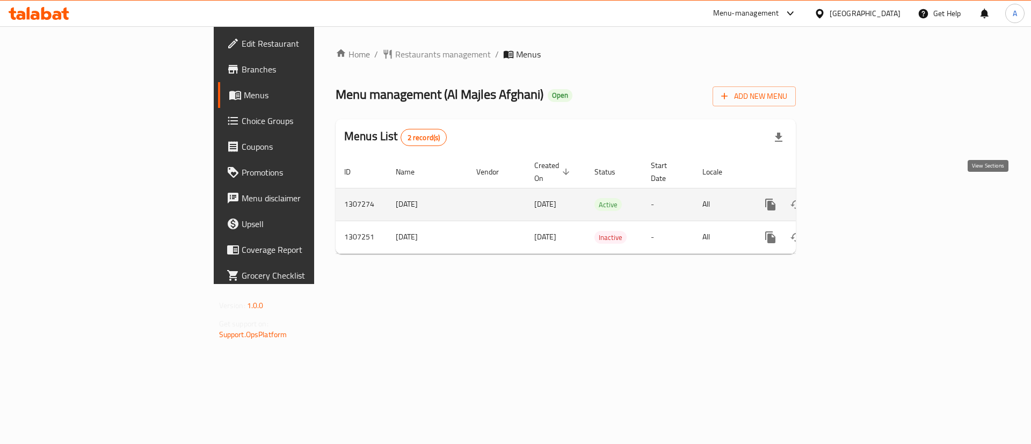
click at [854, 198] on icon "enhanced table" at bounding box center [847, 204] width 13 height 13
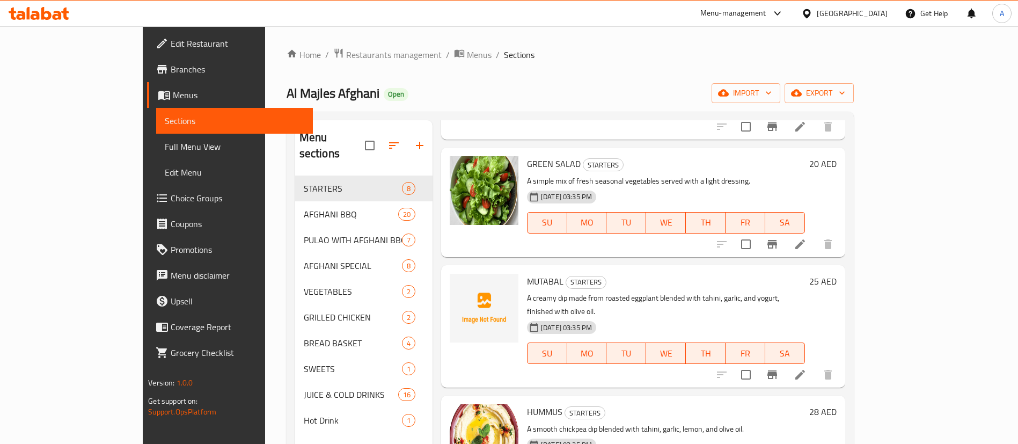
scroll to position [403, 0]
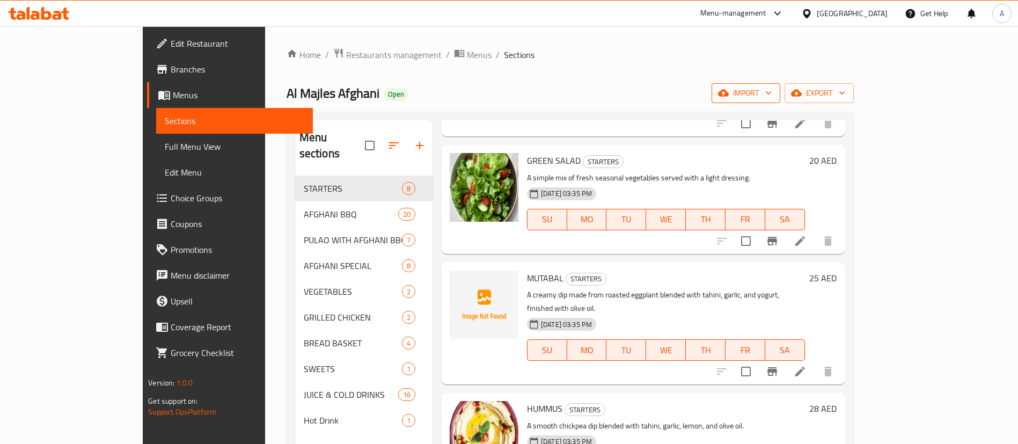
click at [772, 92] on span "import" at bounding box center [746, 92] width 52 height 13
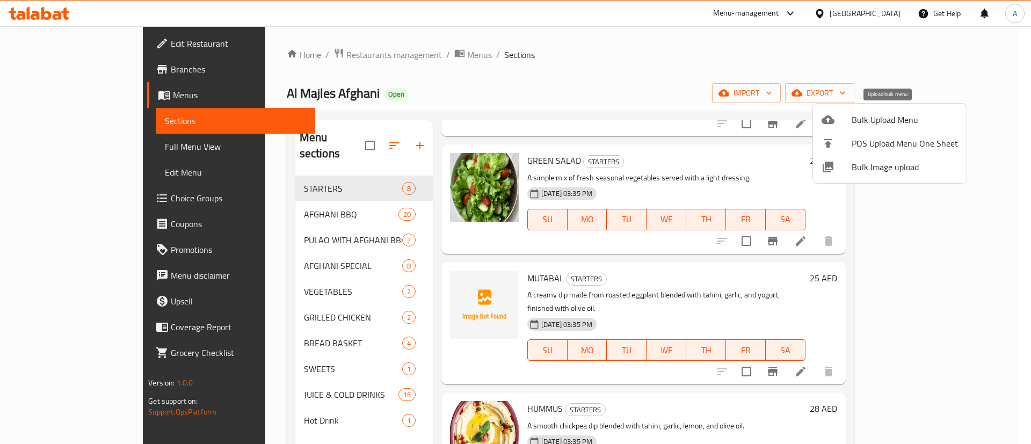
click at [864, 120] on span "Bulk Upload Menu" at bounding box center [904, 119] width 106 height 13
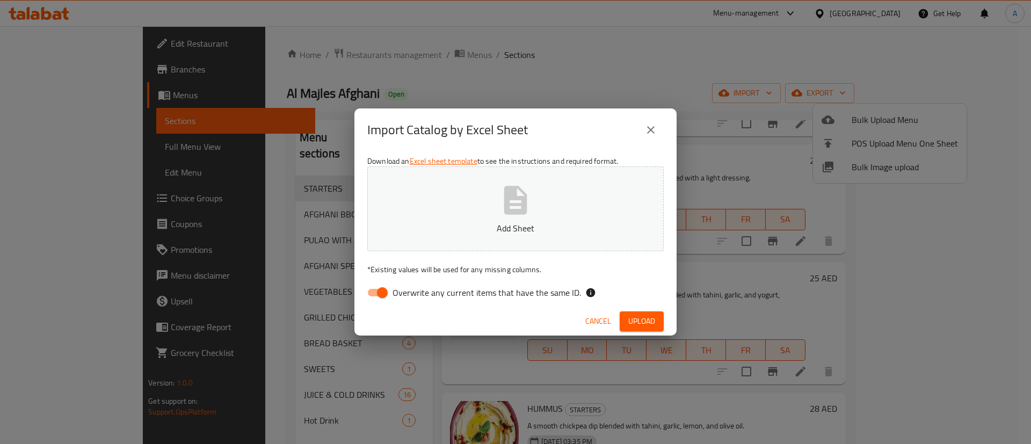
click at [478, 201] on button "Add Sheet" at bounding box center [515, 208] width 296 height 85
click at [642, 322] on span "Upload" at bounding box center [641, 321] width 27 height 13
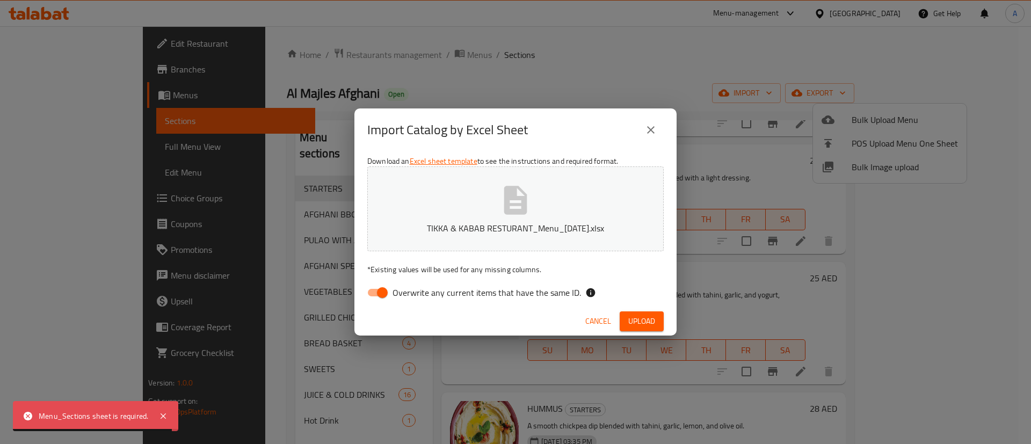
click at [490, 211] on button "TIKKA & KABAB RESTURANT_Menu_01-09-2025.xlsx" at bounding box center [515, 208] width 296 height 85
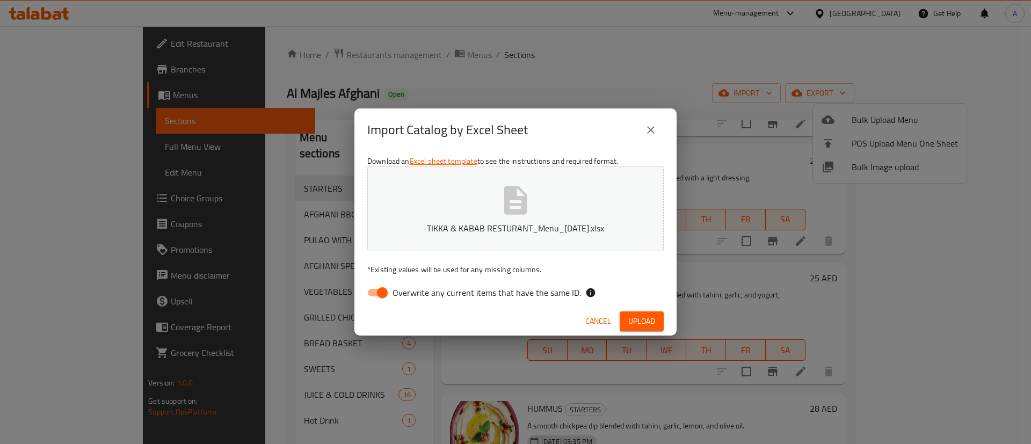
click at [462, 265] on p "* Existing values will be used for any missing columns." at bounding box center [515, 269] width 296 height 11
click at [457, 269] on p "* Existing values will be used for any missing columns." at bounding box center [515, 269] width 296 height 11
click at [645, 322] on span "Upload" at bounding box center [641, 321] width 27 height 13
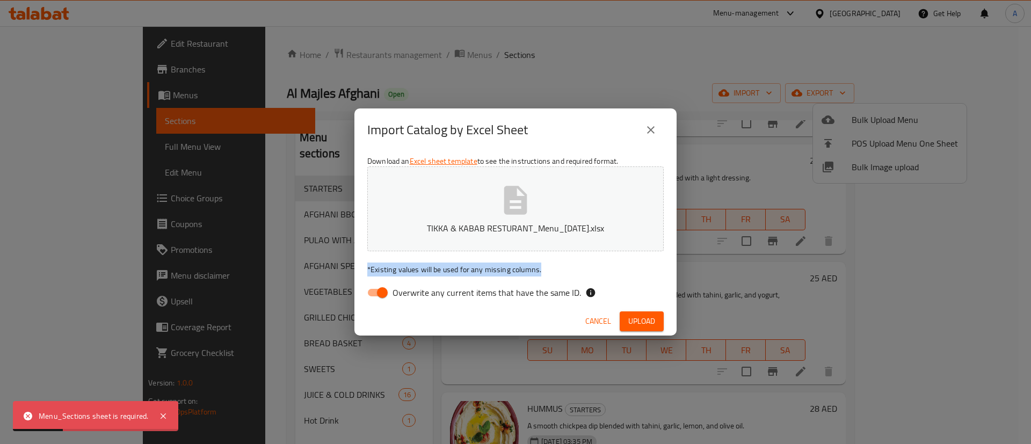
click at [596, 260] on div "Download an Excel sheet template to see the instructions and required format. T…" at bounding box center [515, 229] width 322 height 156
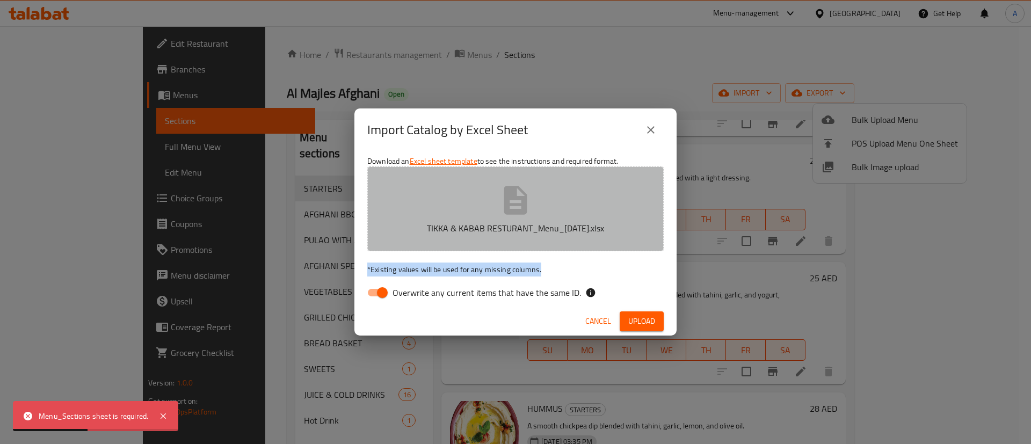
click at [601, 236] on button "TIKKA & KABAB RESTURANT_Menu_01-09-2025.xlsx" at bounding box center [515, 208] width 296 height 85
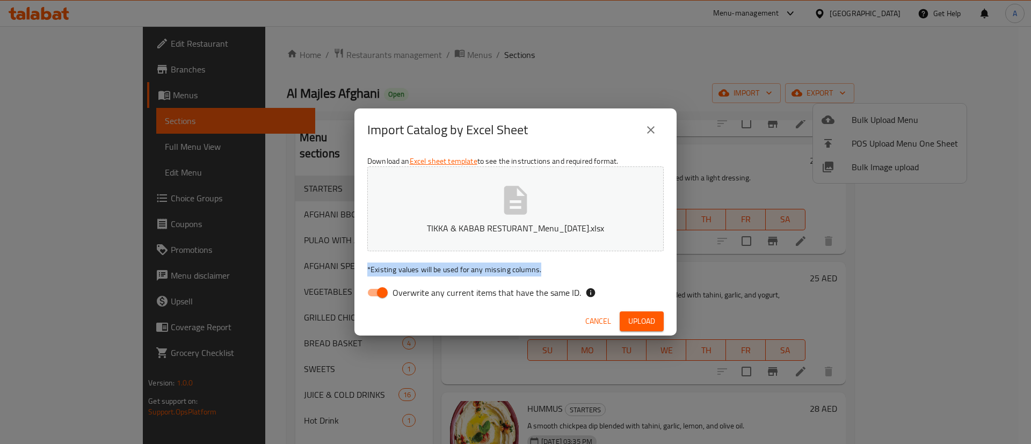
click at [590, 234] on p "TIKKA & KABAB RESTURANT_Menu_01-09-2025.xlsx" at bounding box center [515, 228] width 263 height 13
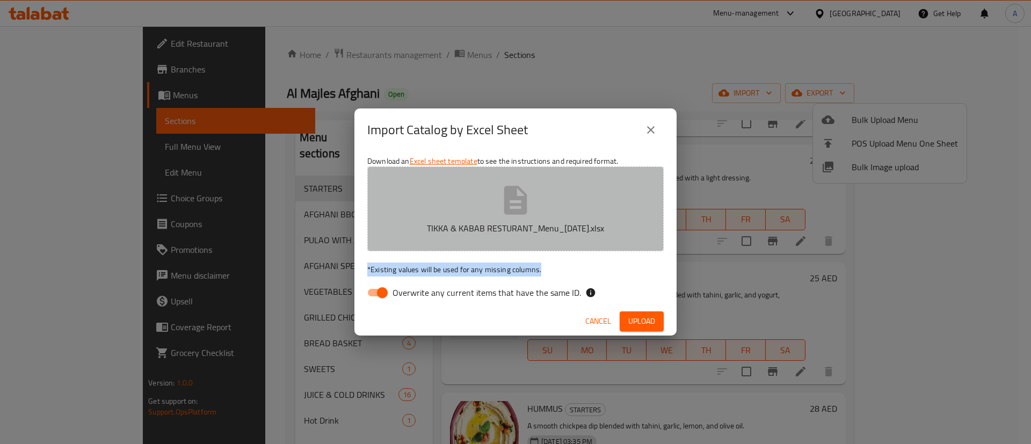
click at [562, 195] on button "TIKKA & KABAB RESTURANT_Menu_01-09-2025.xlsx" at bounding box center [515, 208] width 296 height 85
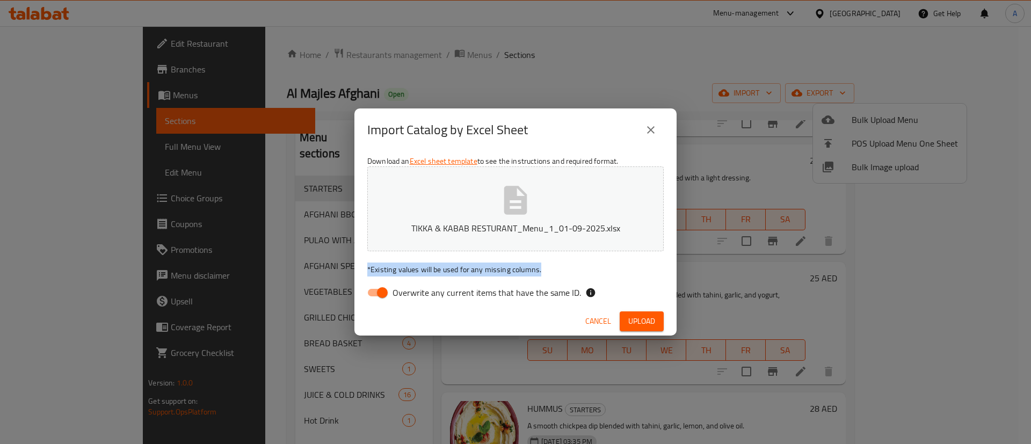
click at [641, 318] on span "Upload" at bounding box center [641, 321] width 27 height 13
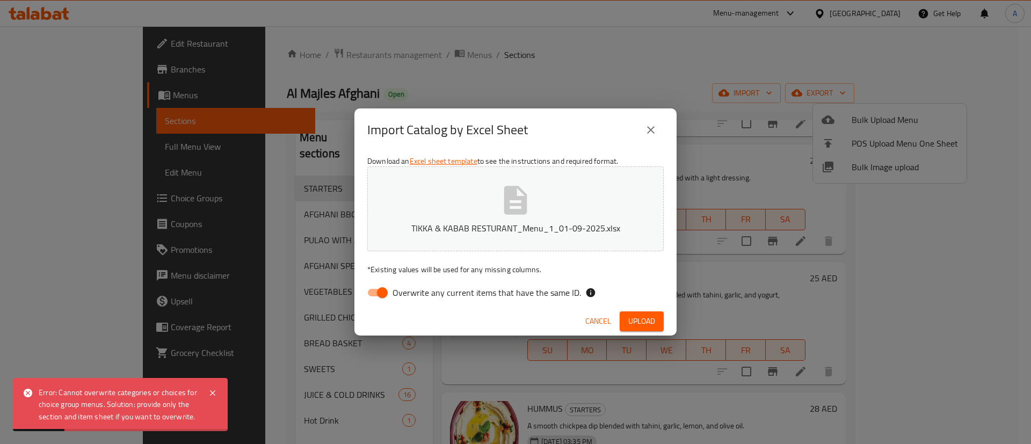
click at [68, 422] on div "Error: Cannot overwrite categories or choices for choice group menus. Solution:…" at bounding box center [118, 404] width 159 height 36
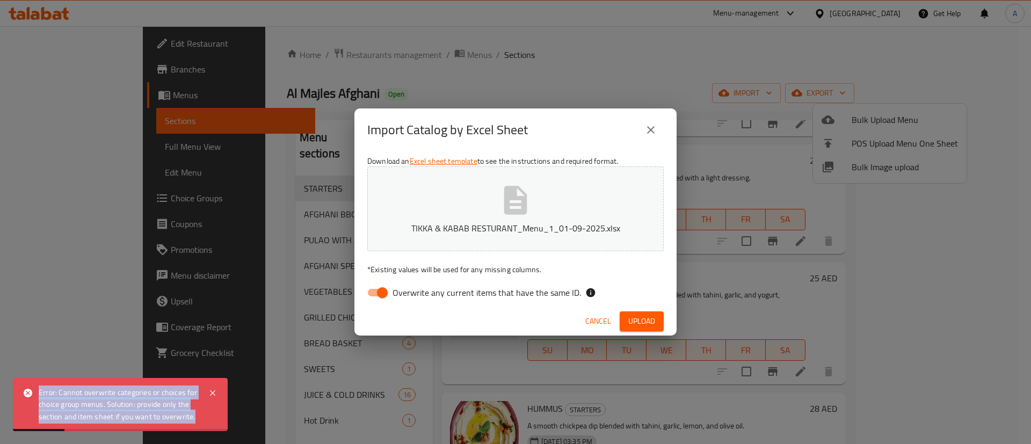
click at [68, 422] on div "Error: Cannot overwrite categories or choices for choice group menus. Solution:…" at bounding box center [118, 404] width 159 height 36
click at [649, 125] on icon "close" at bounding box center [650, 129] width 13 height 13
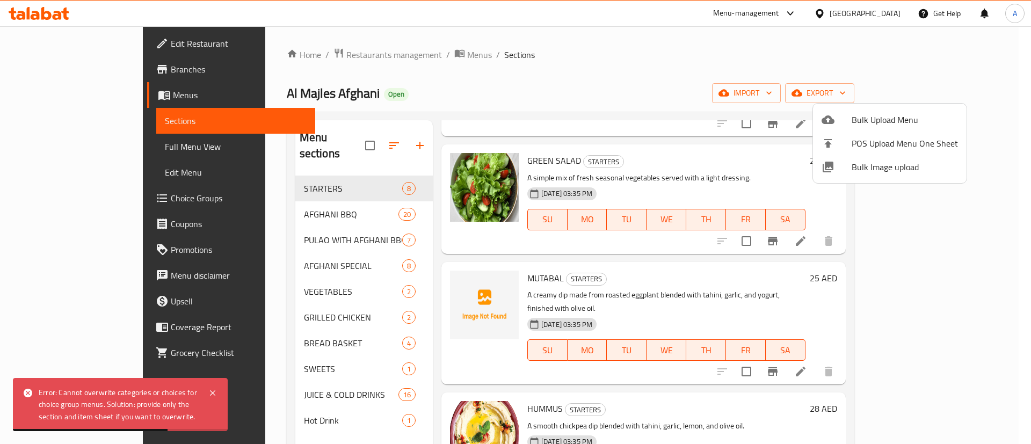
click at [337, 130] on div at bounding box center [515, 222] width 1031 height 444
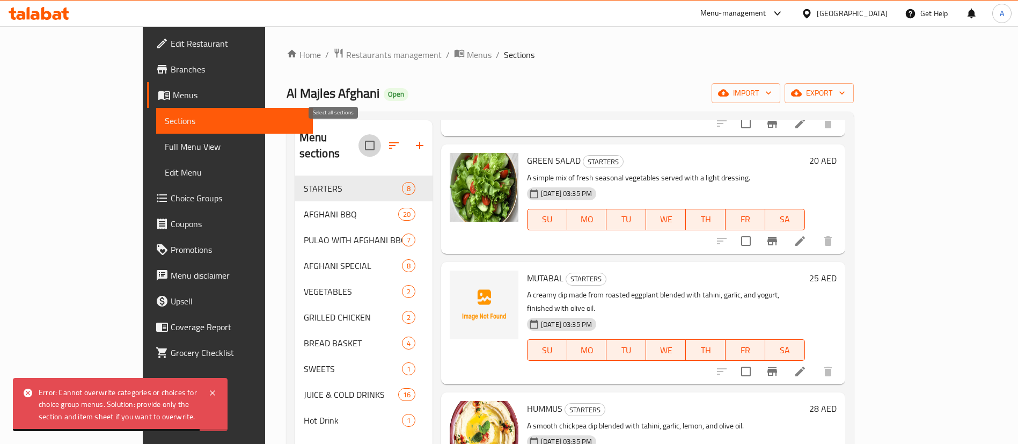
click at [359, 134] on input "checkbox" at bounding box center [370, 145] width 23 height 23
checkbox input "true"
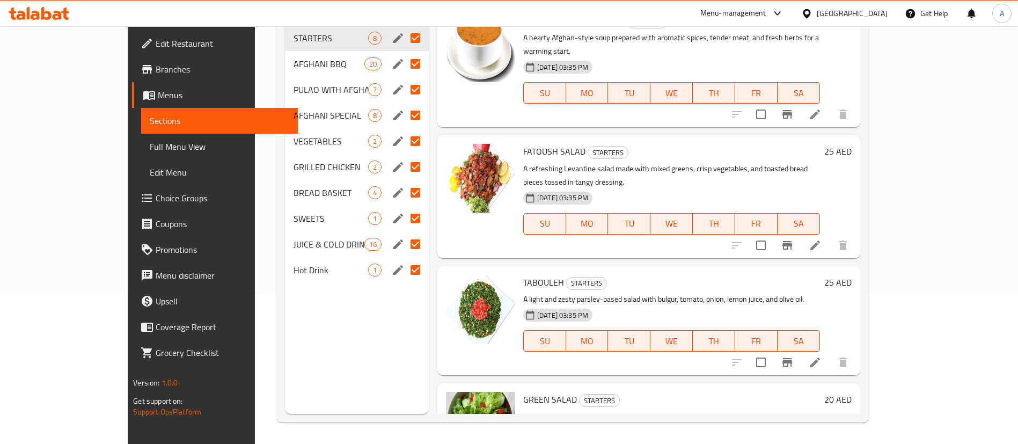
scroll to position [0, 0]
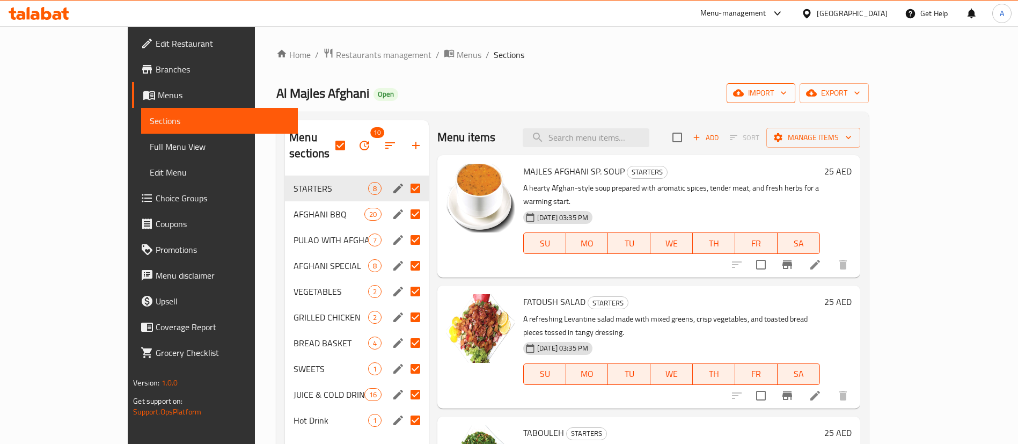
click at [787, 94] on span "import" at bounding box center [761, 92] width 52 height 13
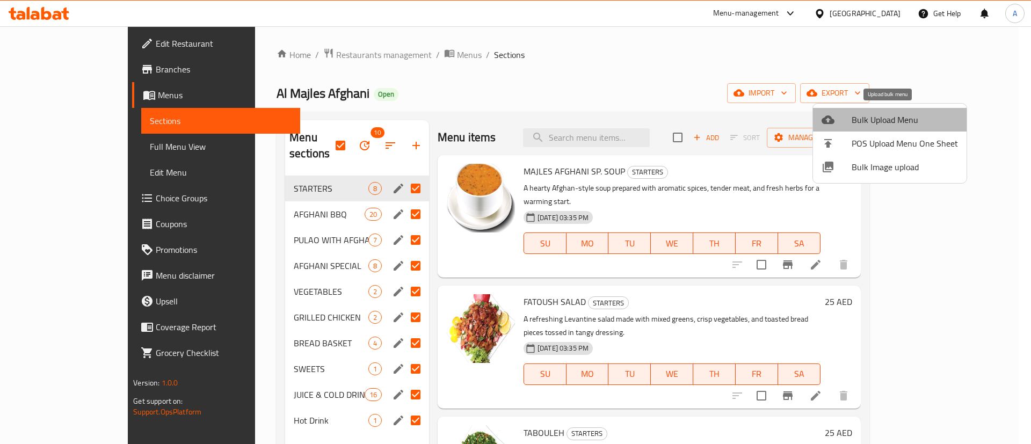
click at [908, 126] on span "Bulk Upload Menu" at bounding box center [904, 119] width 106 height 13
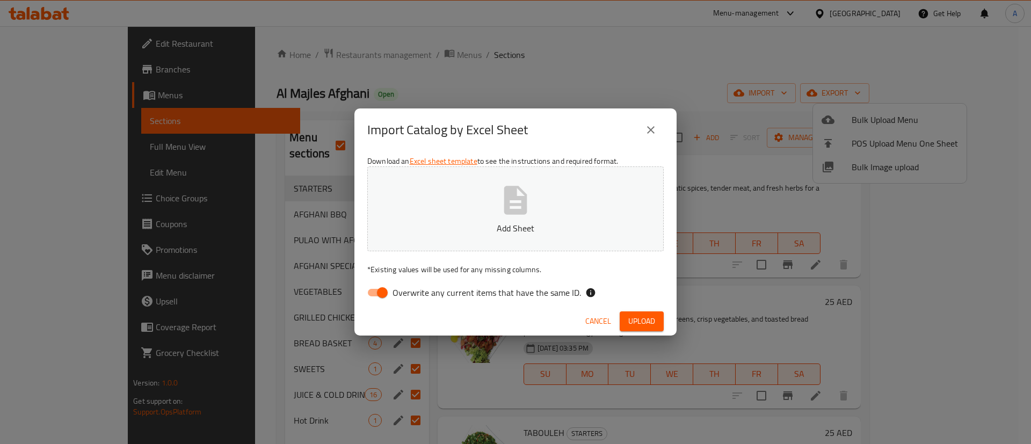
click at [542, 217] on button "Add Sheet" at bounding box center [515, 208] width 296 height 85
click at [653, 319] on span "Upload" at bounding box center [641, 321] width 27 height 13
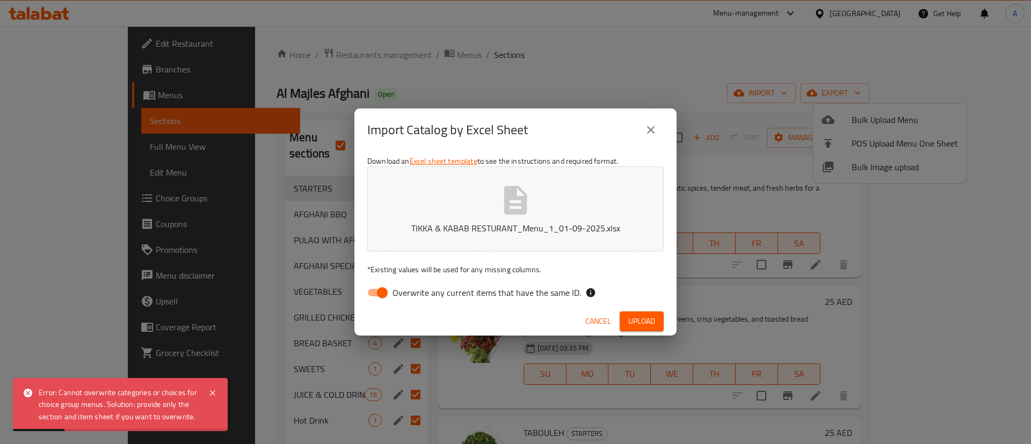
click at [608, 316] on span "Cancel" at bounding box center [598, 321] width 26 height 13
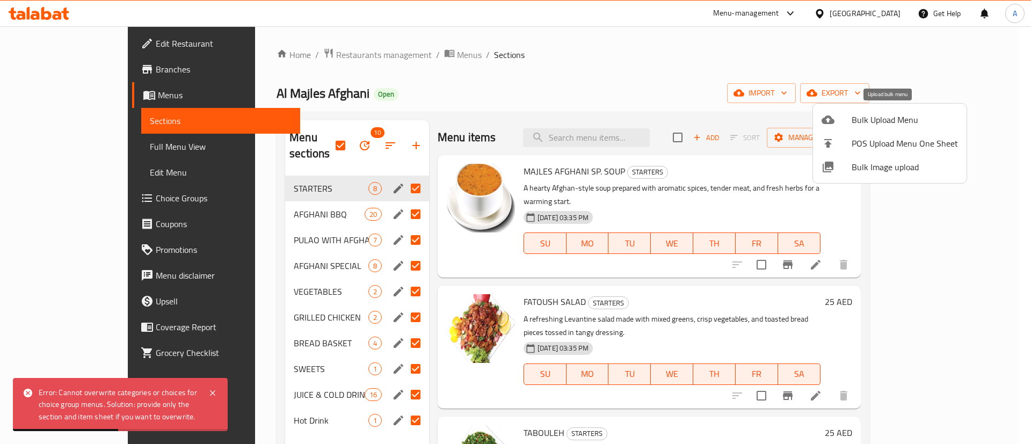
click at [887, 121] on span "Bulk Upload Menu" at bounding box center [904, 119] width 106 height 13
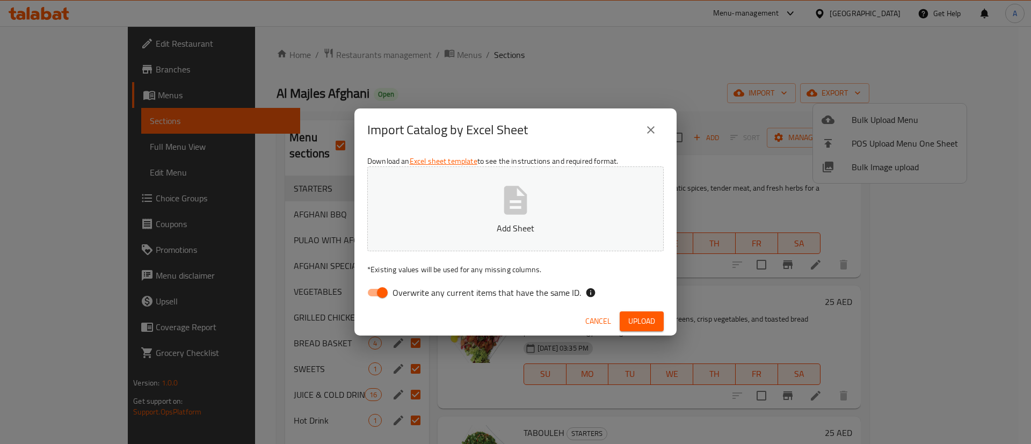
click at [641, 312] on button "Upload" at bounding box center [641, 321] width 44 height 20
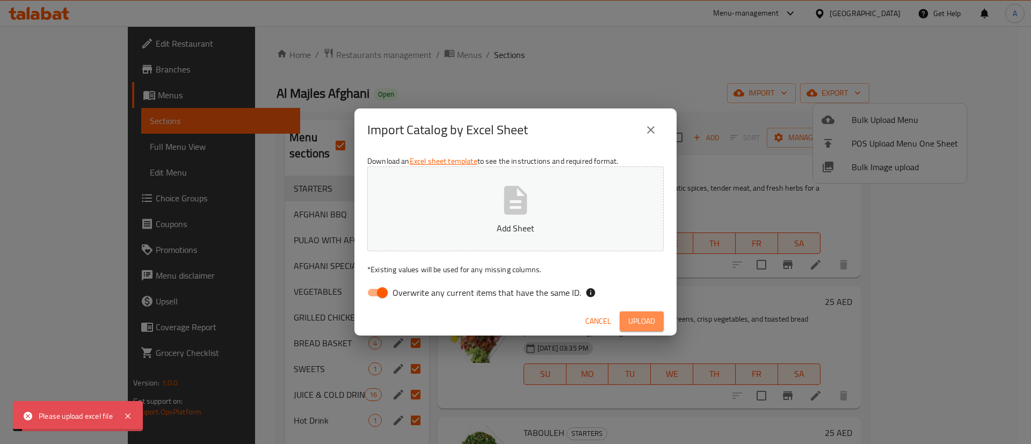
click at [639, 315] on span "Upload" at bounding box center [641, 321] width 27 height 13
click at [502, 201] on icon "button" at bounding box center [515, 200] width 34 height 34
click at [657, 315] on button "Upload" at bounding box center [641, 321] width 44 height 20
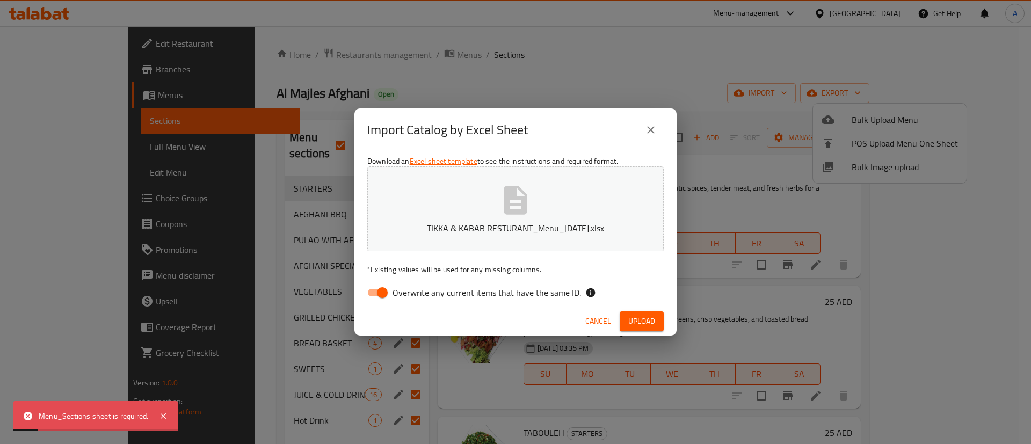
click at [603, 322] on span "Cancel" at bounding box center [598, 321] width 26 height 13
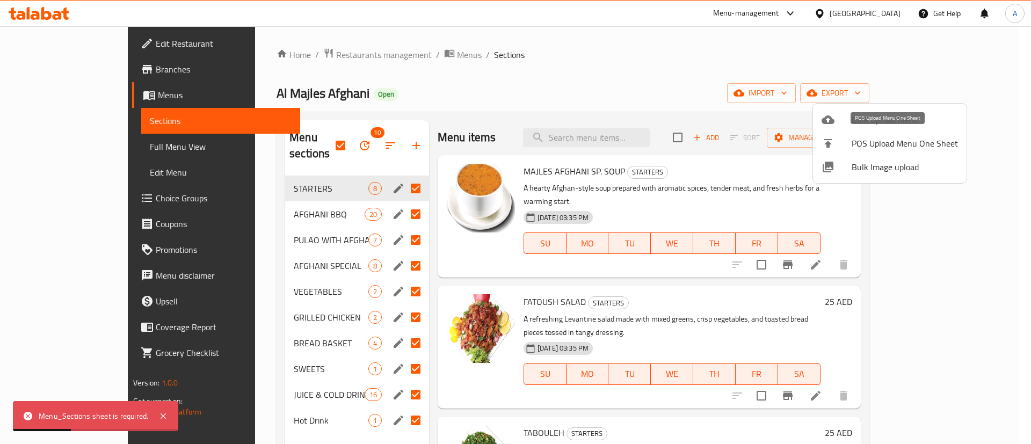
click at [860, 148] on span "POS Upload Menu One Sheet" at bounding box center [904, 143] width 106 height 13
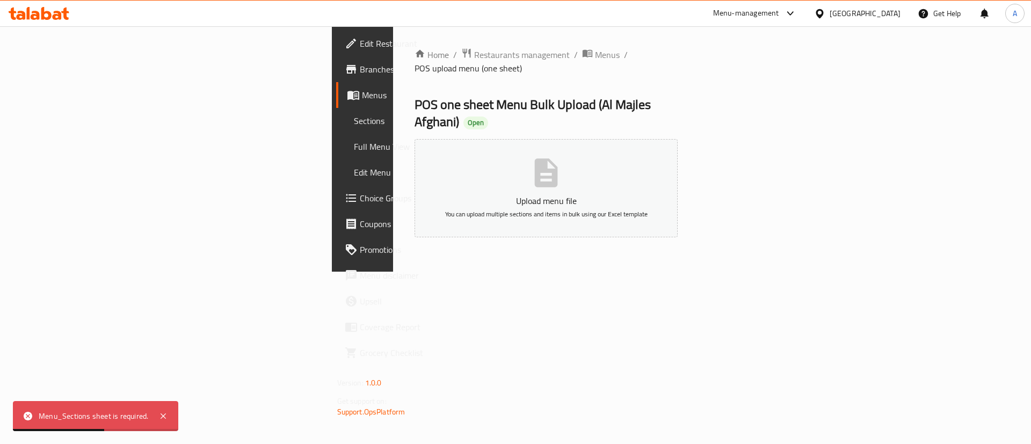
click at [508, 194] on p "Upload menu file" at bounding box center [546, 200] width 230 height 13
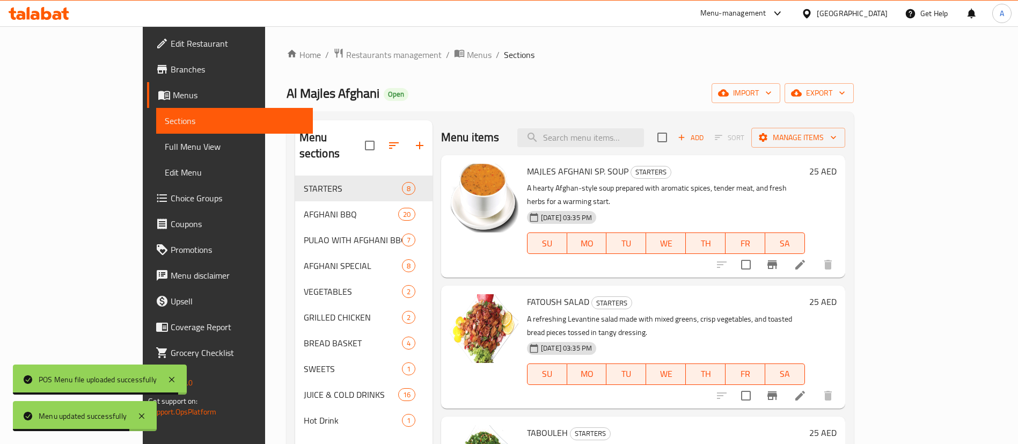
scroll to position [199, 0]
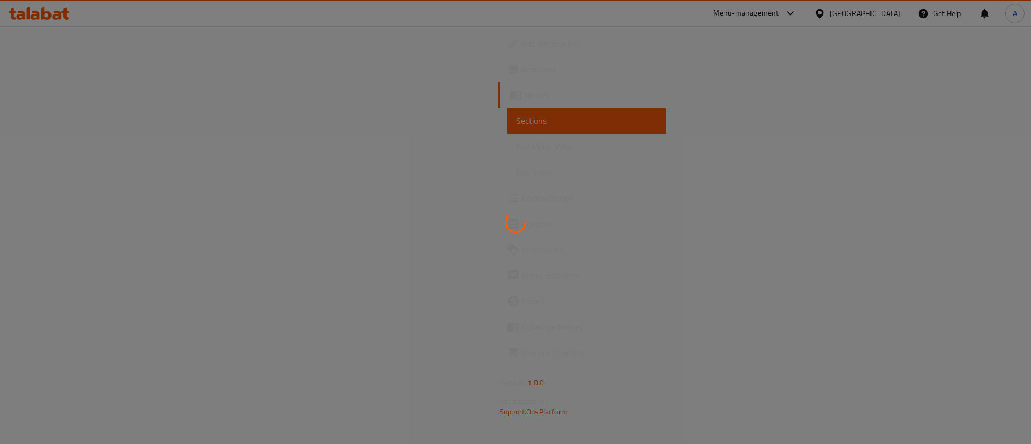
click at [355, 156] on div at bounding box center [515, 222] width 1031 height 444
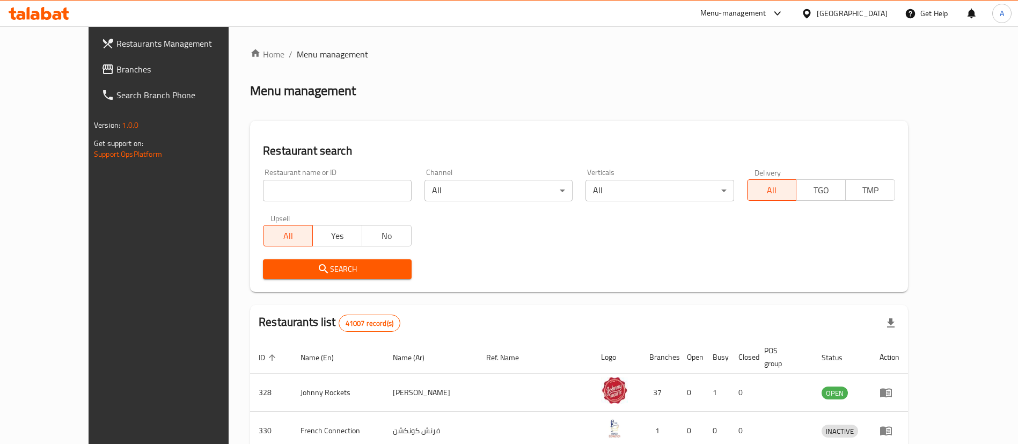
click at [116, 75] on span "Branches" at bounding box center [183, 69] width 134 height 13
click at [293, 184] on input "search" at bounding box center [337, 190] width 148 height 21
click at [116, 70] on span "Branches" at bounding box center [183, 69] width 134 height 13
click at [116, 65] on span "Branches" at bounding box center [183, 69] width 134 height 13
click at [116, 67] on span "Branches" at bounding box center [183, 69] width 134 height 13
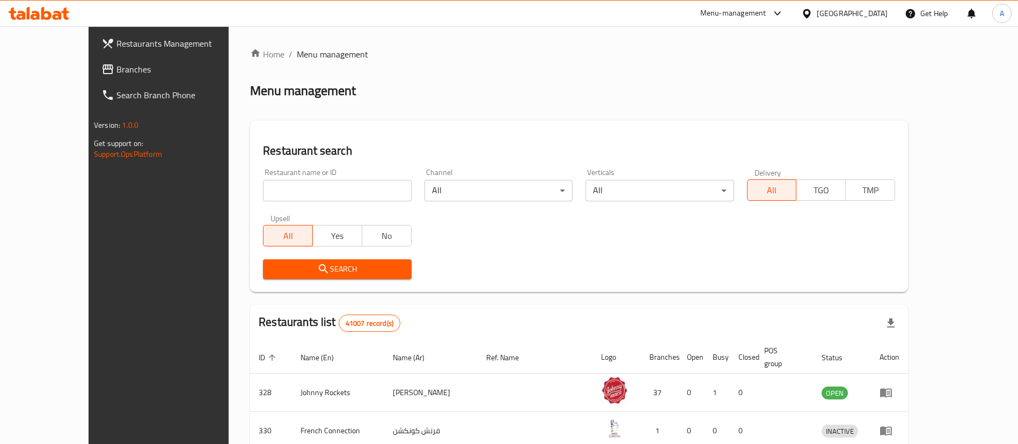
click at [116, 68] on span "Branches" at bounding box center [183, 69] width 134 height 13
click at [331, 197] on input "search" at bounding box center [337, 190] width 148 height 21
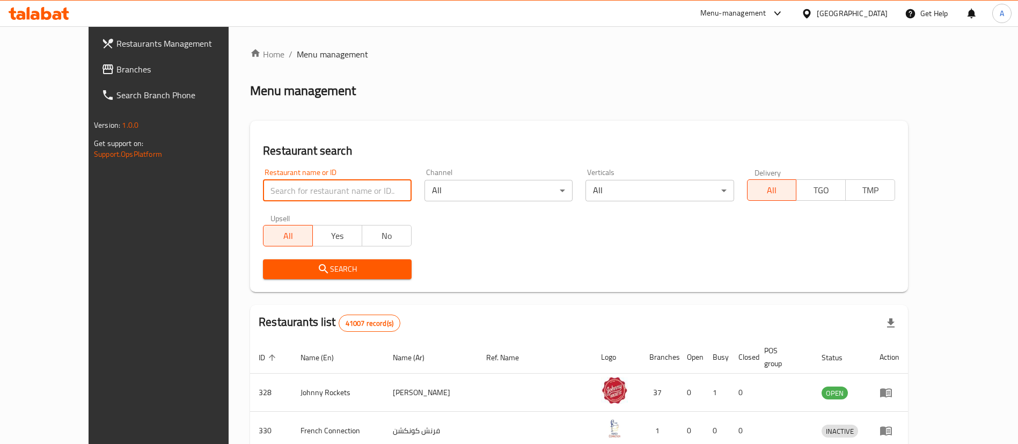
click at [101, 66] on icon at bounding box center [107, 69] width 13 height 13
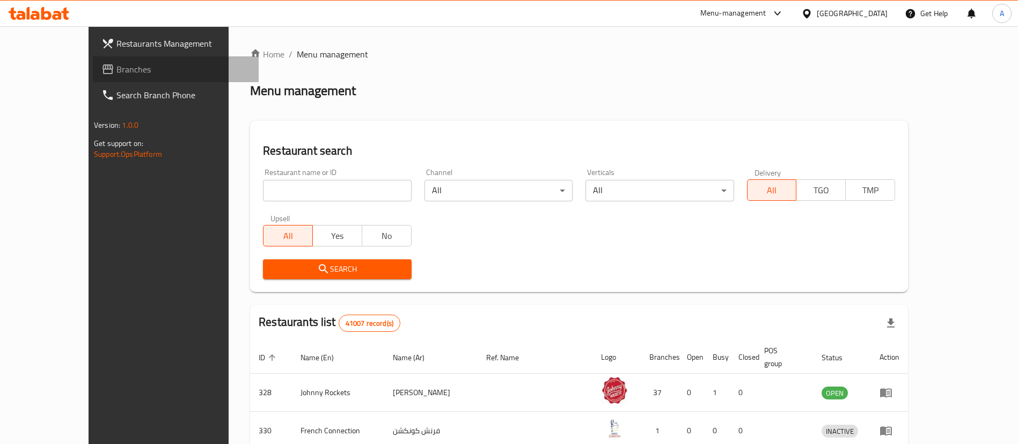
click at [93, 57] on link "Branches" at bounding box center [176, 69] width 166 height 26
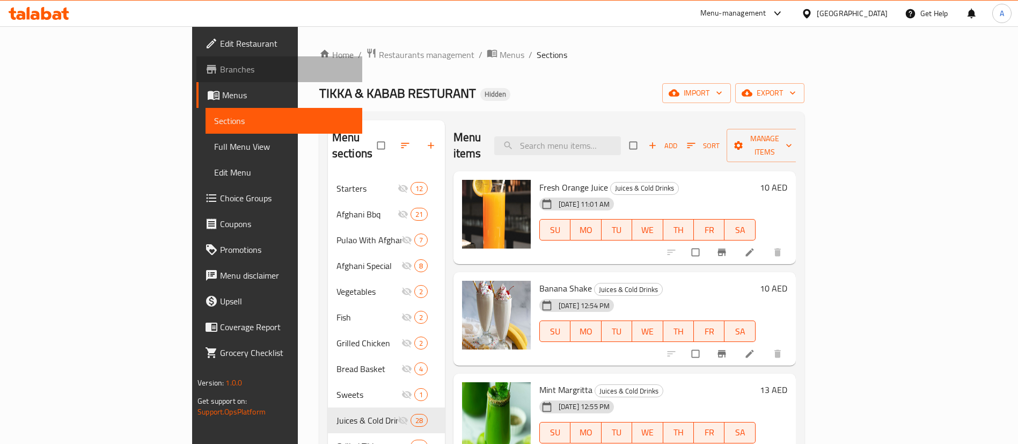
click at [220, 74] on span "Branches" at bounding box center [287, 69] width 134 height 13
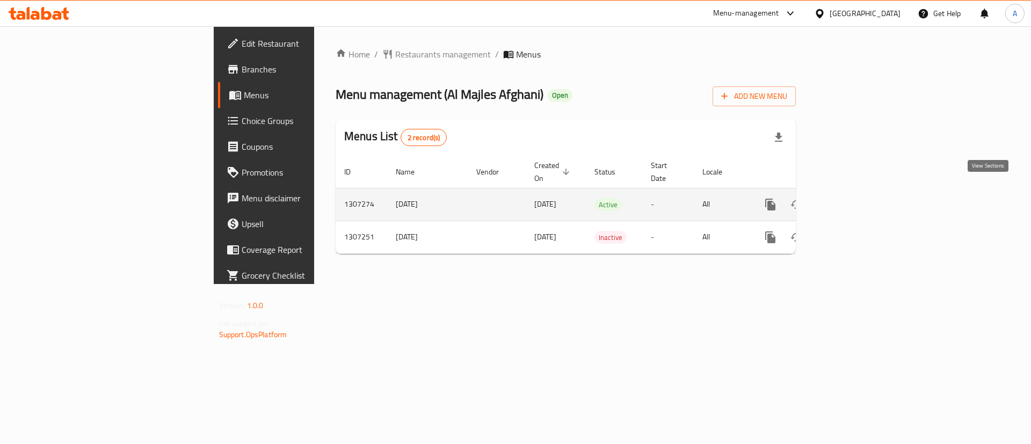
click at [854, 198] on icon "enhanced table" at bounding box center [847, 204] width 13 height 13
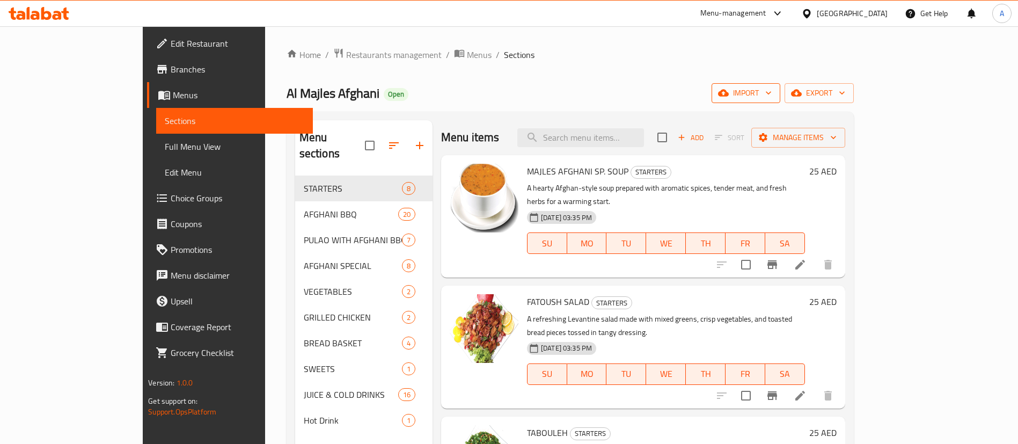
click at [772, 99] on span "import" at bounding box center [746, 92] width 52 height 13
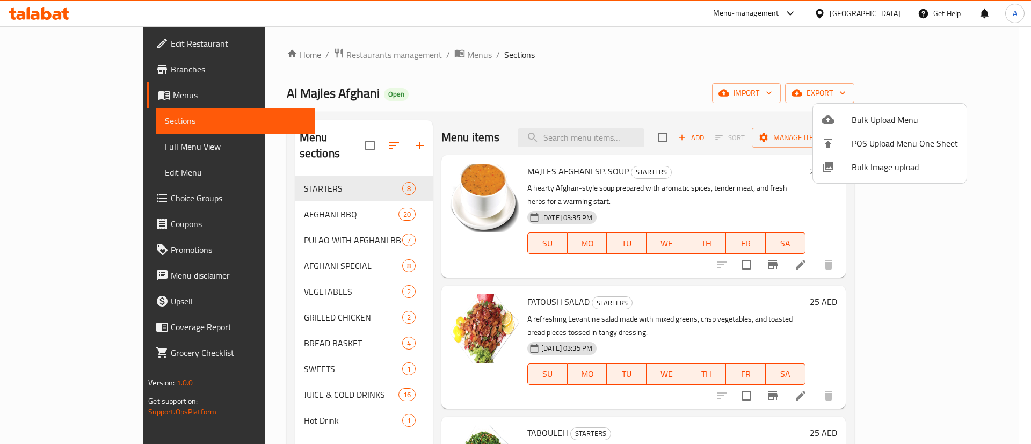
click at [914, 166] on span "Bulk Image upload" at bounding box center [904, 166] width 106 height 13
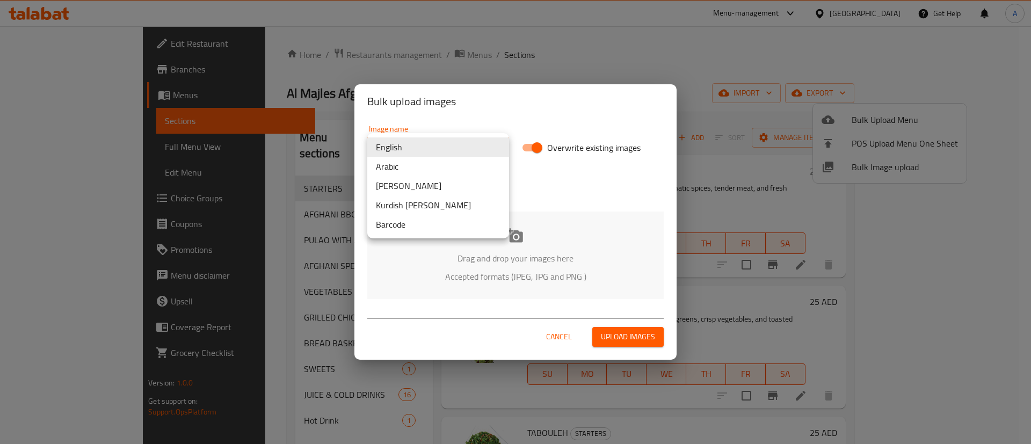
click at [484, 156] on body "​ Menu-management United Arab Emirates Get Help A Edit Restaurant Branches Menu…" at bounding box center [515, 235] width 1031 height 418
click at [484, 146] on li "English" at bounding box center [438, 146] width 142 height 19
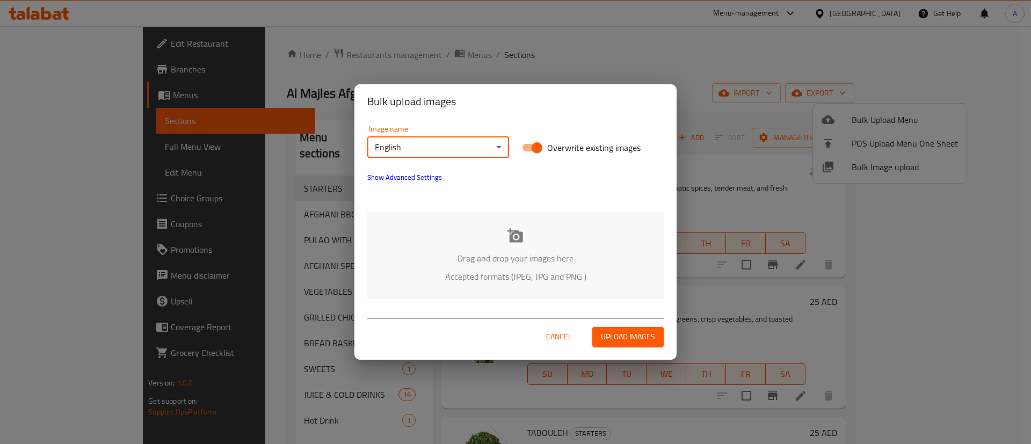
click at [483, 154] on body "​ Menu-management United Arab Emirates Get Help A Edit Restaurant Branches Menu…" at bounding box center [515, 235] width 1031 height 418
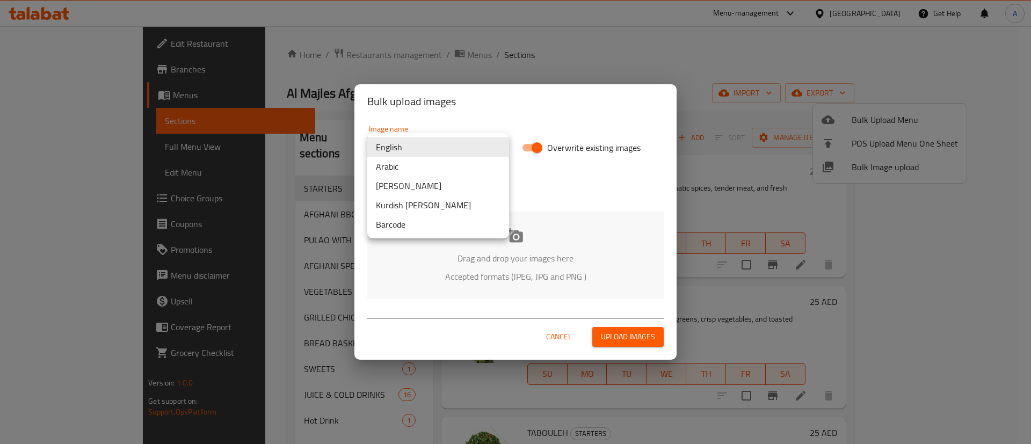
click at [486, 150] on li "English" at bounding box center [438, 146] width 142 height 19
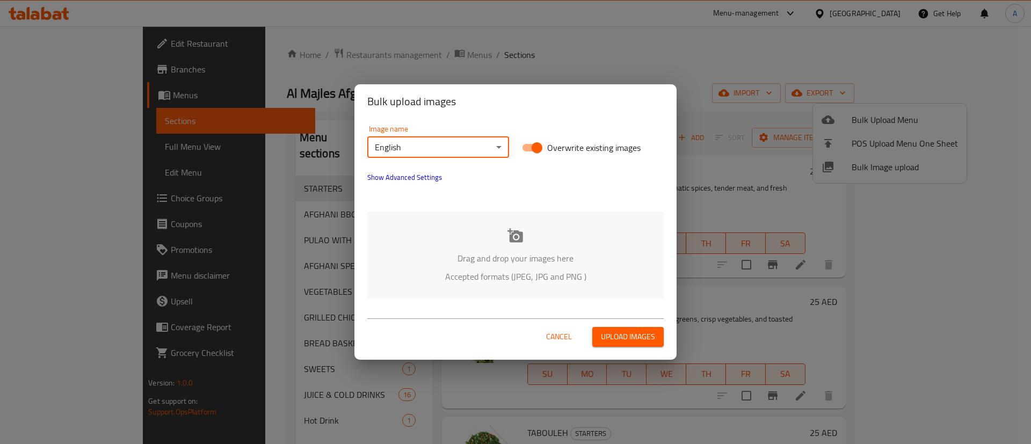
click at [418, 184] on button "Show Advanced Settings" at bounding box center [404, 177] width 87 height 26
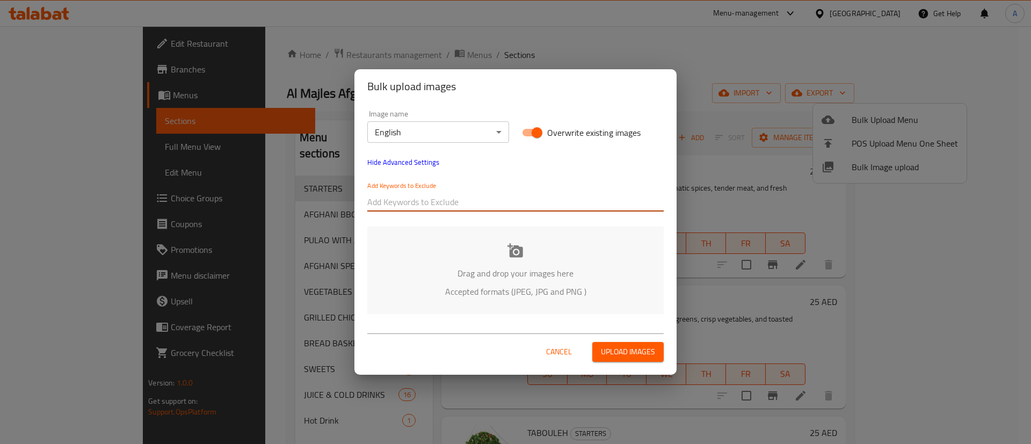
click at [434, 204] on input "text" at bounding box center [515, 201] width 296 height 17
click at [420, 170] on button "Hide Advanced Settings" at bounding box center [403, 162] width 85 height 26
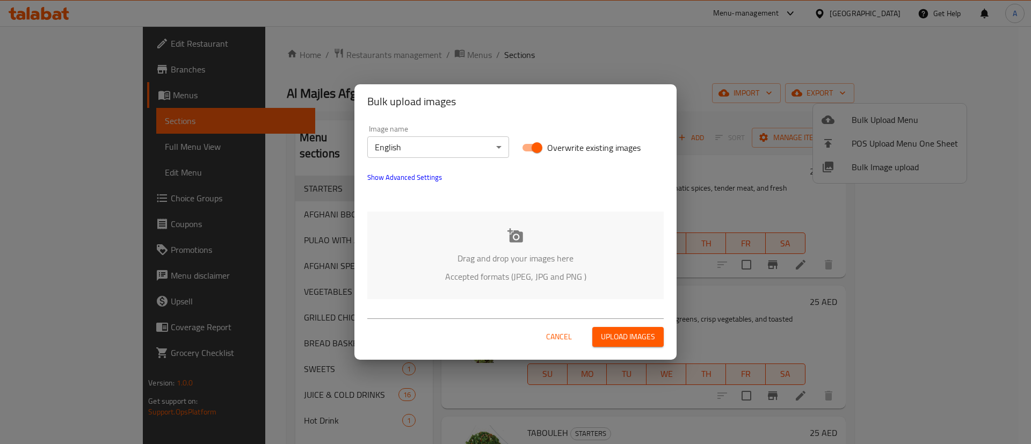
click at [516, 240] on icon at bounding box center [515, 236] width 16 height 16
click at [556, 338] on span "Cancel" at bounding box center [559, 336] width 26 height 13
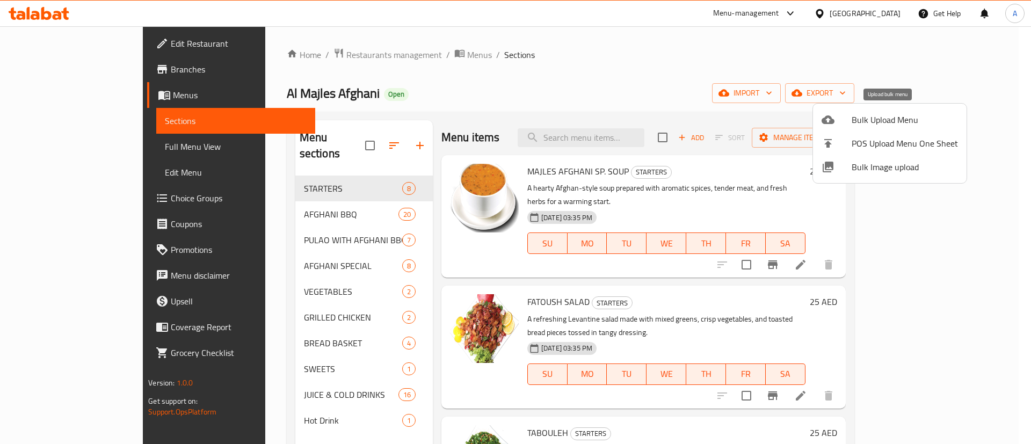
click at [868, 123] on span "Bulk Upload Menu" at bounding box center [904, 119] width 106 height 13
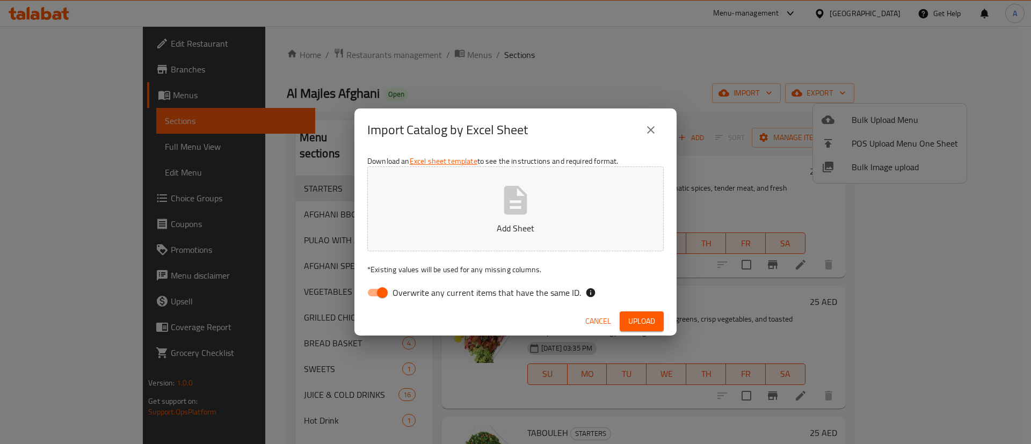
click at [520, 229] on p "Add Sheet" at bounding box center [515, 228] width 263 height 13
click at [640, 317] on span "Upload" at bounding box center [641, 321] width 27 height 13
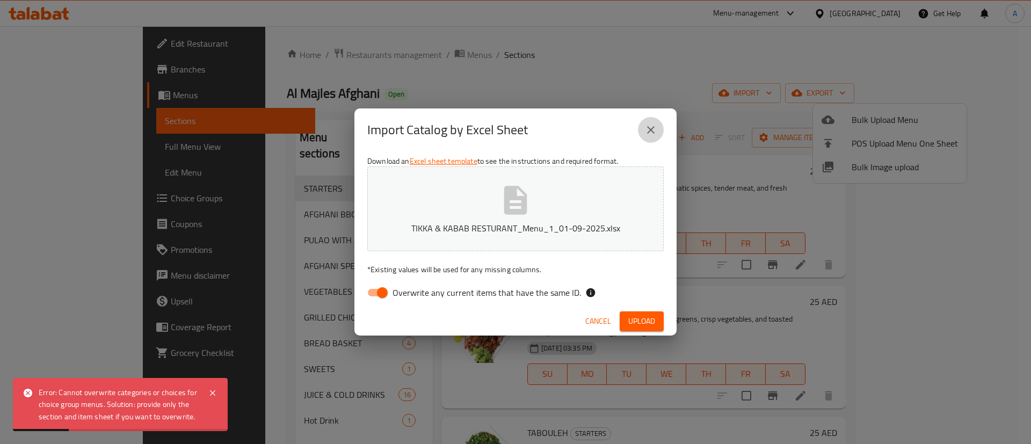
click at [649, 122] on button "close" at bounding box center [651, 130] width 26 height 26
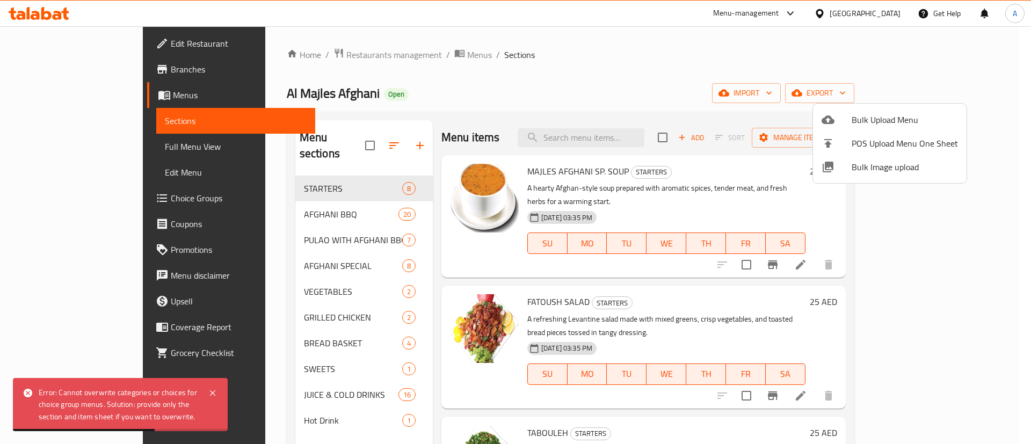
click at [607, 34] on div at bounding box center [515, 222] width 1031 height 444
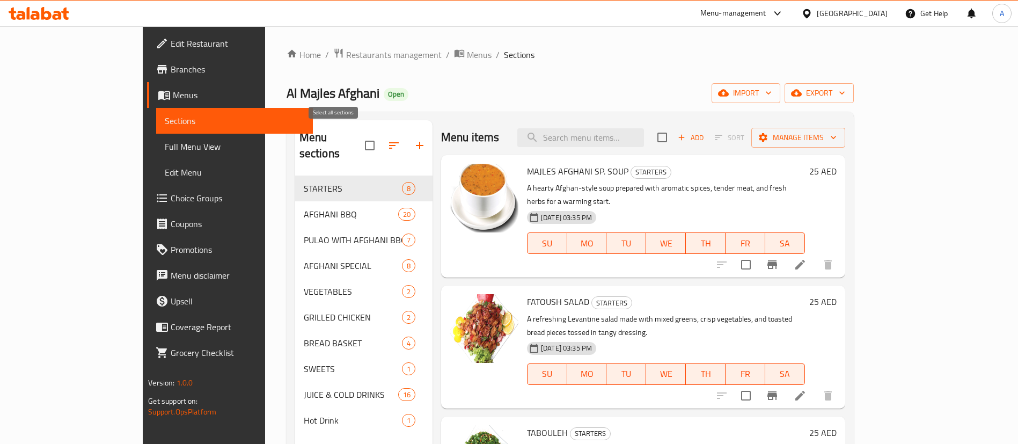
click at [359, 134] on input "checkbox" at bounding box center [370, 145] width 23 height 23
checkbox input "true"
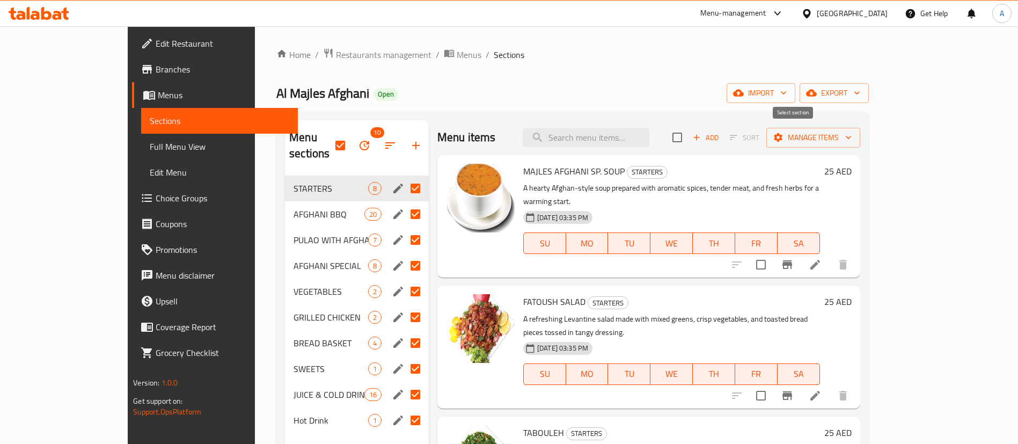
click at [689, 133] on input "checkbox" at bounding box center [677, 137] width 23 height 23
checkbox input "true"
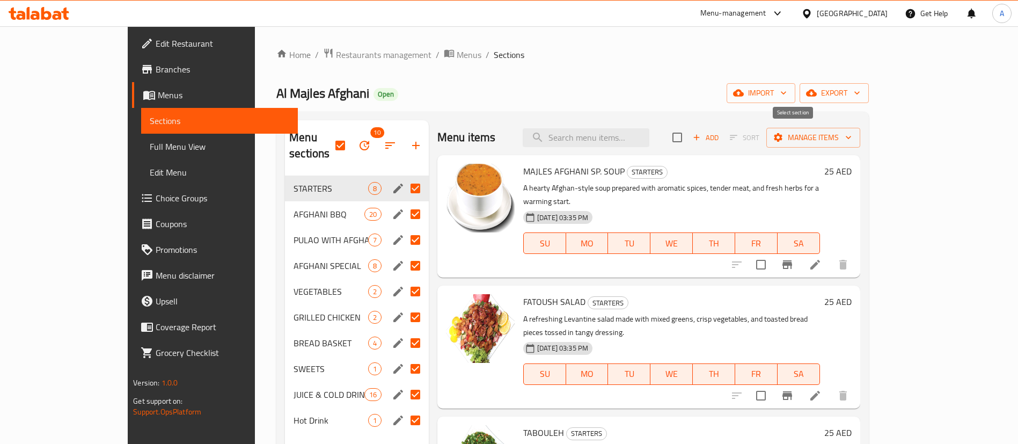
checkbox input "true"
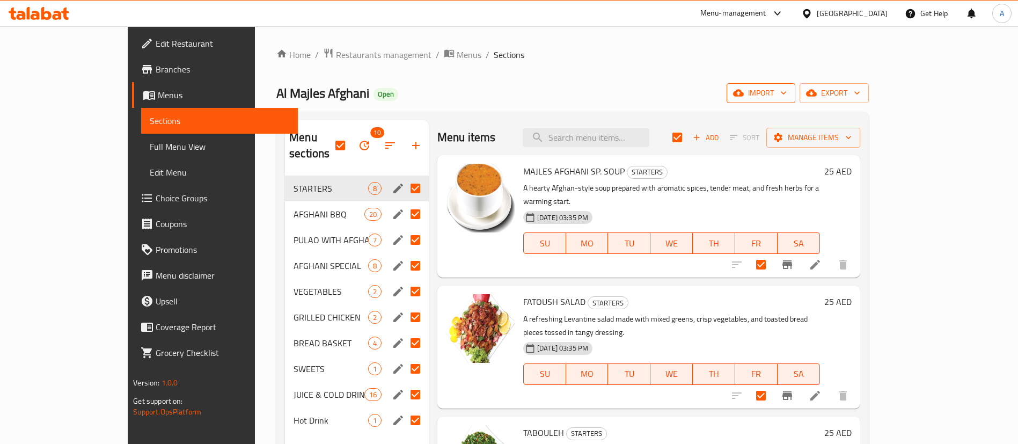
click at [787, 87] on span "import" at bounding box center [761, 92] width 52 height 13
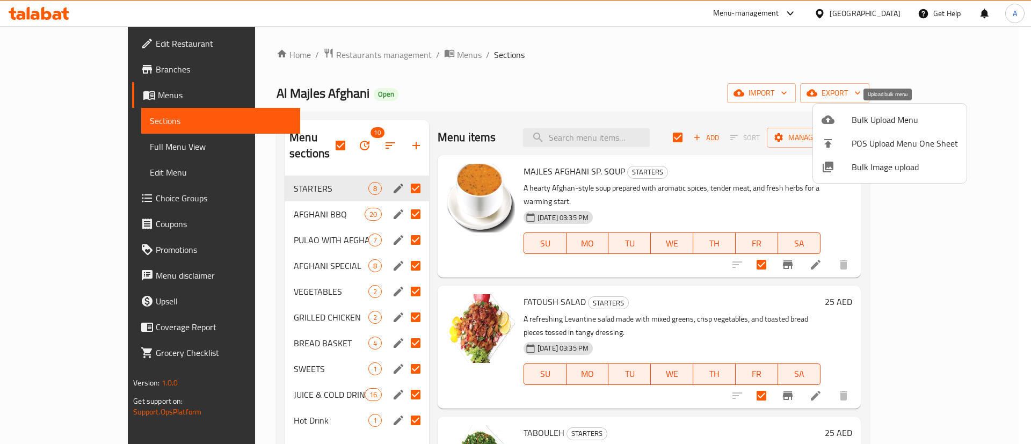
click at [859, 119] on span "Bulk Upload Menu" at bounding box center [904, 119] width 106 height 13
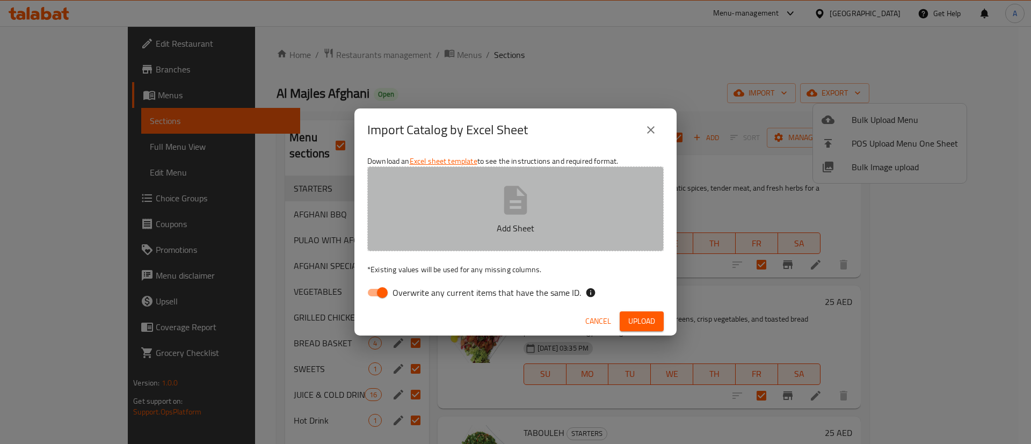
click at [490, 222] on p "Add Sheet" at bounding box center [515, 228] width 263 height 13
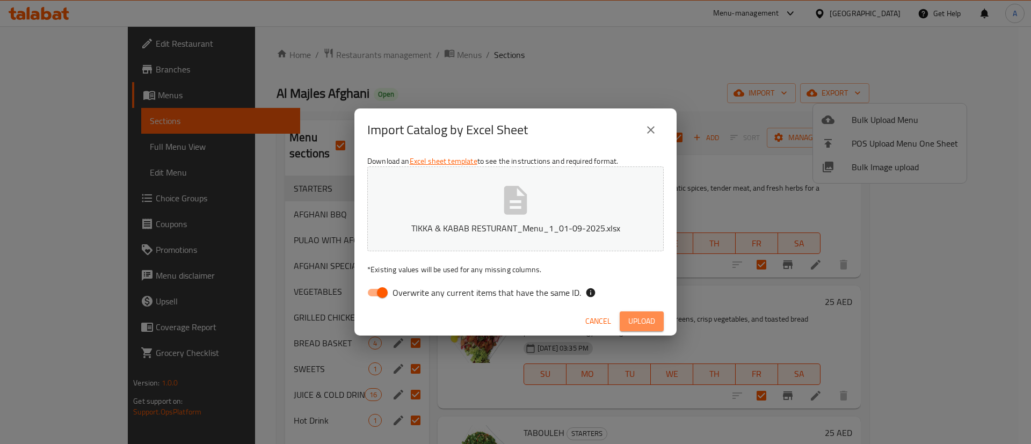
click at [638, 322] on span "Upload" at bounding box center [641, 321] width 27 height 13
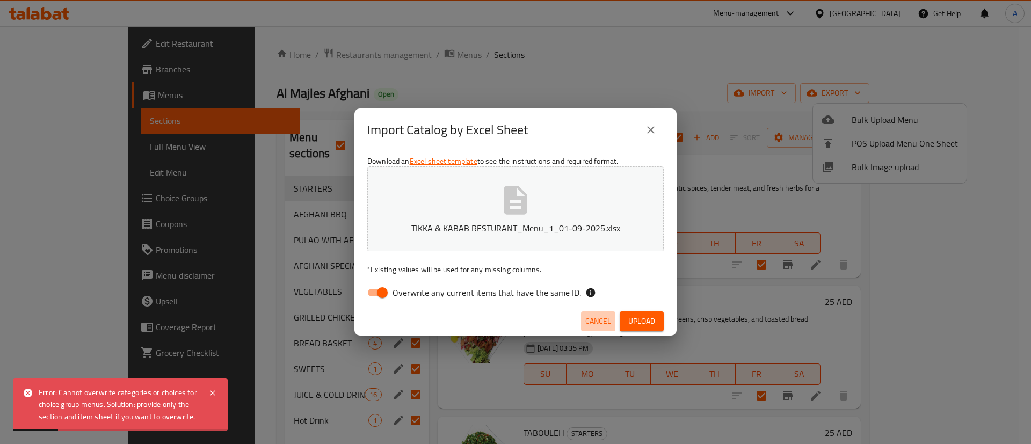
click at [605, 317] on span "Cancel" at bounding box center [598, 321] width 26 height 13
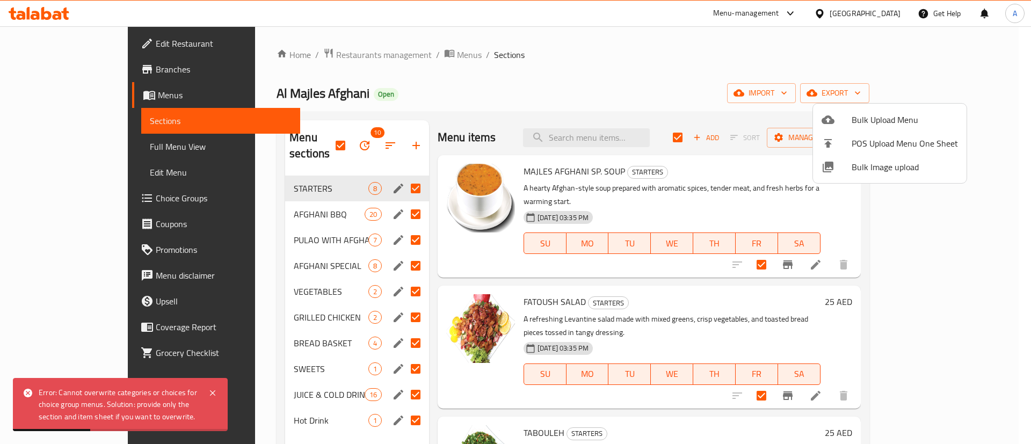
click at [865, 114] on span "Bulk Upload Menu" at bounding box center [904, 119] width 106 height 13
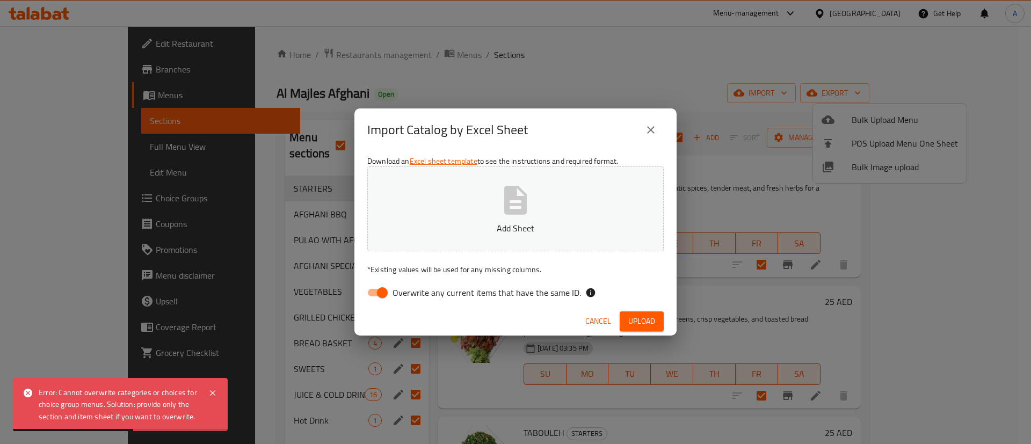
click at [539, 217] on button "Add Sheet" at bounding box center [515, 208] width 296 height 85
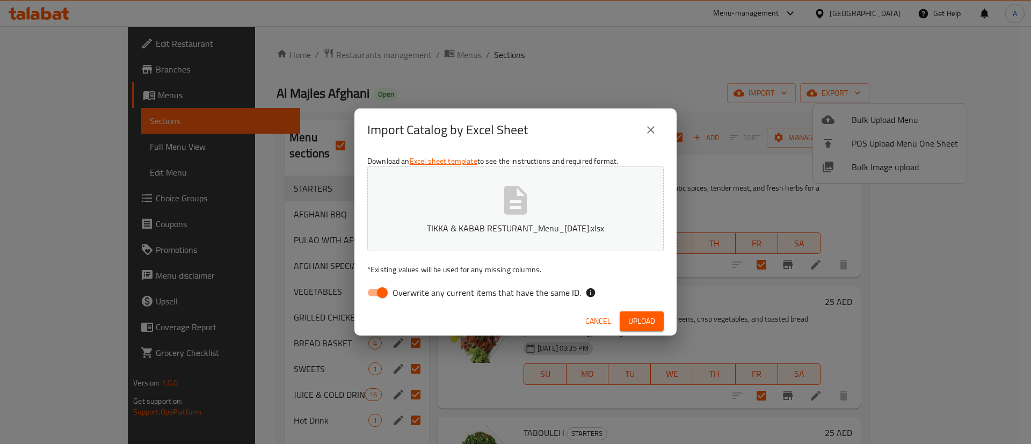
click at [641, 321] on span "Upload" at bounding box center [641, 321] width 27 height 13
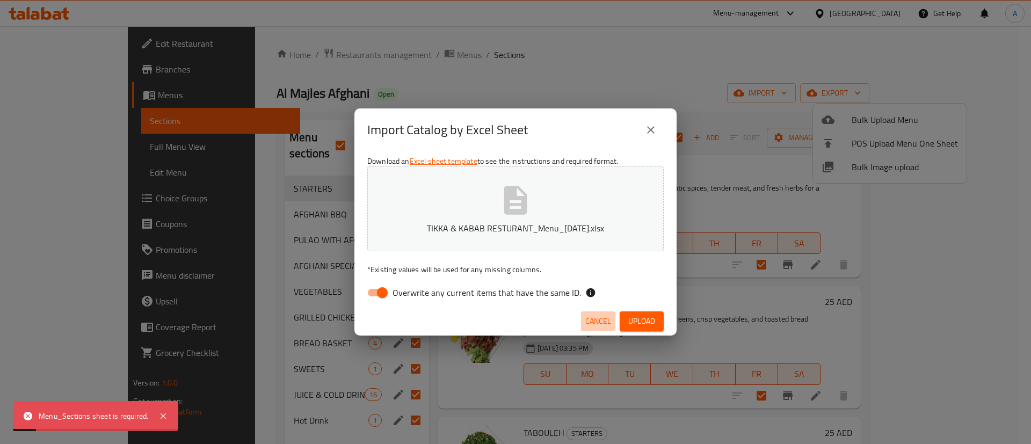
click at [594, 320] on span "Cancel" at bounding box center [598, 321] width 26 height 13
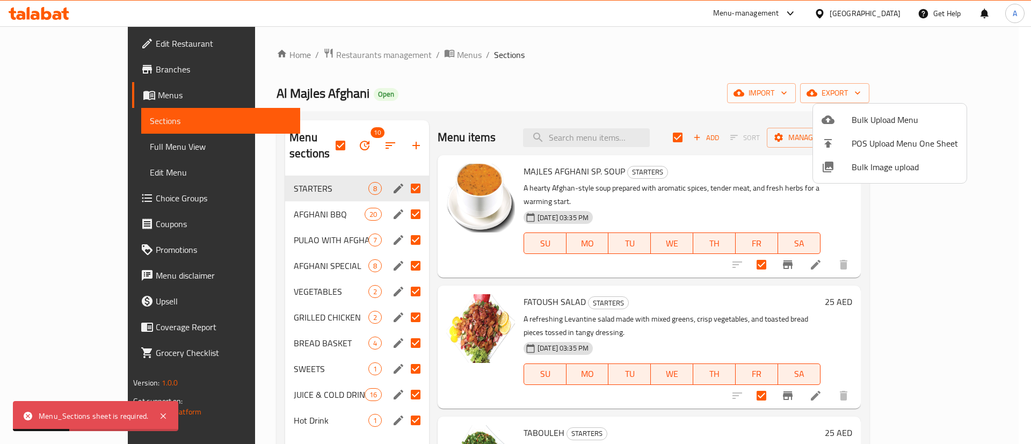
click at [752, 87] on div at bounding box center [515, 222] width 1031 height 444
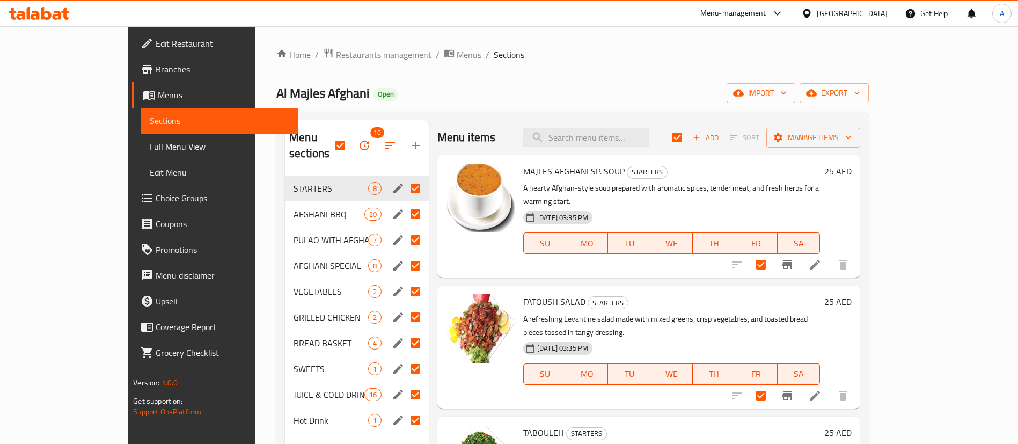
drag, startPoint x: 427, startPoint y: 142, endPoint x: 459, endPoint y: 116, distance: 42.0
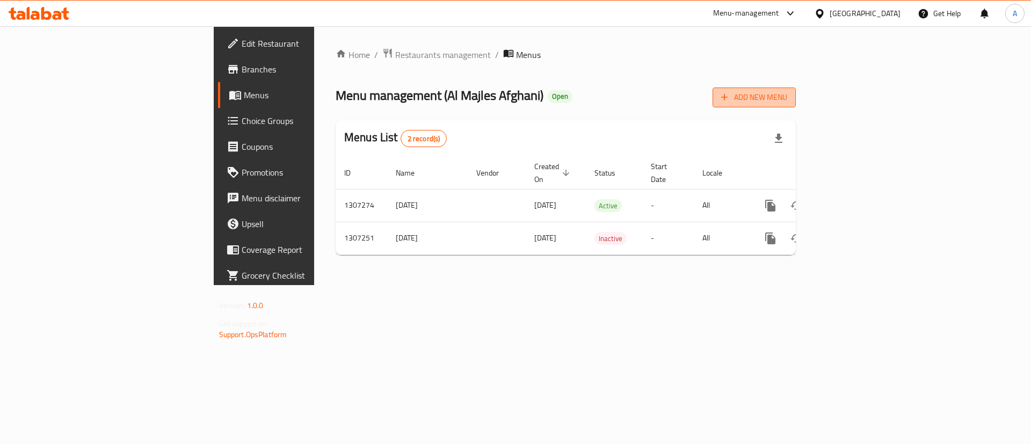
click at [787, 102] on span "Add New Menu" at bounding box center [754, 97] width 66 height 13
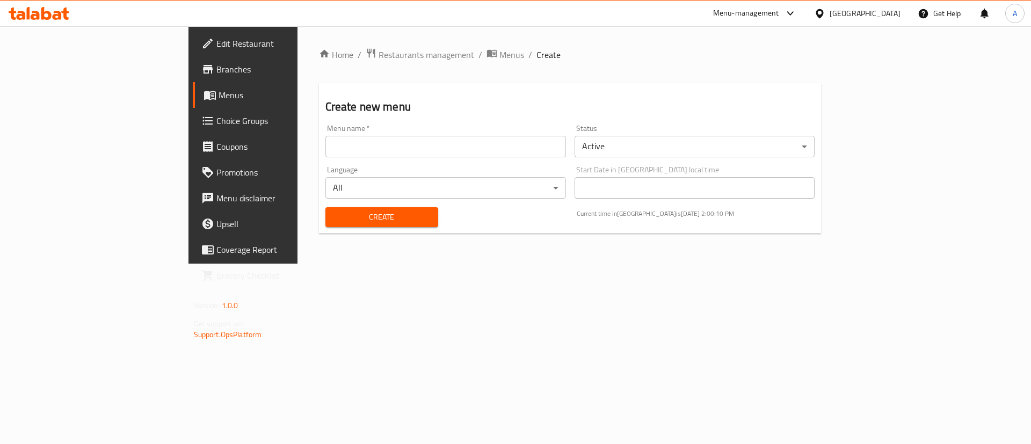
click at [363, 156] on input "text" at bounding box center [445, 146] width 240 height 21
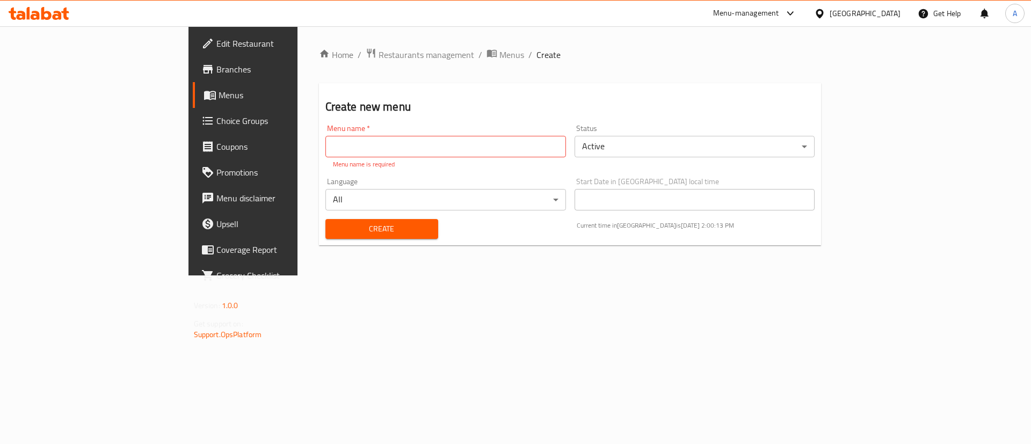
click at [397, 194] on body "​ Menu-management [GEOGRAPHIC_DATA] Get Help A Edit Restaurant Branches Menus C…" at bounding box center [515, 235] width 1031 height 418
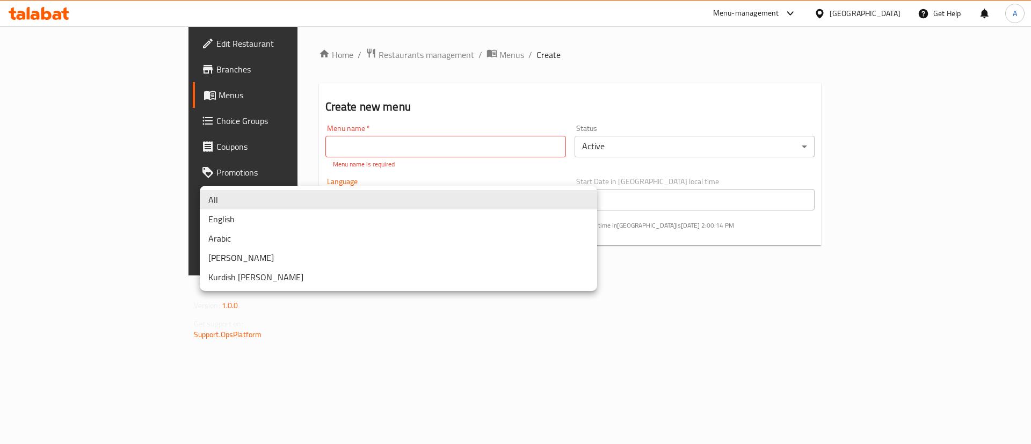
click at [727, 203] on div at bounding box center [515, 222] width 1031 height 444
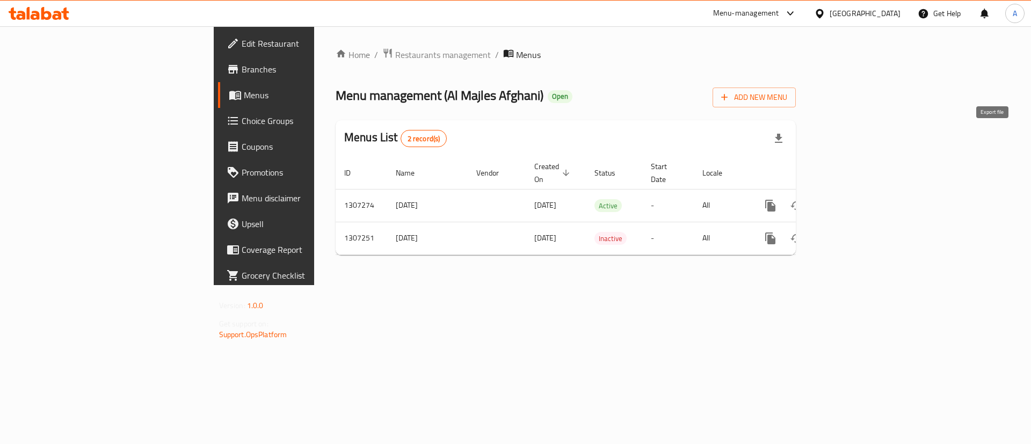
click at [785, 140] on icon "button" at bounding box center [778, 138] width 13 height 13
click at [817, 43] on div "Home / Restaurants management / Menus Menu management ( Al Majles Afghani ) Ope…" at bounding box center [565, 155] width 503 height 259
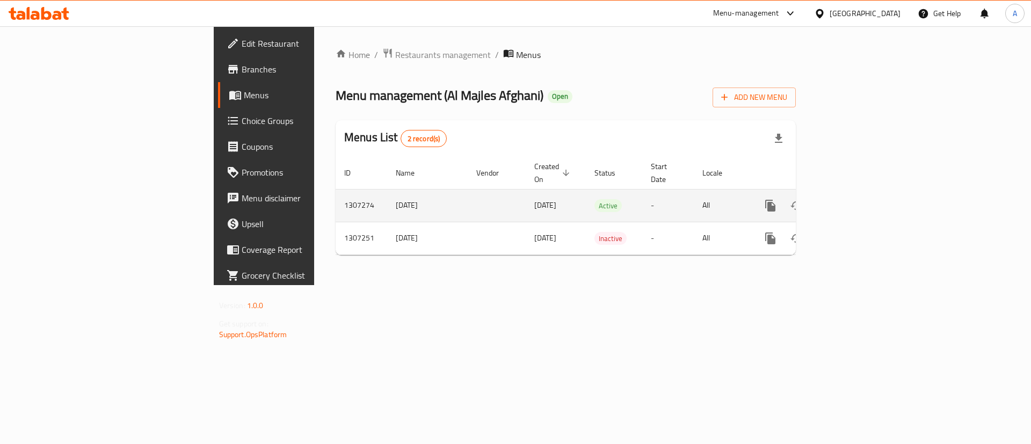
click at [387, 194] on td "[DATE]" at bounding box center [427, 205] width 81 height 33
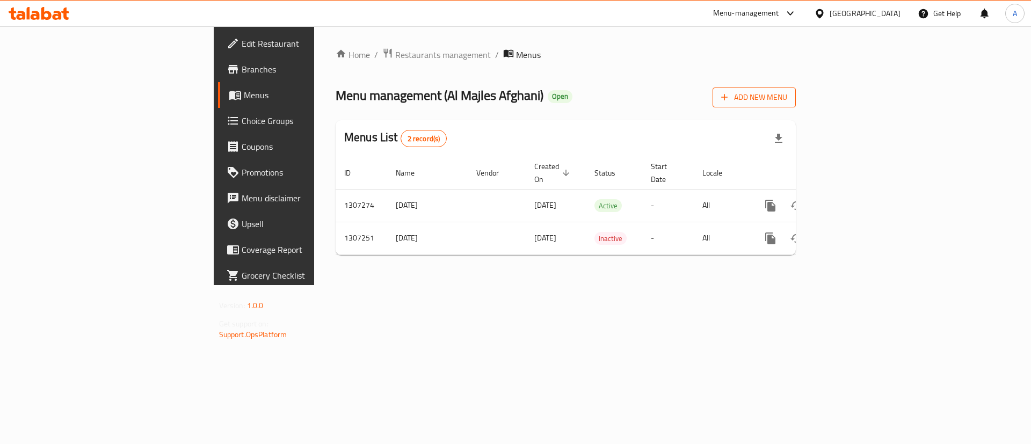
click at [787, 100] on span "Add New Menu" at bounding box center [754, 97] width 66 height 13
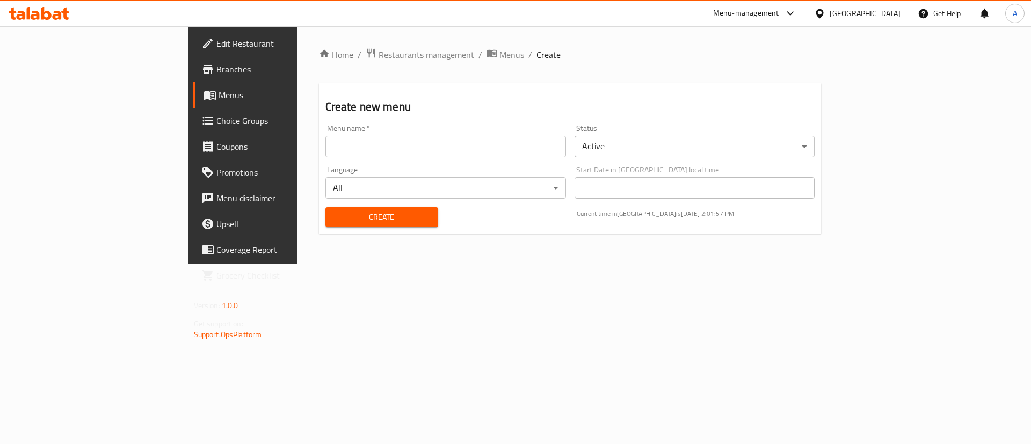
click at [325, 150] on input "text" at bounding box center [445, 146] width 240 height 21
drag, startPoint x: 289, startPoint y: 151, endPoint x: 249, endPoint y: 144, distance: 40.8
paste input "New Menu"
type input "New Menu"
click at [359, 210] on span "Create" at bounding box center [382, 216] width 96 height 13
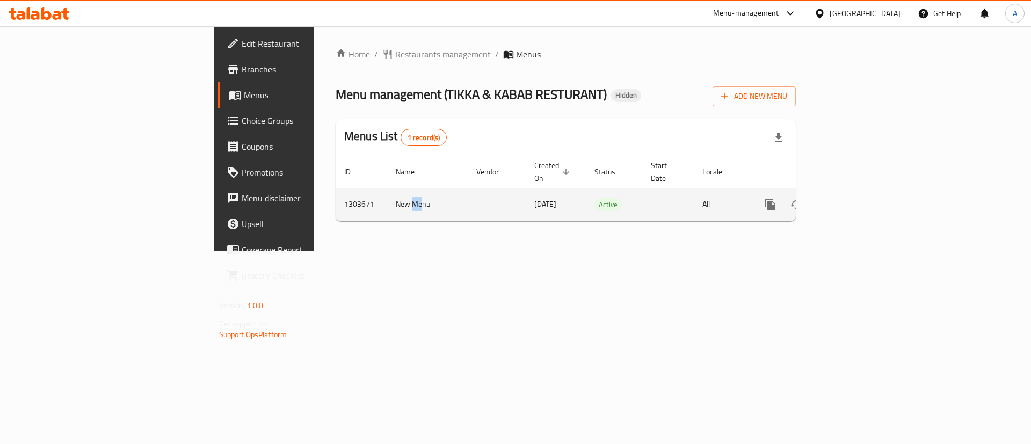
drag, startPoint x: 281, startPoint y: 193, endPoint x: 269, endPoint y: 194, distance: 11.9
click at [387, 194] on td "New Menu" at bounding box center [427, 204] width 81 height 33
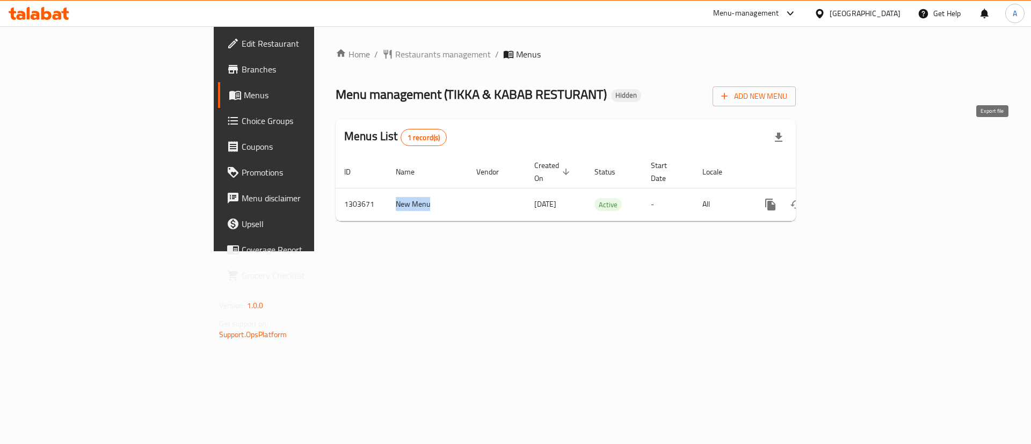
click at [785, 131] on icon "button" at bounding box center [778, 137] width 13 height 13
click at [539, 53] on ol "Home / Restaurants management / Menus" at bounding box center [565, 54] width 460 height 13
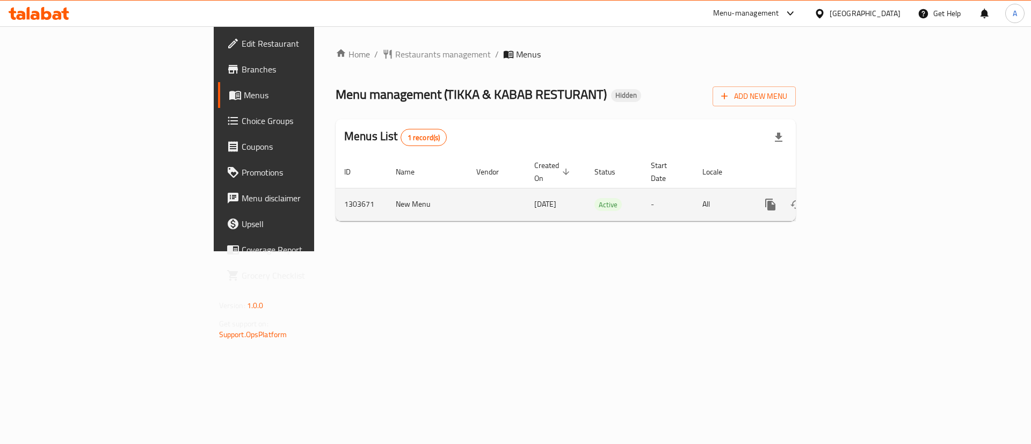
click at [387, 194] on td "New Menu" at bounding box center [427, 204] width 81 height 33
copy td "New Menu"
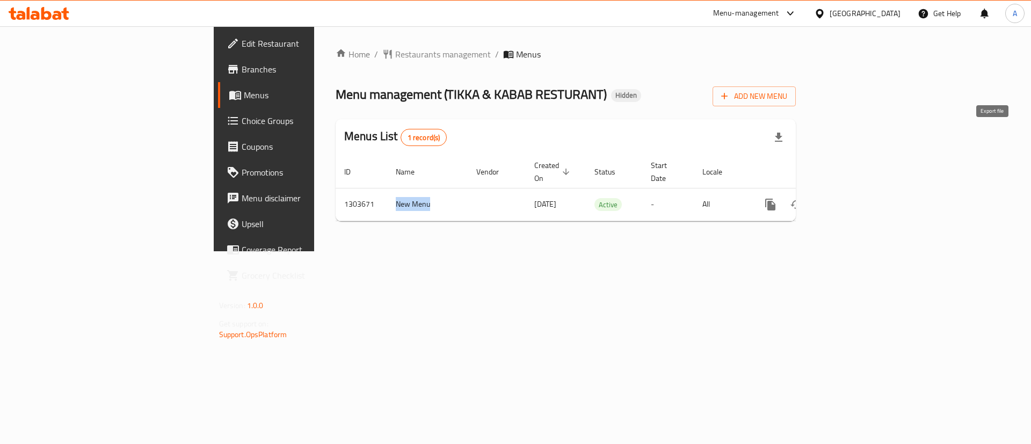
click at [785, 131] on icon "button" at bounding box center [778, 137] width 13 height 13
click at [412, 230] on div "Home / Restaurants management / Menus Menu management ( TIKKA & KABAB RESTURANT…" at bounding box center [565, 138] width 503 height 225
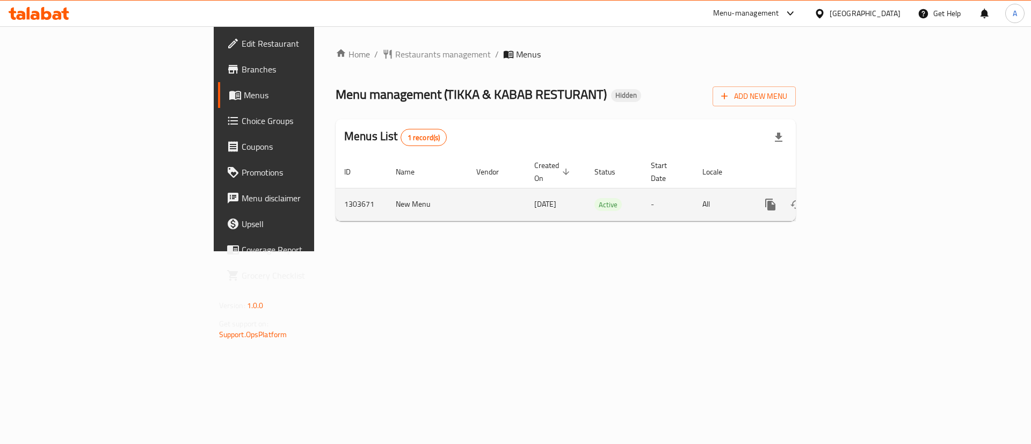
click at [387, 188] on td "New Menu" at bounding box center [427, 204] width 81 height 33
click at [854, 198] on icon "enhanced table" at bounding box center [847, 204] width 13 height 13
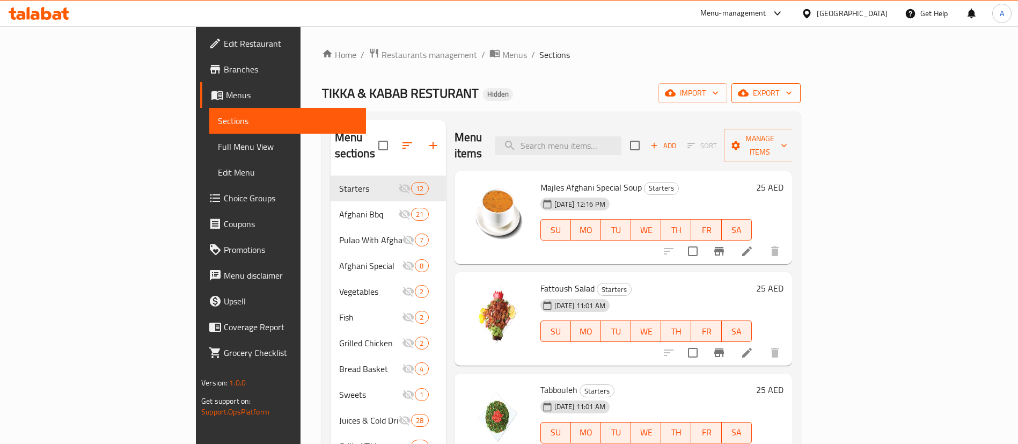
click at [792, 97] on span "export" at bounding box center [766, 92] width 52 height 13
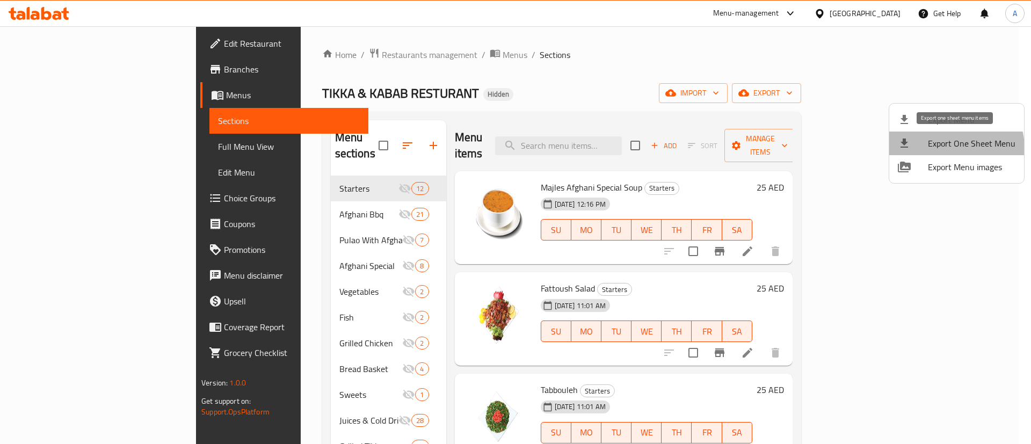
click at [949, 148] on span "Export One Sheet Menu" at bounding box center [970, 143] width 87 height 13
click at [931, 147] on span "Export One Sheet Menu" at bounding box center [970, 143] width 87 height 13
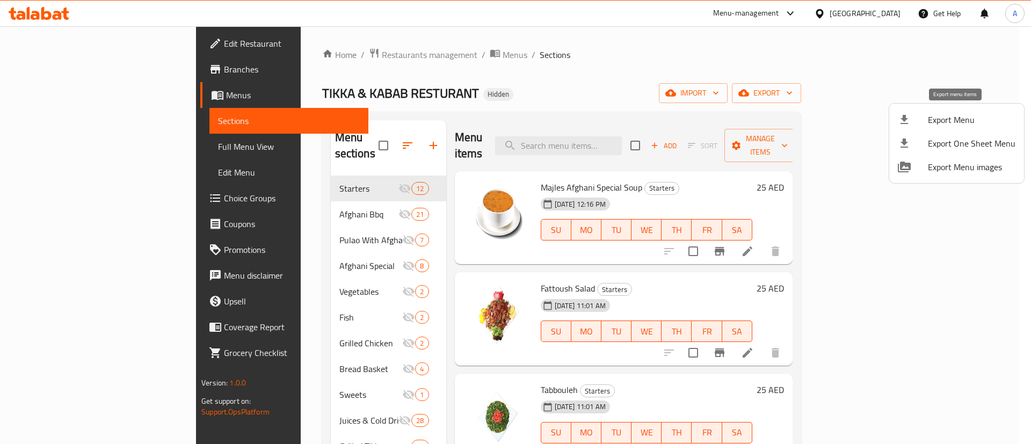
click at [937, 119] on span "Export Menu" at bounding box center [970, 119] width 87 height 13
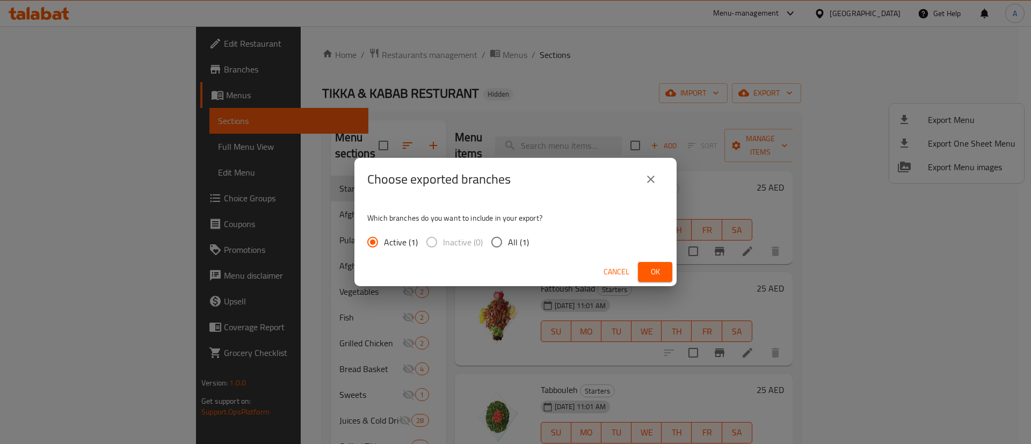
click at [654, 271] on span "Ok" at bounding box center [654, 271] width 17 height 13
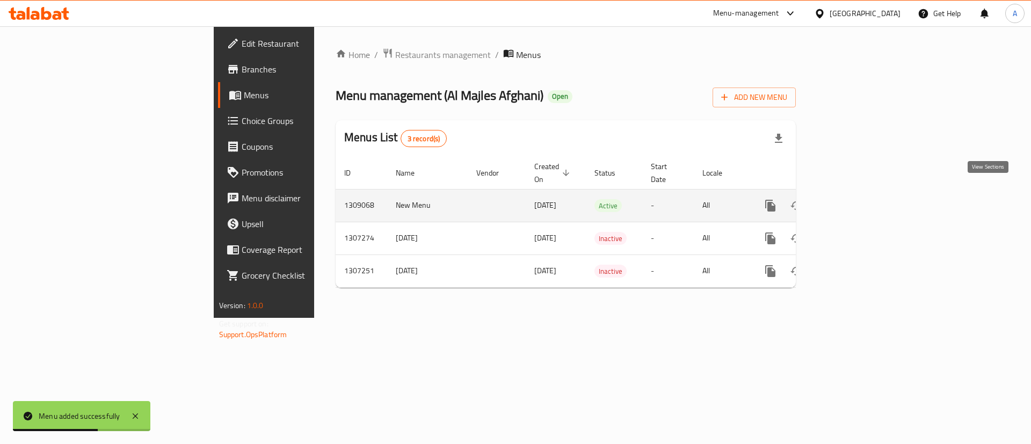
click at [854, 199] on icon "enhanced table" at bounding box center [847, 205] width 13 height 13
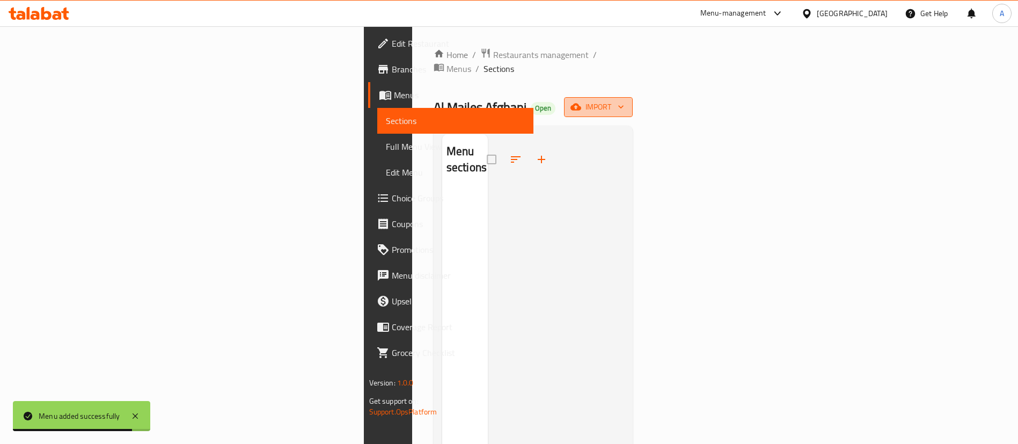
click at [633, 97] on button "import" at bounding box center [598, 107] width 69 height 20
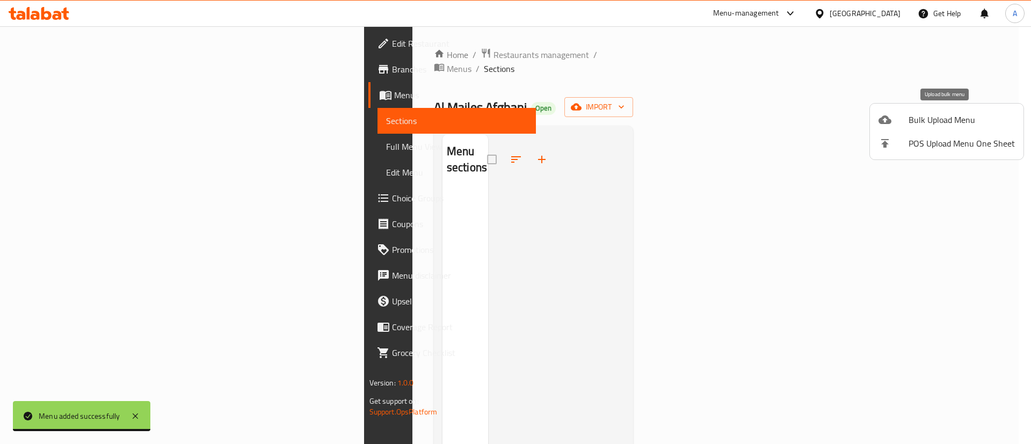
click at [958, 126] on span "Bulk Upload Menu" at bounding box center [961, 119] width 106 height 13
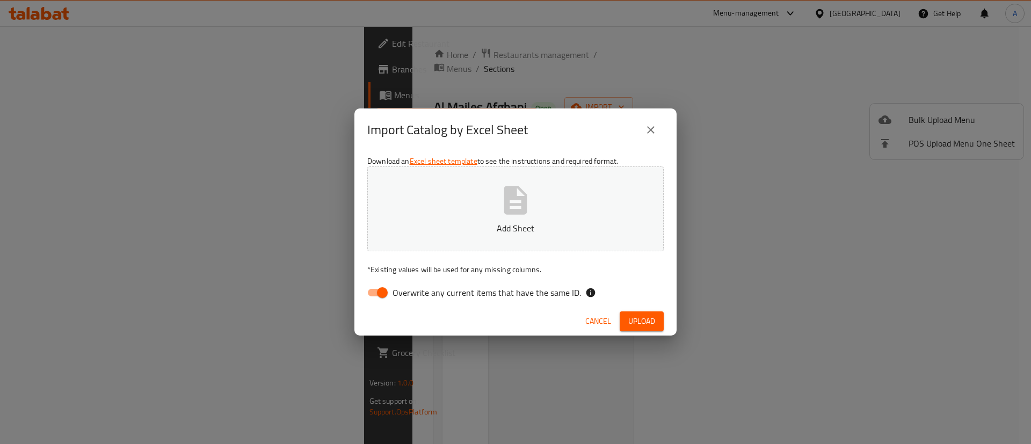
click at [532, 209] on icon "button" at bounding box center [515, 200] width 34 height 34
click at [633, 315] on span "Upload" at bounding box center [641, 321] width 27 height 13
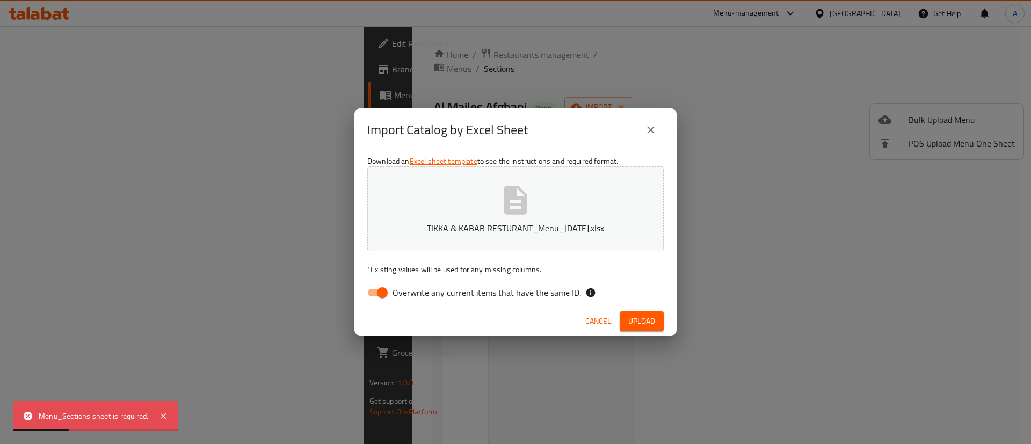
click at [655, 130] on icon "close" at bounding box center [650, 129] width 13 height 13
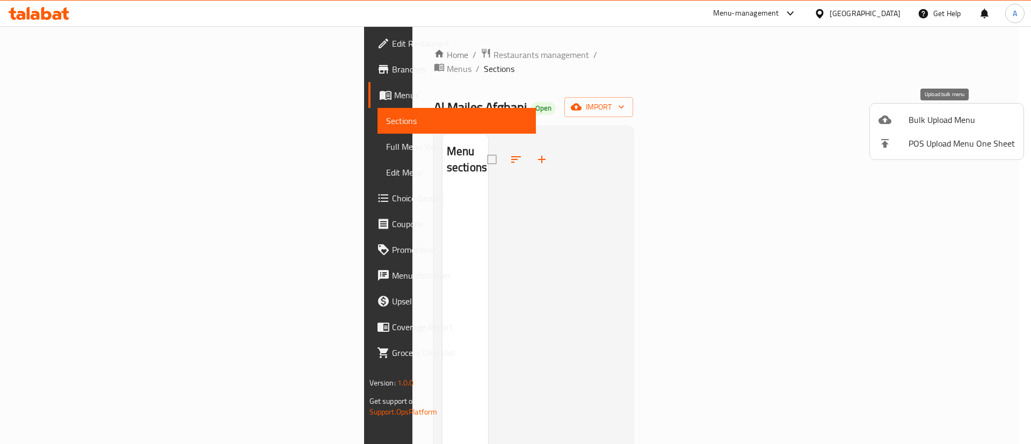
click at [905, 125] on div at bounding box center [893, 119] width 30 height 13
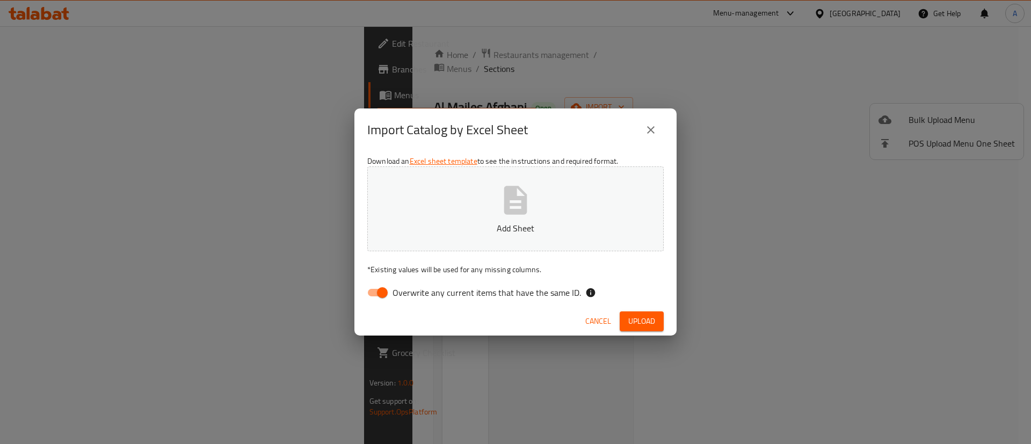
click at [538, 205] on button "Add Sheet" at bounding box center [515, 208] width 296 height 85
click at [521, 214] on icon "button" at bounding box center [515, 200] width 23 height 28
click at [629, 320] on span "Upload" at bounding box center [641, 321] width 27 height 13
click at [645, 133] on icon "close" at bounding box center [650, 129] width 13 height 13
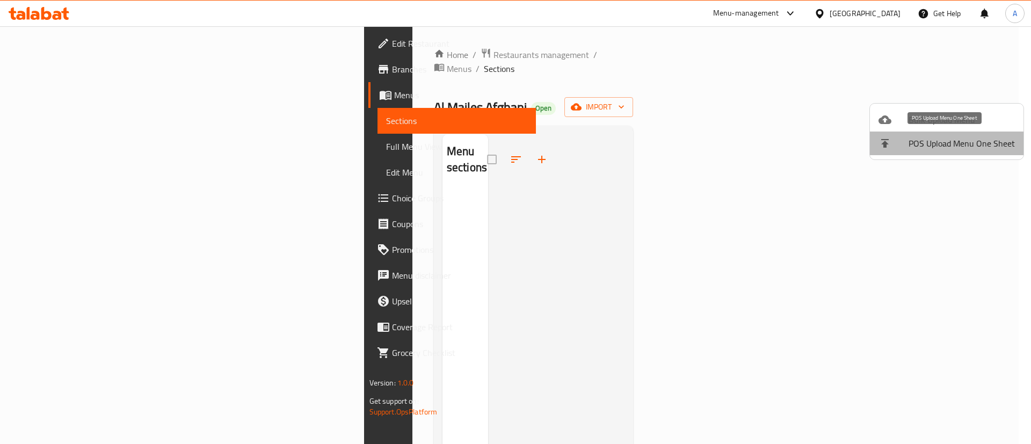
click at [959, 138] on span "POS Upload Menu One Sheet" at bounding box center [961, 143] width 106 height 13
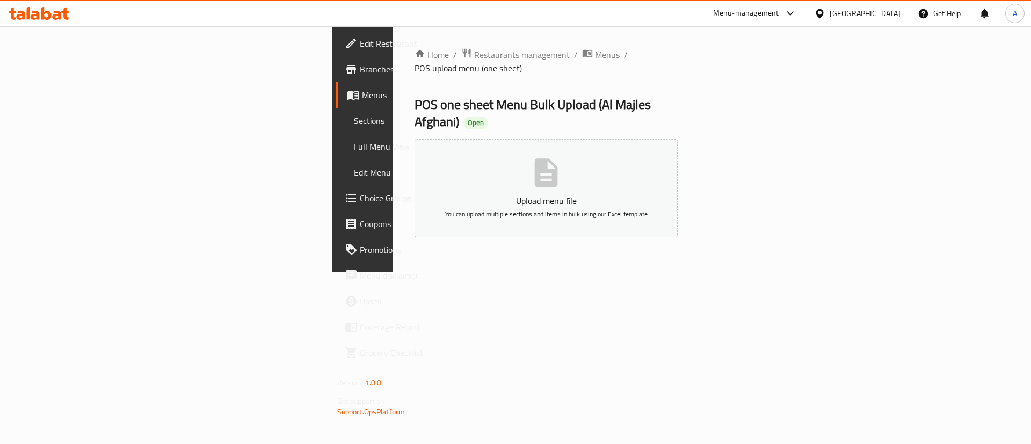
click at [563, 158] on icon "button" at bounding box center [546, 173] width 34 height 34
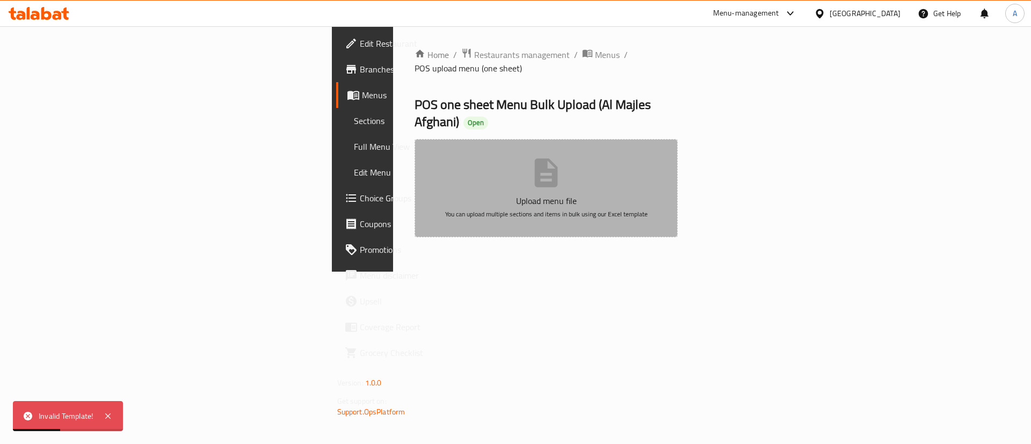
click at [568, 208] on span "You can upload multiple sections and items in bulk using our Excel template" at bounding box center [546, 214] width 202 height 12
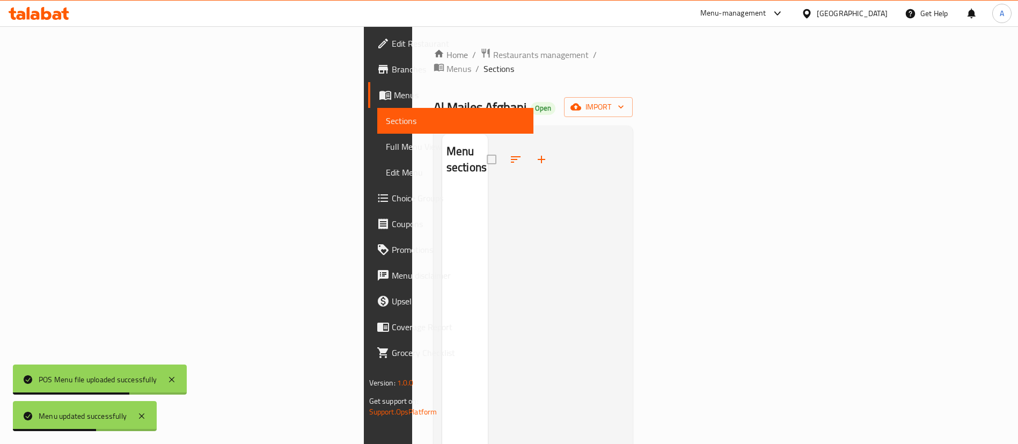
click at [633, 82] on div "Home / Restaurants management / Menus / Sections Al Majles Afghani Open import …" at bounding box center [534, 317] width 200 height 539
click at [447, 145] on h2 "Menu sections" at bounding box center [467, 159] width 40 height 32
click at [386, 148] on span "Full Menu View" at bounding box center [456, 146] width 140 height 13
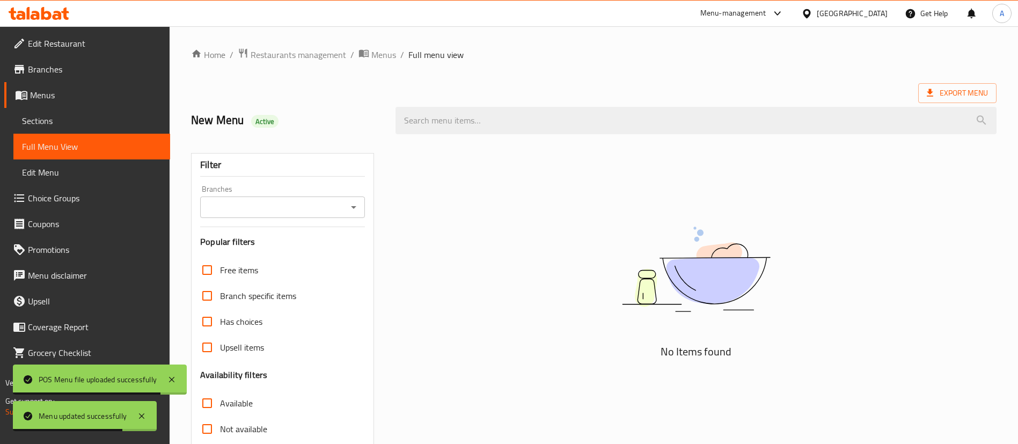
click at [89, 122] on span "Sections" at bounding box center [92, 120] width 140 height 13
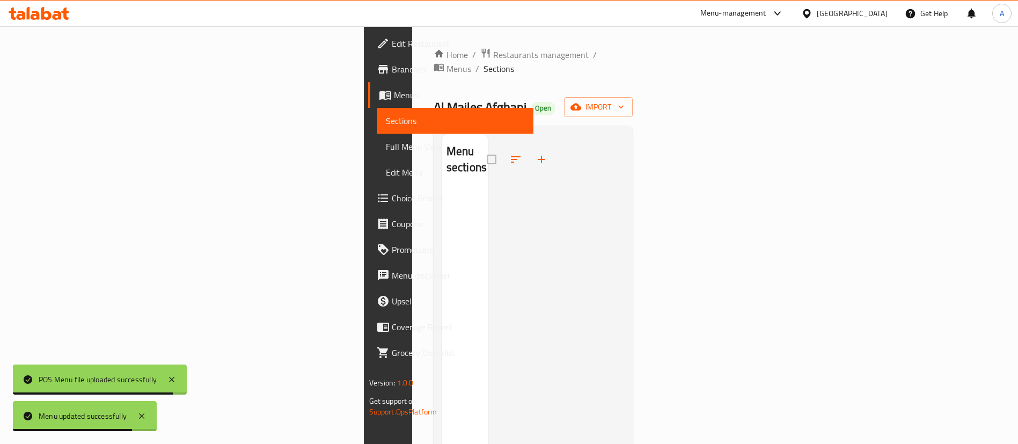
click at [386, 150] on span "Full Menu View" at bounding box center [456, 146] width 140 height 13
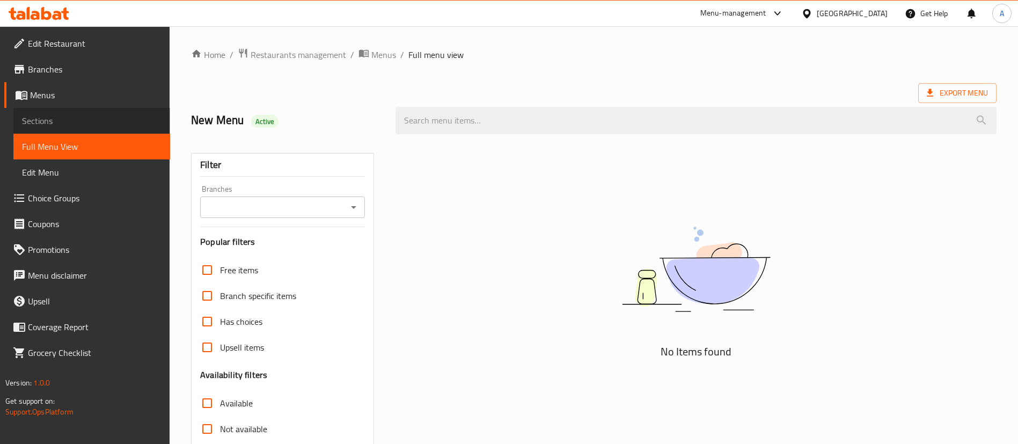
click at [75, 112] on link "Sections" at bounding box center [91, 121] width 157 height 26
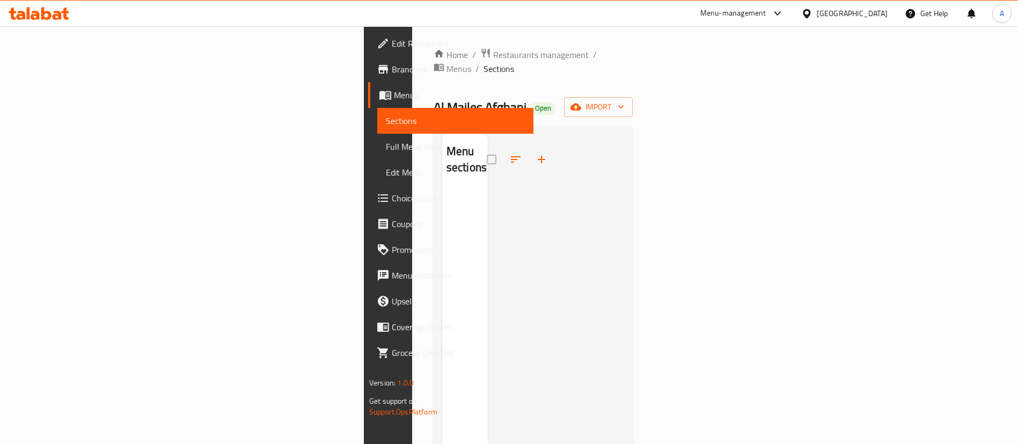
click at [394, 92] on span "Menus" at bounding box center [459, 95] width 131 height 13
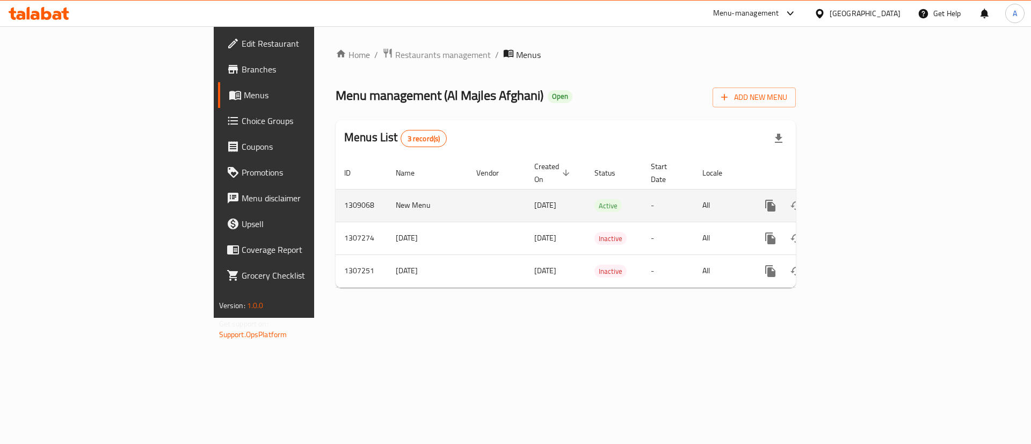
click at [525, 196] on td "01/09/2025" at bounding box center [555, 205] width 60 height 33
click at [525, 195] on td "01/09/2025" at bounding box center [555, 205] width 60 height 33
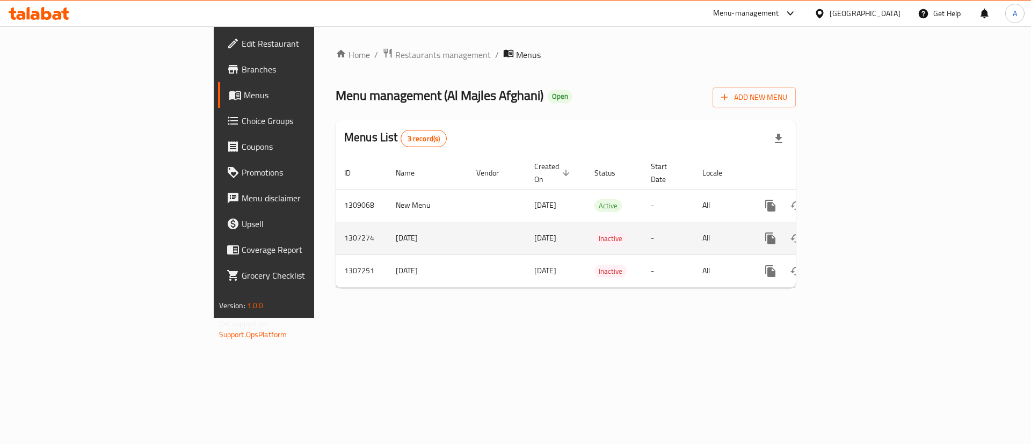
click at [534, 231] on span "22/08/2025" at bounding box center [545, 238] width 22 height 14
click at [594, 232] on span "Inactive" at bounding box center [610, 238] width 32 height 12
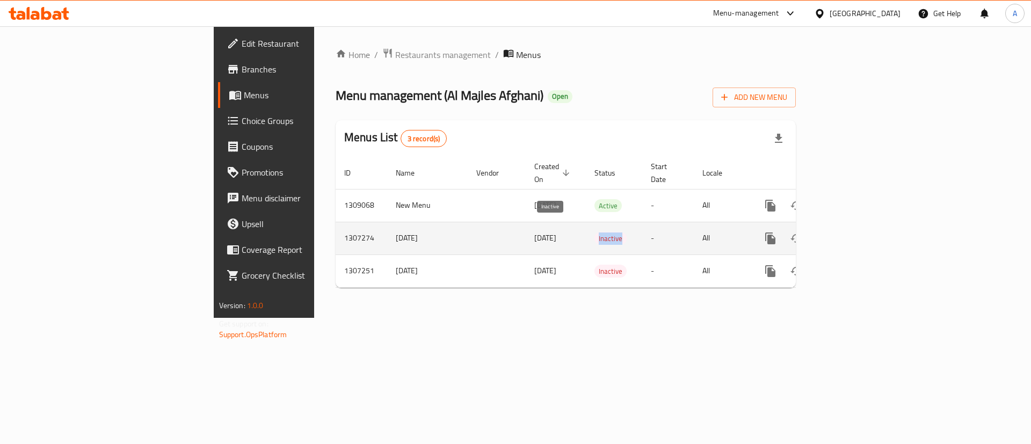
click at [594, 232] on span "Inactive" at bounding box center [610, 238] width 32 height 12
click at [854, 232] on icon "enhanced table" at bounding box center [847, 238] width 13 height 13
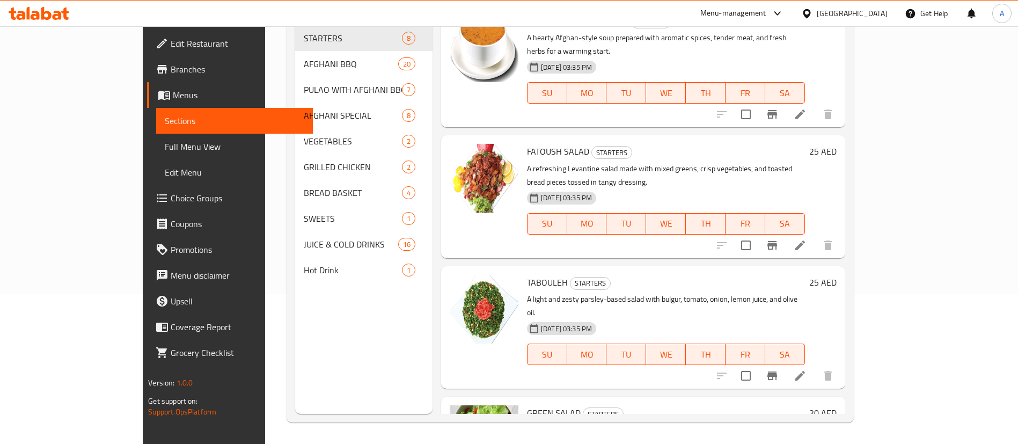
drag, startPoint x: 537, startPoint y: 134, endPoint x: 537, endPoint y: 119, distance: 15.6
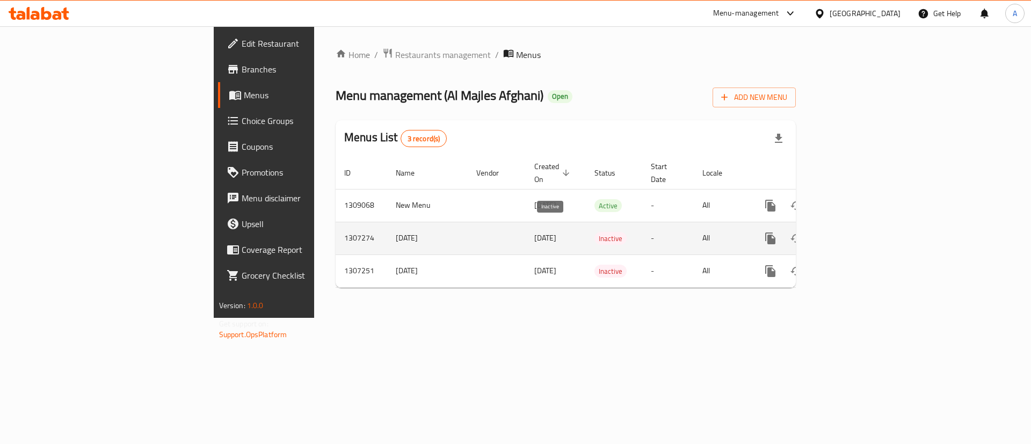
click at [594, 232] on span "Inactive" at bounding box center [610, 238] width 32 height 12
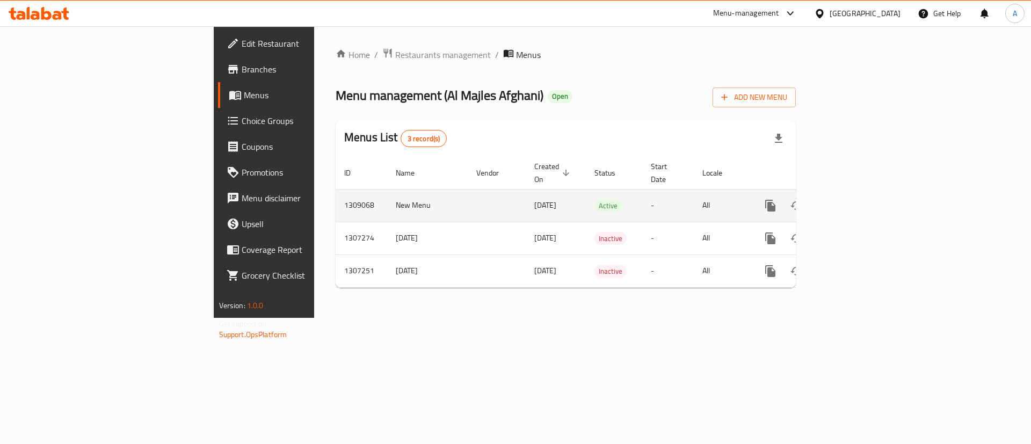
click at [651, 201] on td "-" at bounding box center [668, 205] width 52 height 33
click at [654, 196] on td "-" at bounding box center [668, 205] width 52 height 33
click at [594, 200] on span "Active" at bounding box center [607, 206] width 27 height 12
click at [467, 198] on td "enhanced table" at bounding box center [496, 205] width 58 height 33
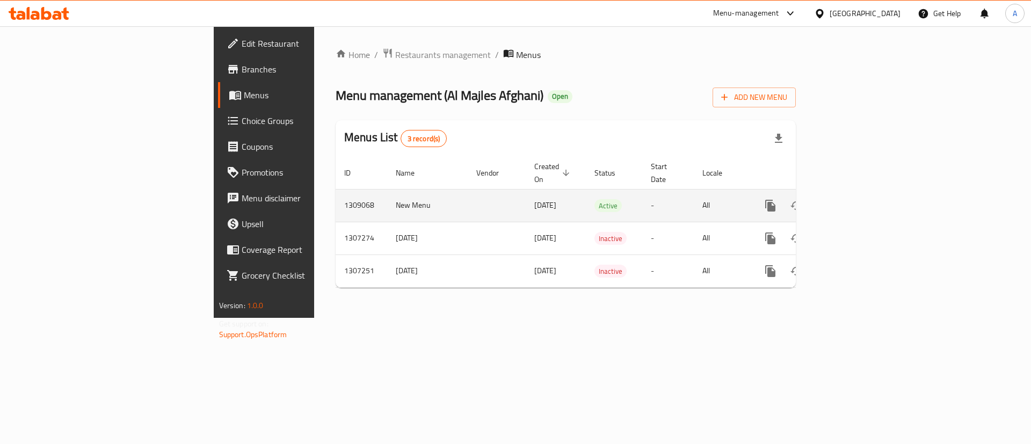
click at [467, 198] on td "enhanced table" at bounding box center [496, 205] width 58 height 33
click at [467, 199] on td "enhanced table" at bounding box center [496, 205] width 58 height 33
click at [387, 199] on td "New Menu" at bounding box center [427, 205] width 81 height 33
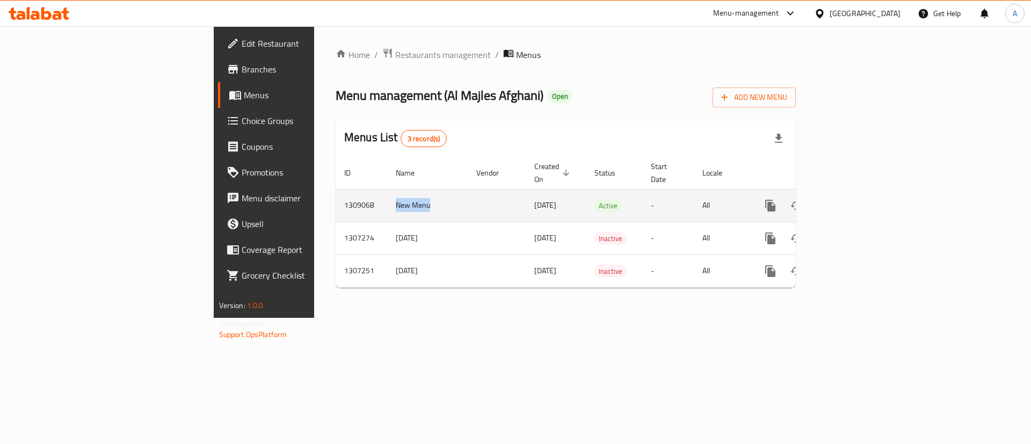
click at [387, 199] on td "New Menu" at bounding box center [427, 205] width 81 height 33
click at [335, 190] on td "1309068" at bounding box center [361, 205] width 52 height 33
click at [387, 193] on td "New Menu" at bounding box center [427, 205] width 81 height 33
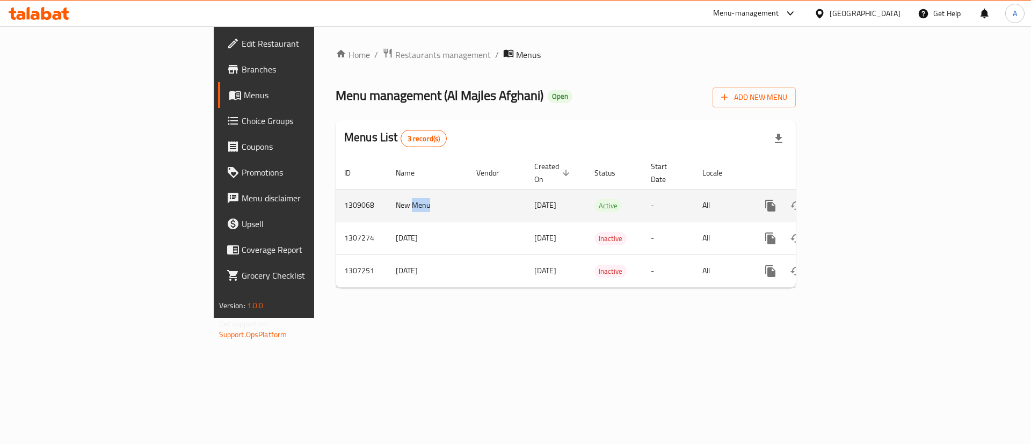
click at [387, 193] on td "New Menu" at bounding box center [427, 205] width 81 height 33
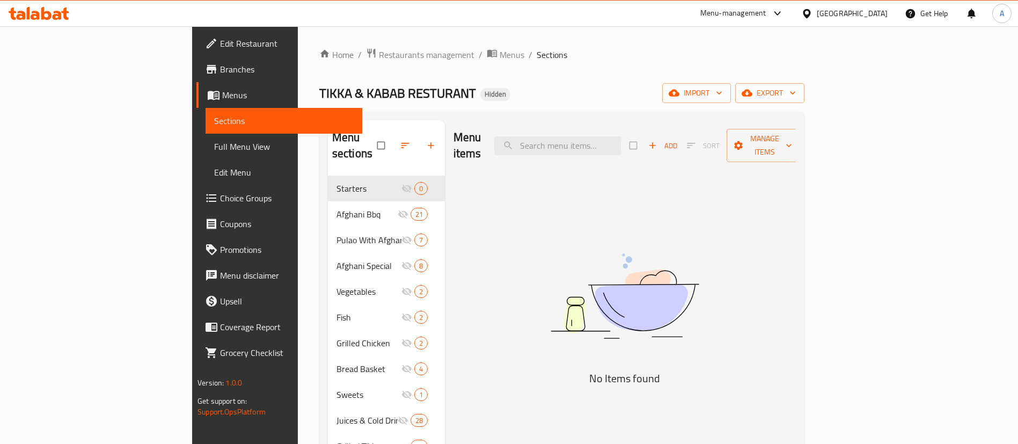
click at [466, 203] on div "Menu items Add Sort Manage items No Items found" at bounding box center [620, 343] width 351 height 446
click at [794, 138] on span "Manage items" at bounding box center [764, 145] width 59 height 27
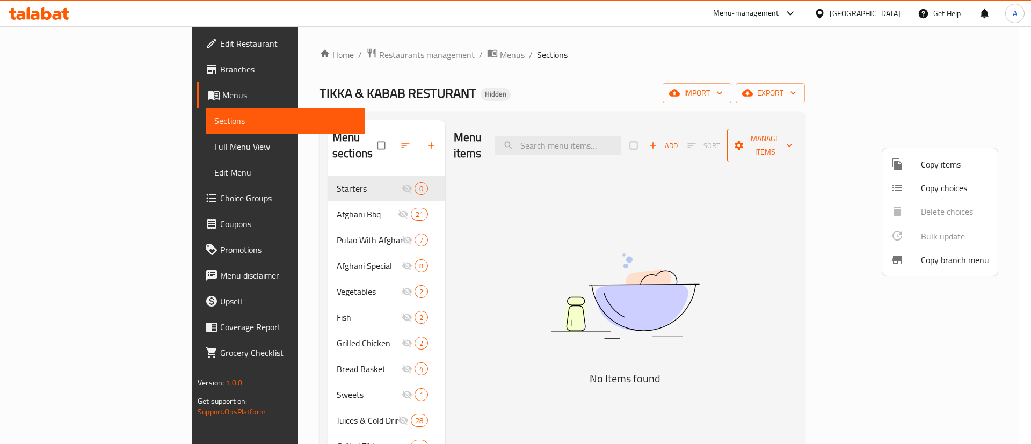
click at [950, 138] on div at bounding box center [515, 222] width 1031 height 444
